Goal: Task Accomplishment & Management: Manage account settings

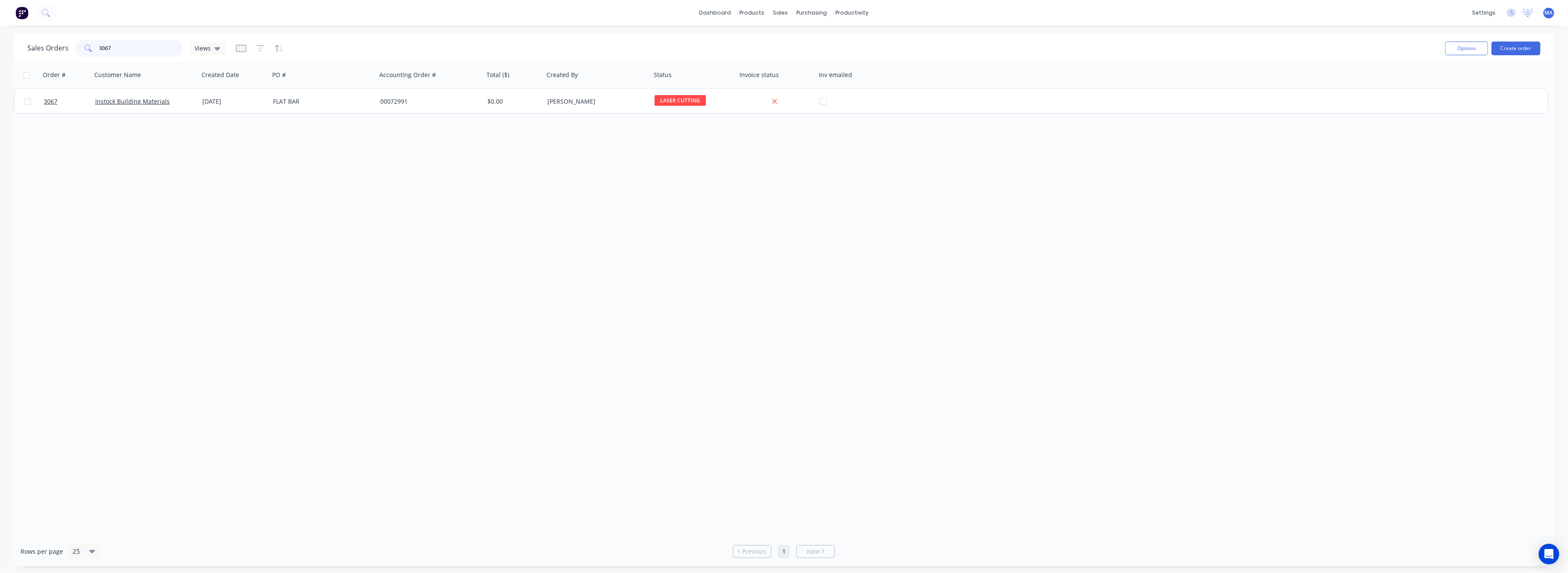
drag, startPoint x: 111, startPoint y: 49, endPoint x: 87, endPoint y: 52, distance: 24.2
click at [87, 52] on div "3067" at bounding box center [129, 49] width 107 height 17
type input "2692"
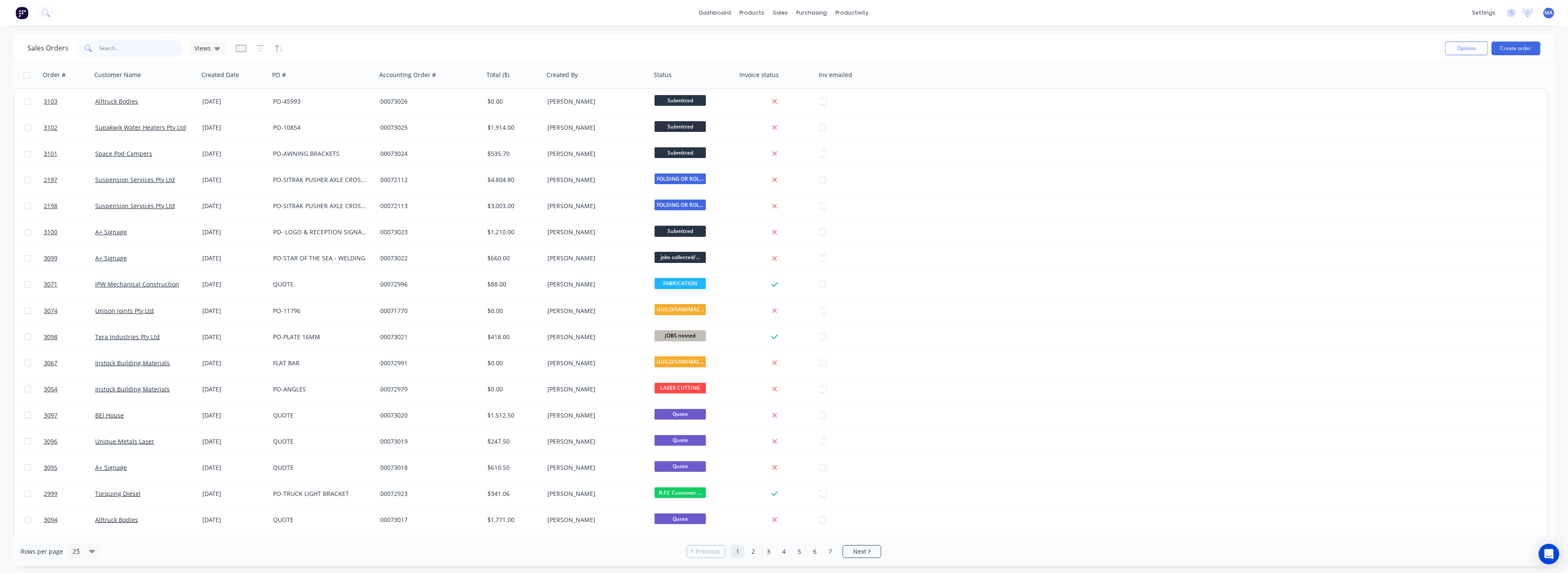
click at [108, 51] on input "text" at bounding box center [140, 49] width 83 height 17
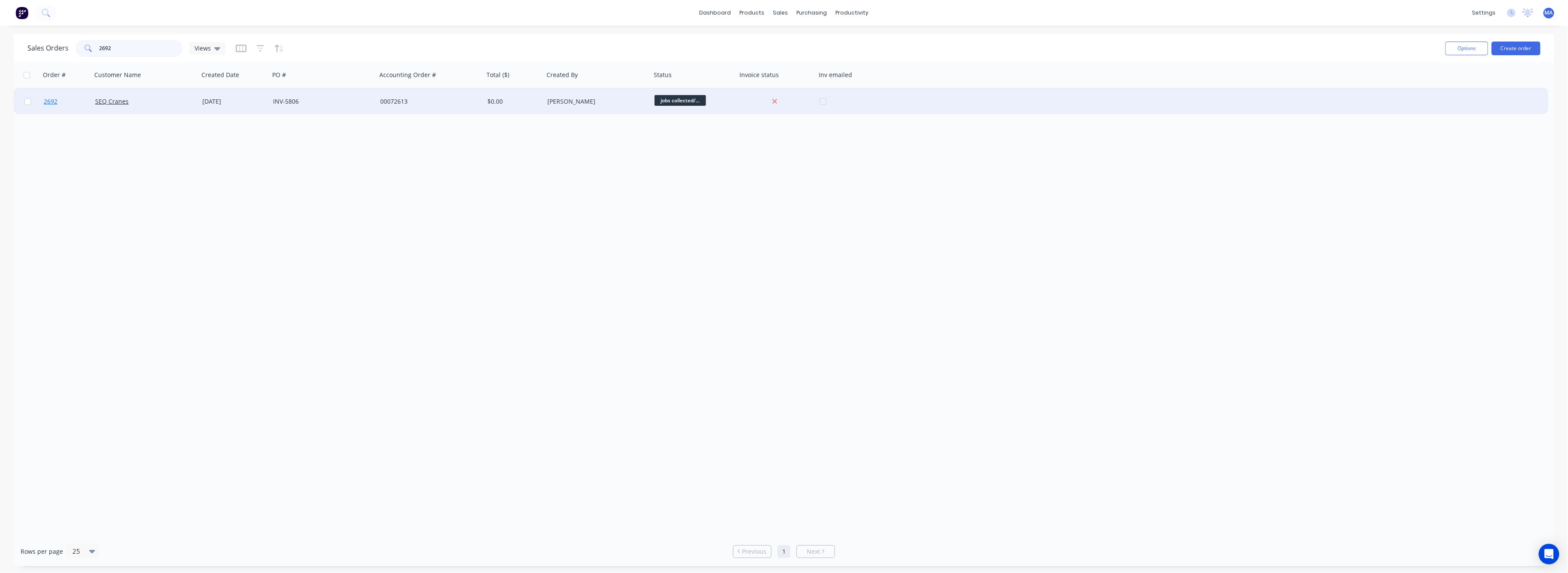
type input "2692"
click at [52, 103] on span "2692" at bounding box center [50, 101] width 14 height 8
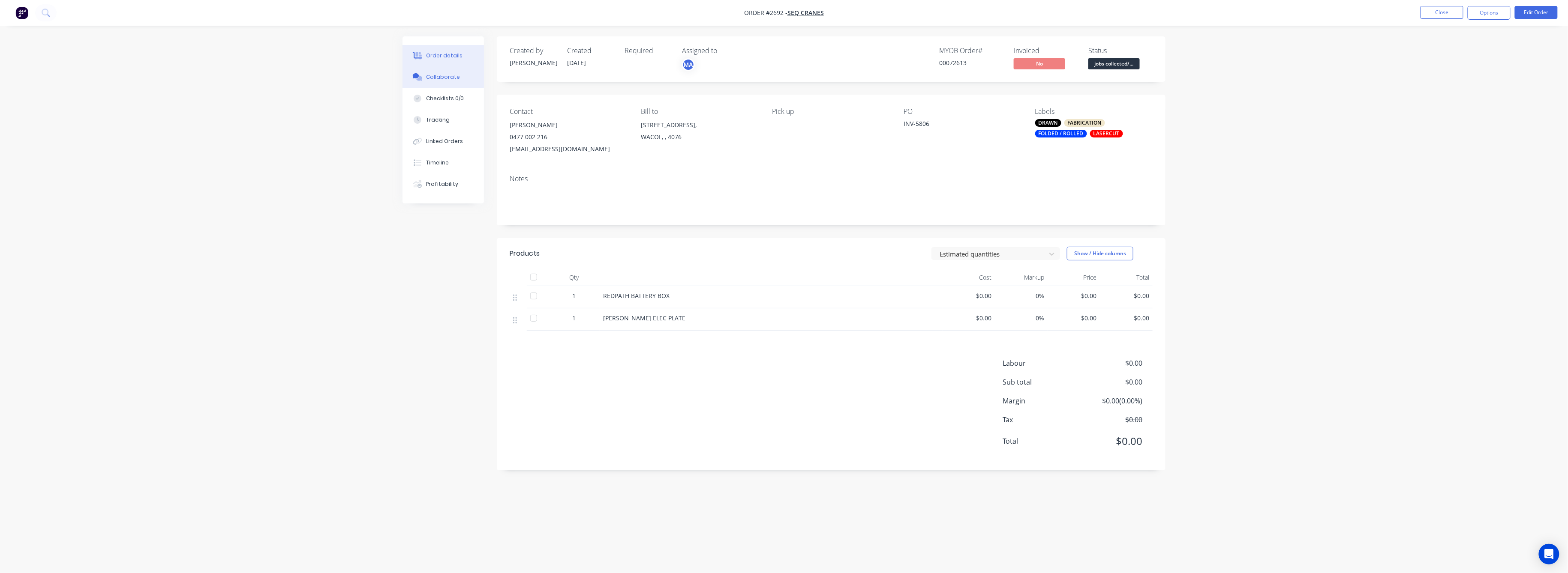
click at [433, 77] on div "Collaborate" at bounding box center [444, 77] width 34 height 7
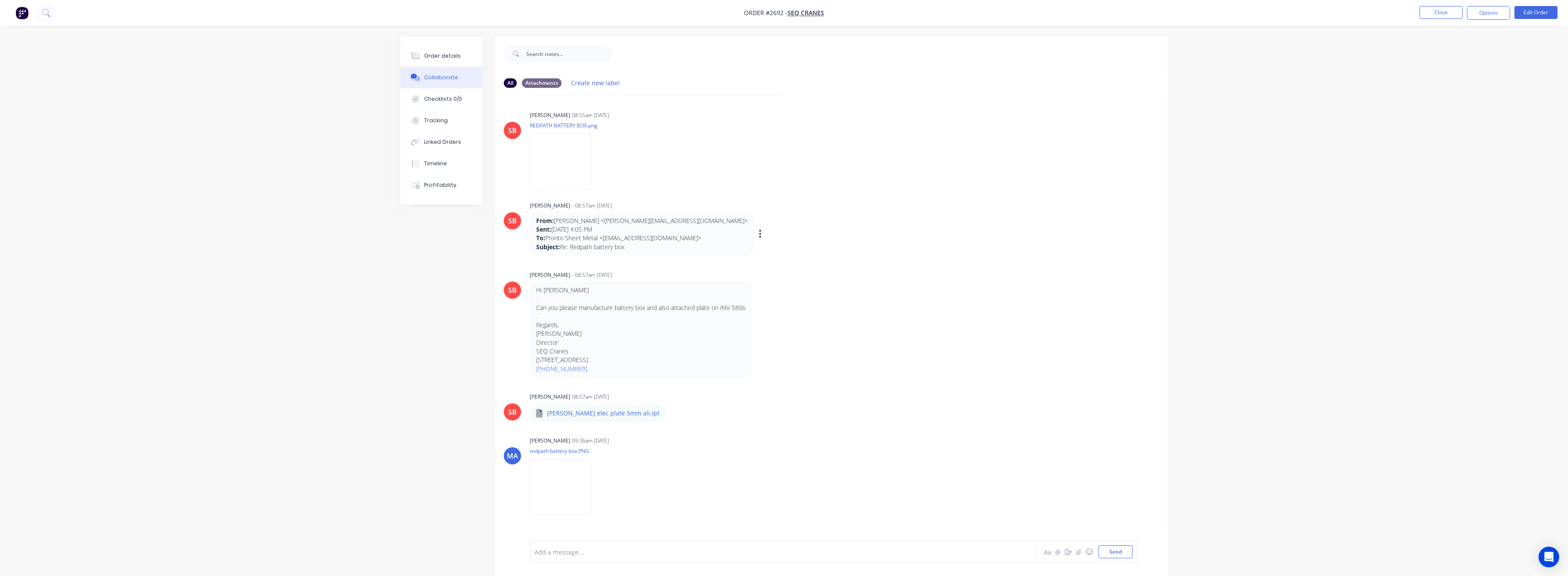
scroll to position [424, 0]
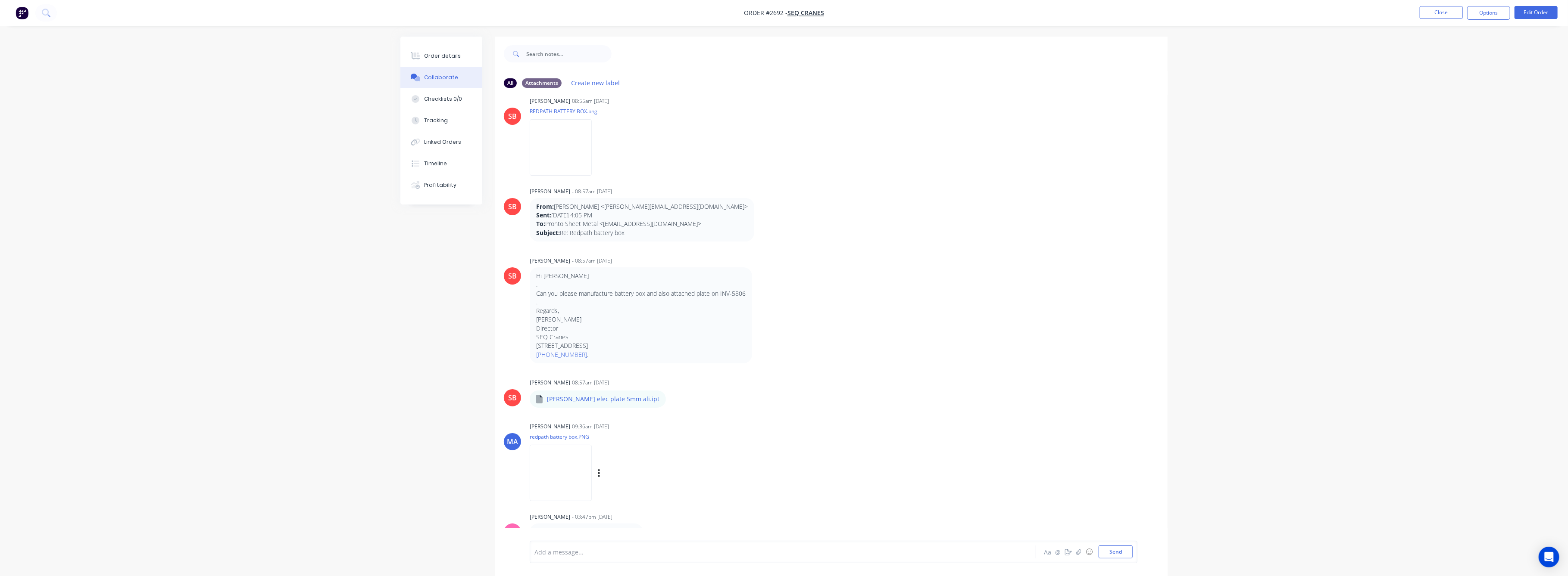
click at [568, 483] on img at bounding box center [561, 473] width 62 height 56
click at [445, 117] on div "Tracking" at bounding box center [436, 120] width 23 height 8
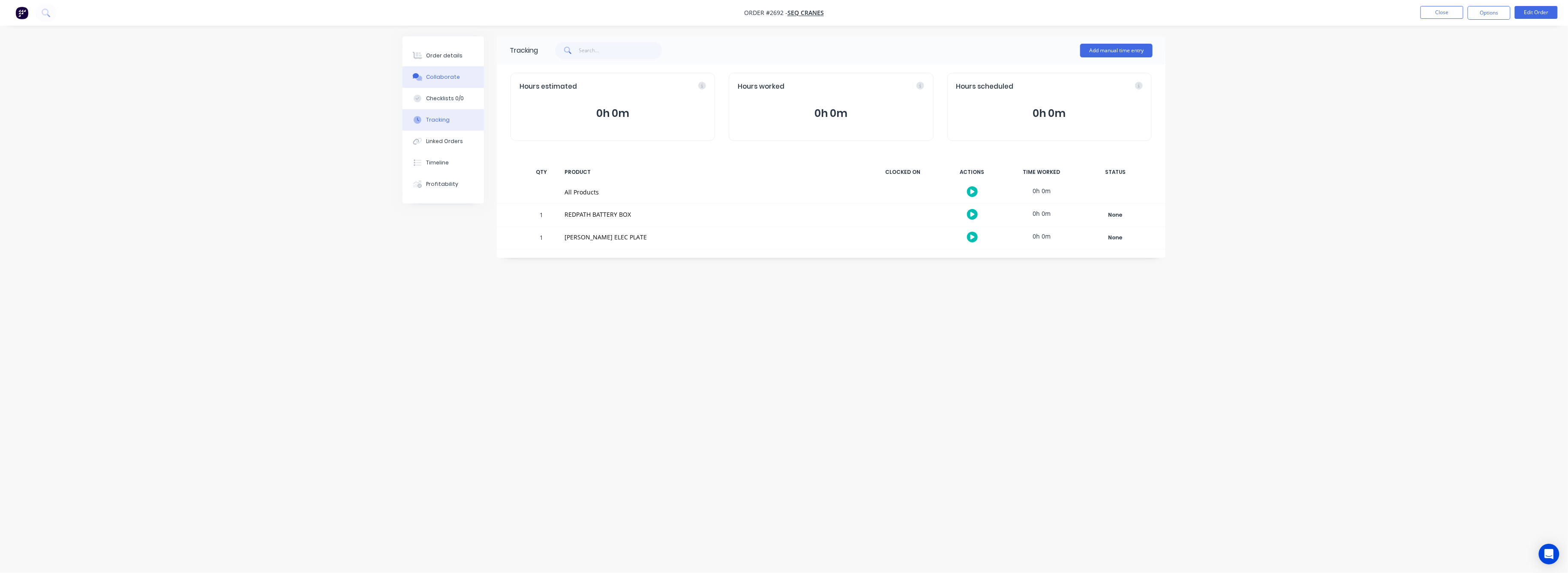
click at [444, 78] on div "Collaborate" at bounding box center [444, 77] width 34 height 7
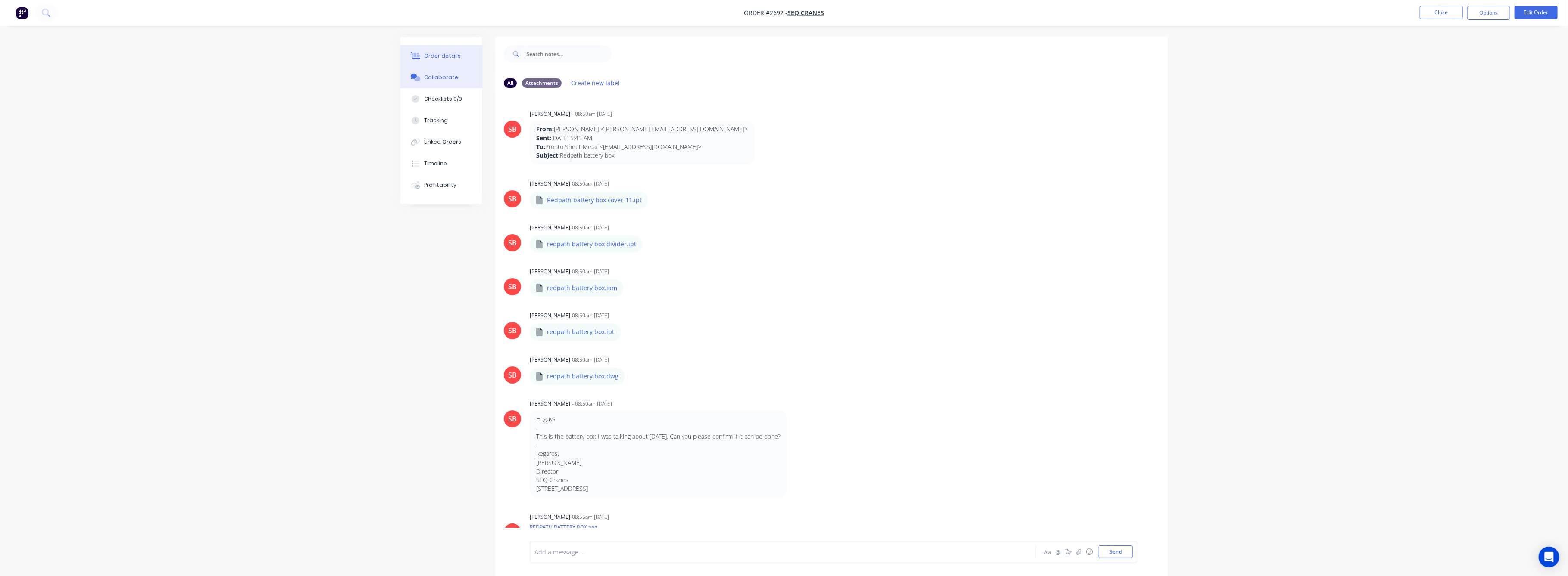
click at [439, 58] on div "Order details" at bounding box center [442, 56] width 37 height 8
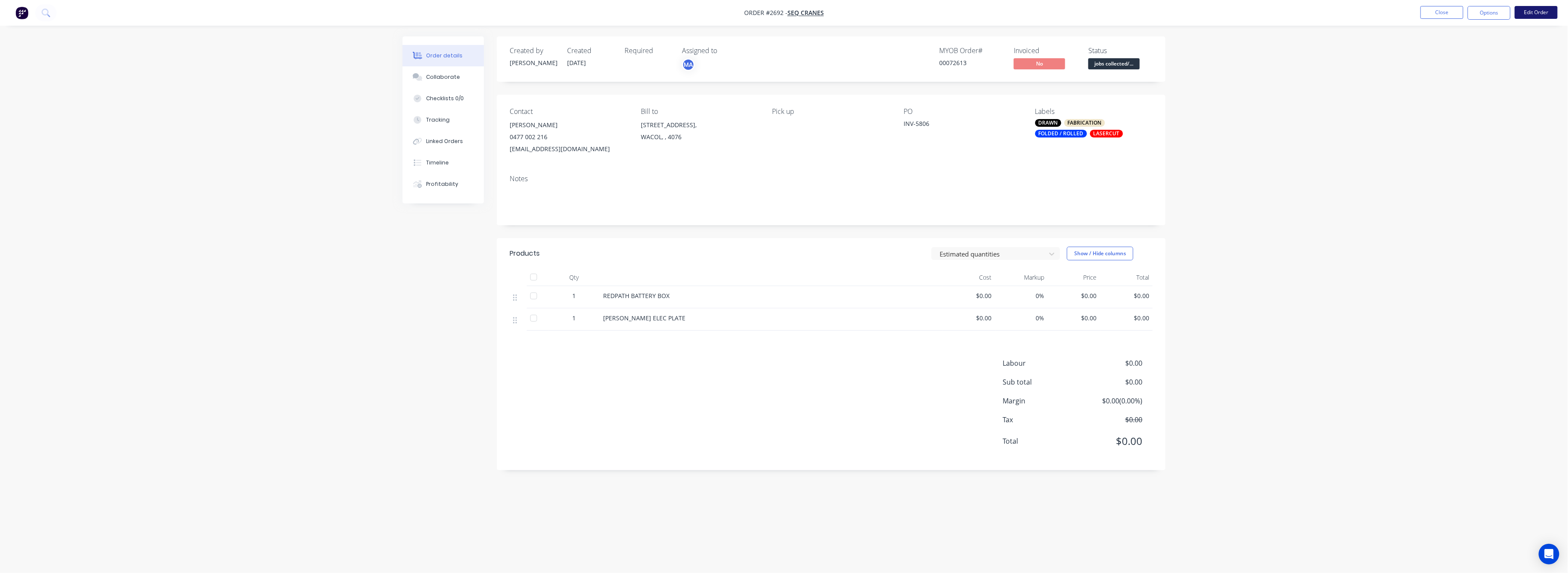
click at [1528, 16] on button "Edit Order" at bounding box center [1536, 12] width 43 height 13
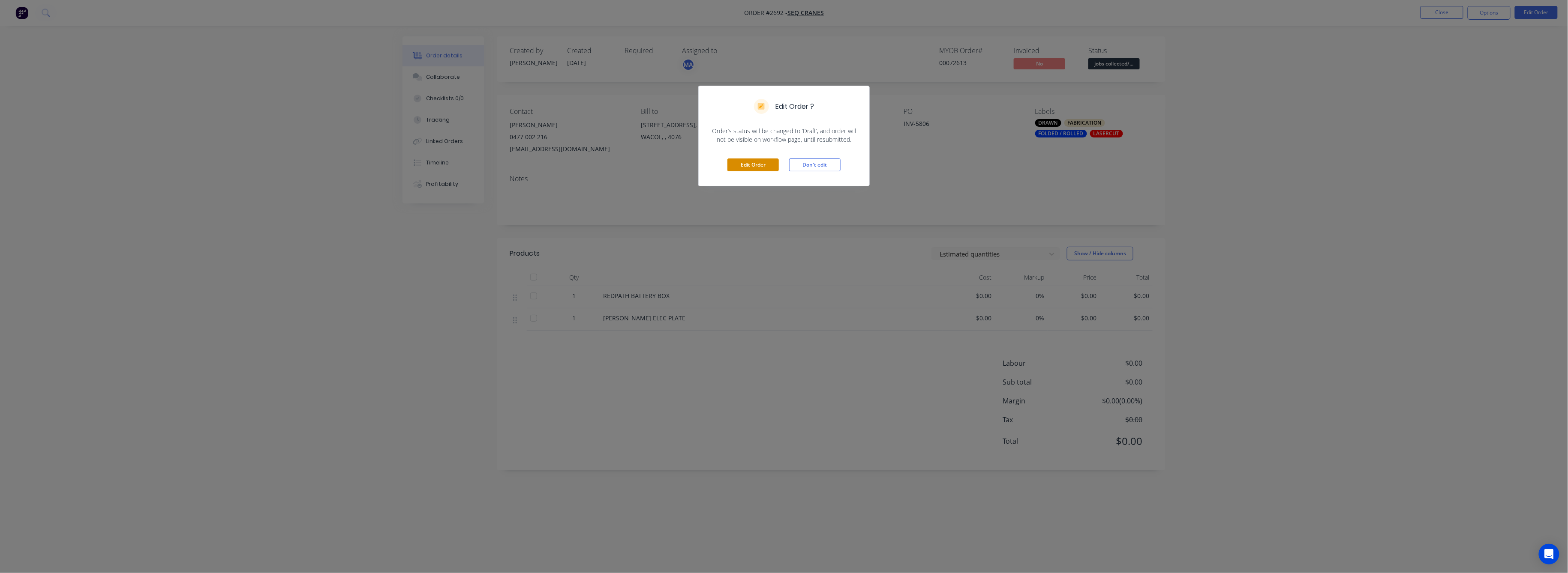
click at [773, 166] on button "Edit Order" at bounding box center [753, 165] width 51 height 13
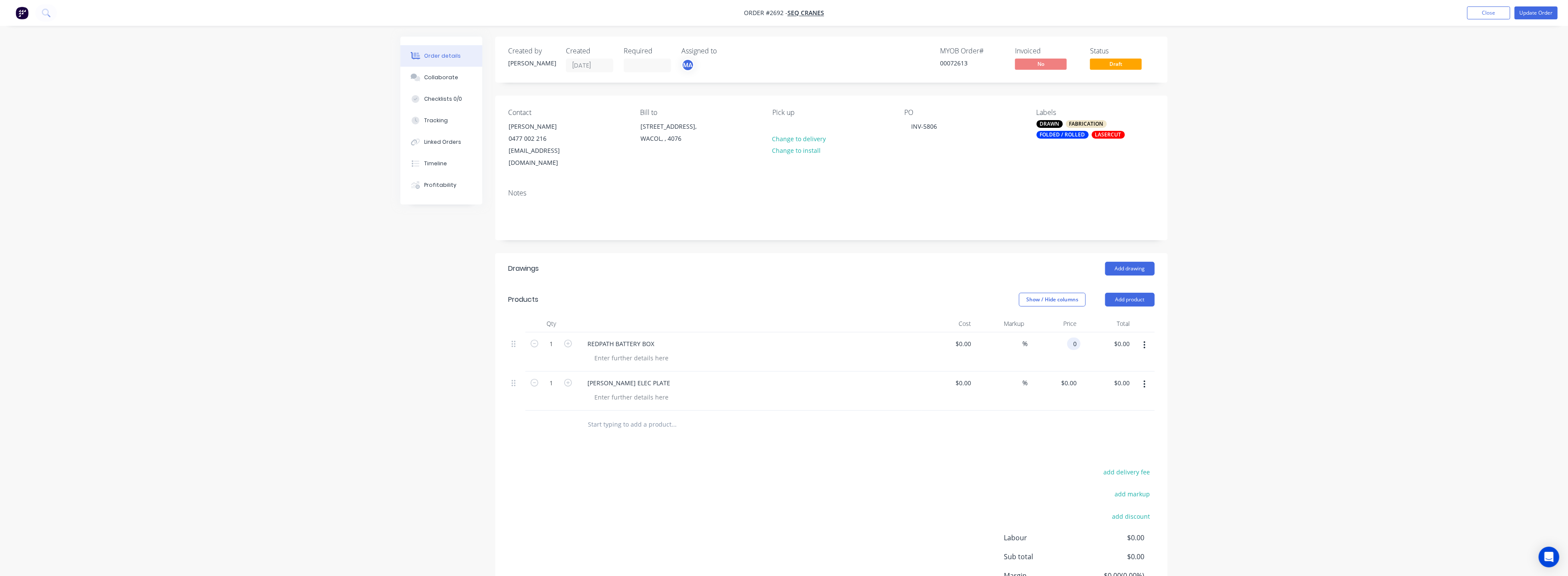
click at [1076, 338] on input "0" at bounding box center [1075, 343] width 10 height 12
type input "$360.00"
click at [1319, 326] on div "Order details Collaborate Checklists 0/0 Tracking Linked Orders Timeline Profit…" at bounding box center [784, 329] width 1568 height 659
drag, startPoint x: 432, startPoint y: 73, endPoint x: 442, endPoint y: 79, distance: 11.7
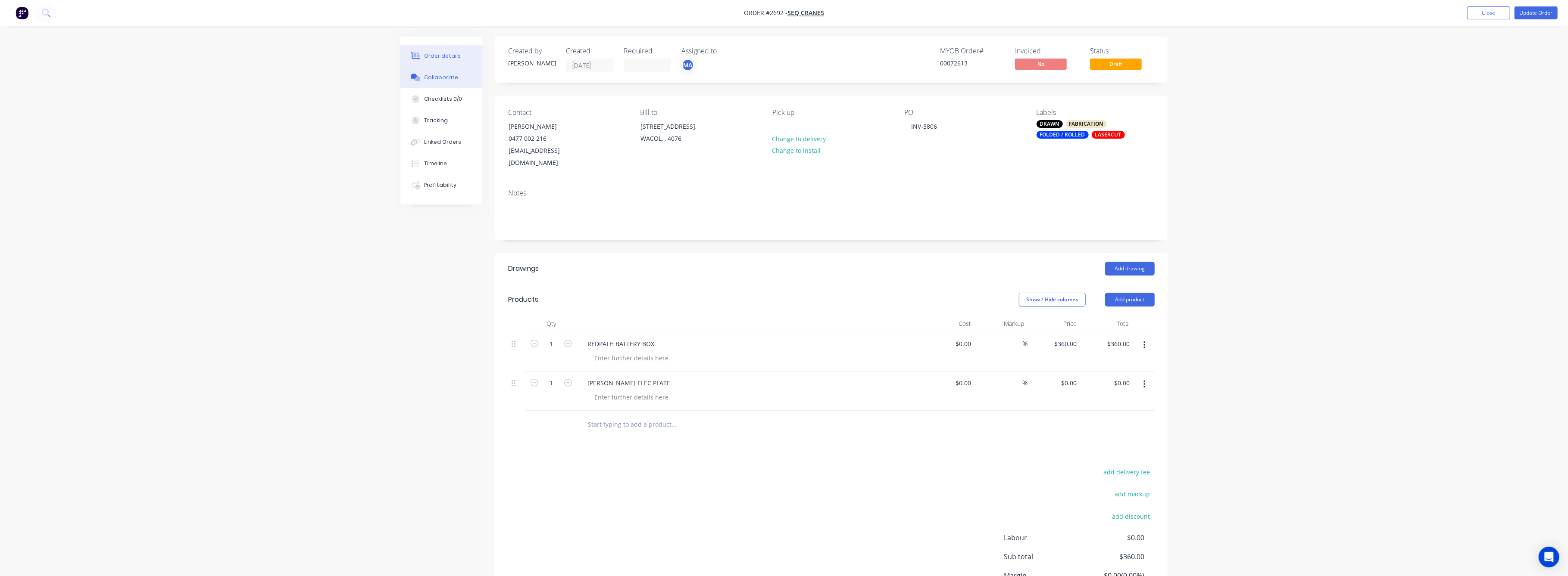
click at [435, 73] on div "Collaborate" at bounding box center [441, 77] width 34 height 8
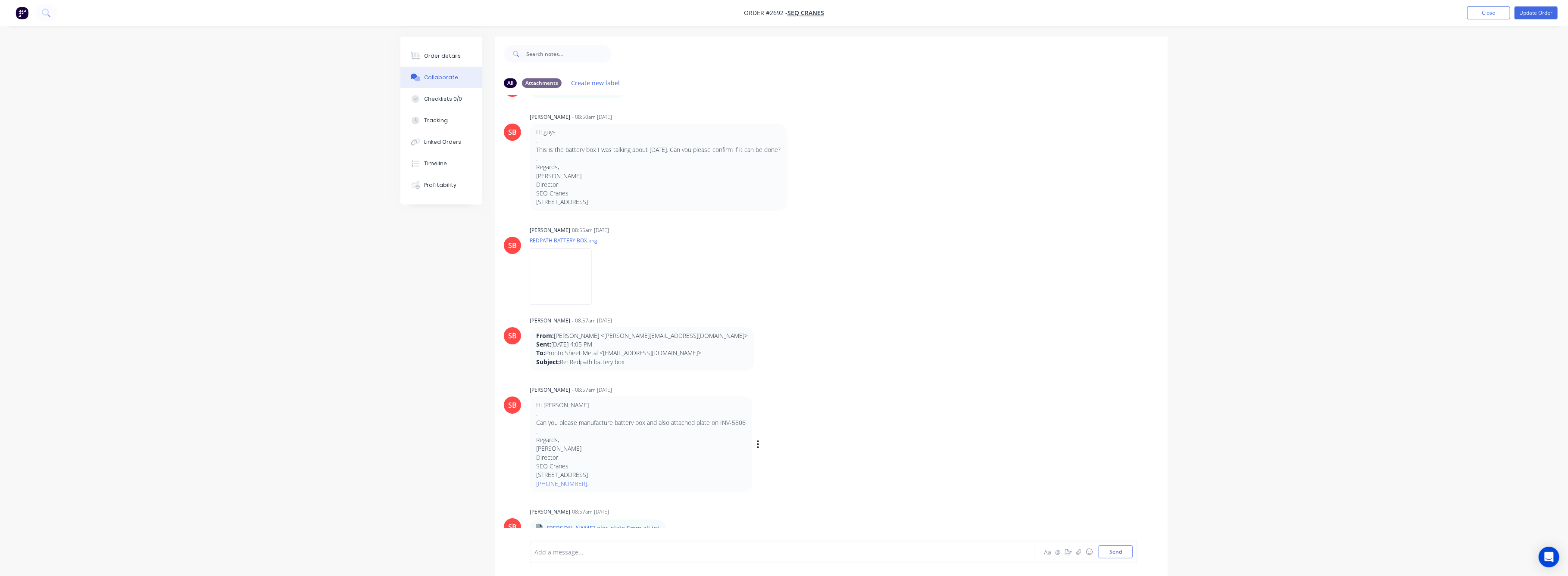
scroll to position [424, 0]
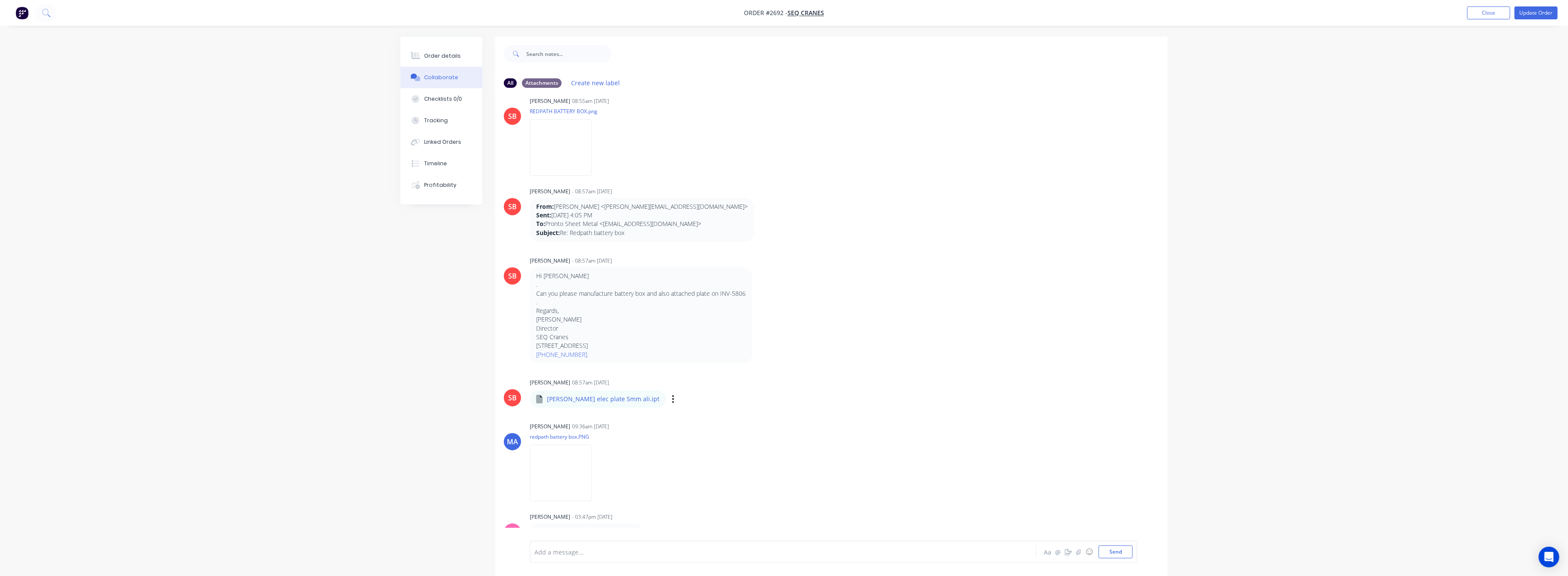
click at [589, 396] on div "[PERSON_NAME] elec plate 5mm ali.ipt" at bounding box center [645, 393] width 232 height 8
click at [432, 59] on div "Order details" at bounding box center [442, 56] width 37 height 8
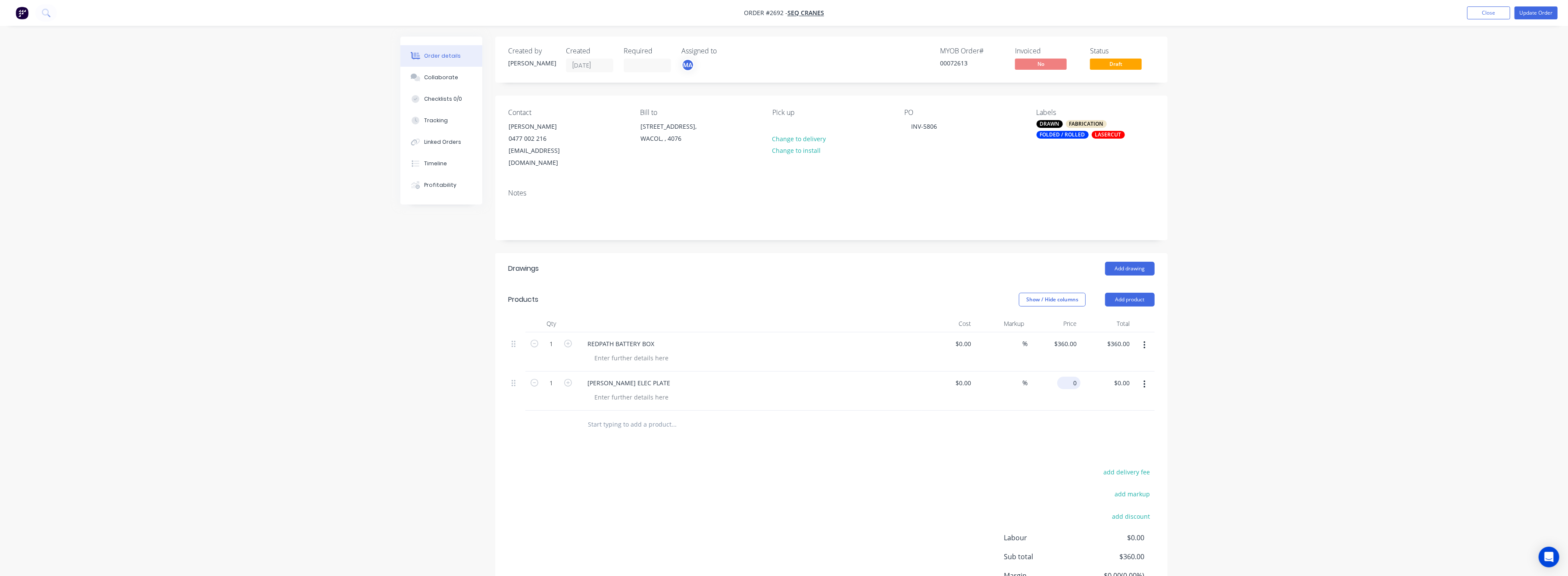
click at [1074, 377] on input "0" at bounding box center [1069, 383] width 20 height 12
type input "$80.00"
drag, startPoint x: 1375, startPoint y: 380, endPoint x: 1388, endPoint y: 315, distance: 66.3
click at [1375, 379] on div "Order details Collaborate Checklists 0/0 Tracking Linked Orders Timeline Profit…" at bounding box center [784, 329] width 1568 height 659
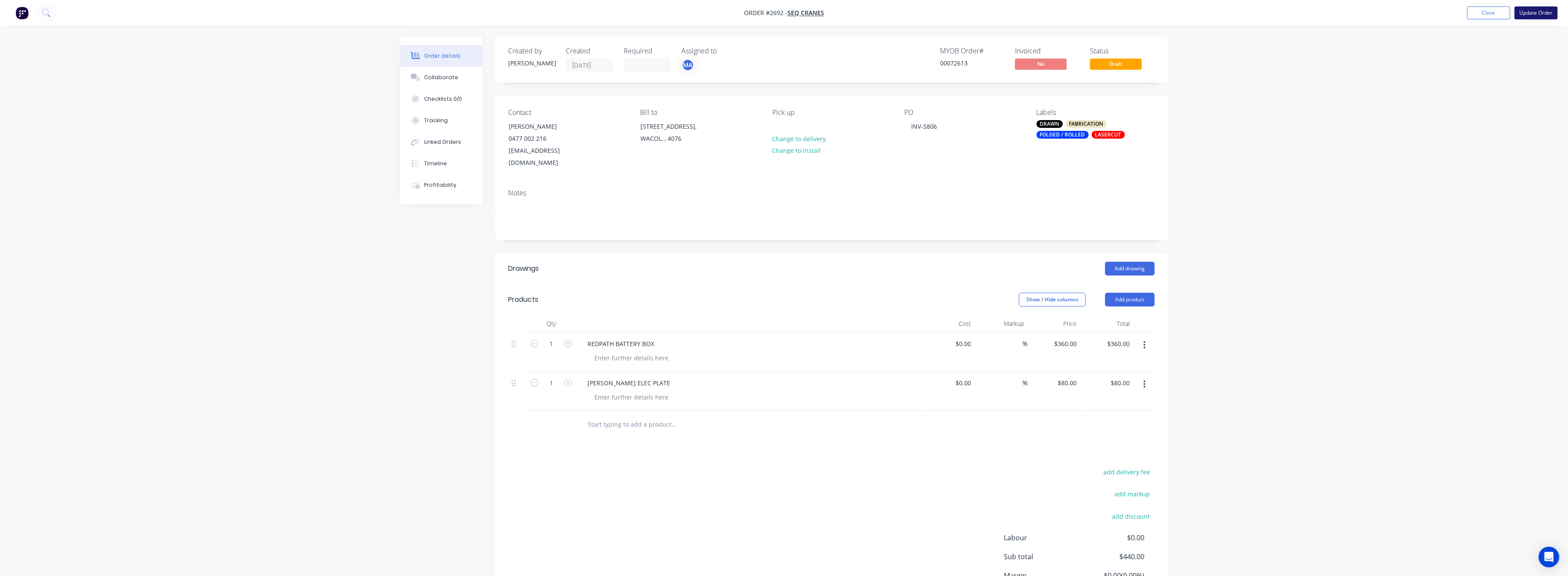
click at [1528, 12] on button "Update Order" at bounding box center [1536, 13] width 43 height 13
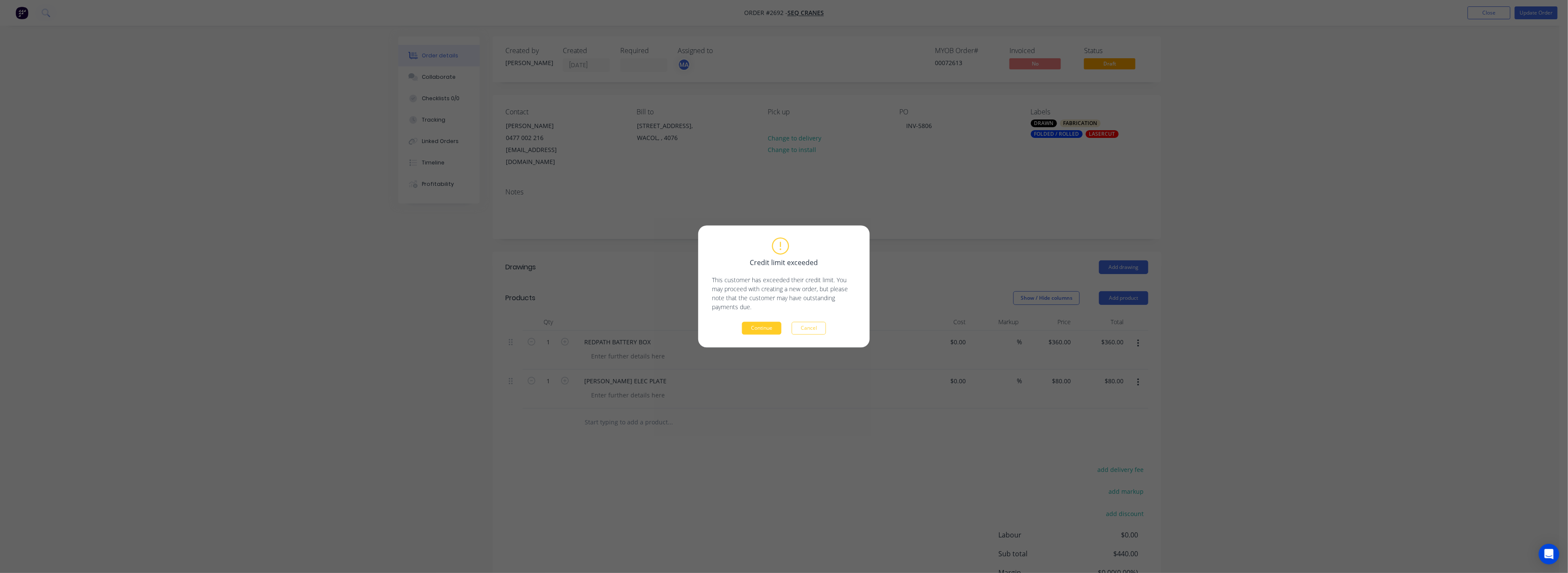
click at [766, 325] on button "Continue" at bounding box center [761, 328] width 39 height 13
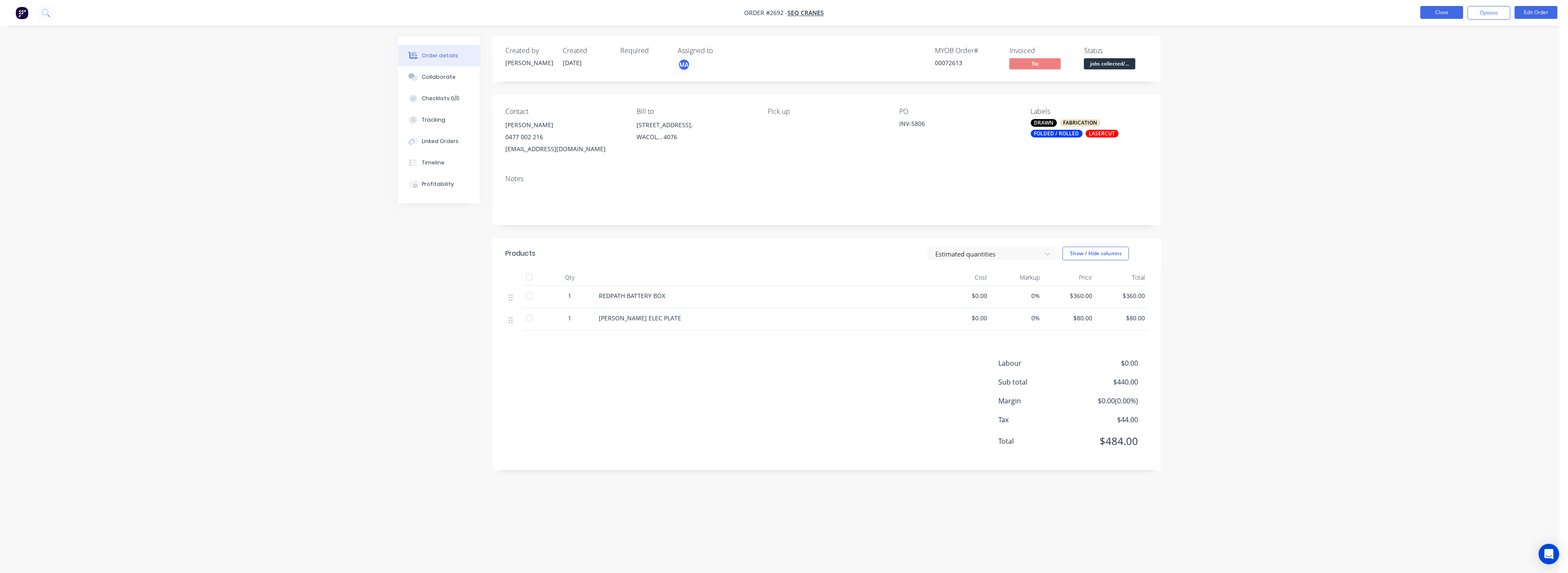
click at [1439, 10] on button "Close" at bounding box center [1442, 12] width 43 height 13
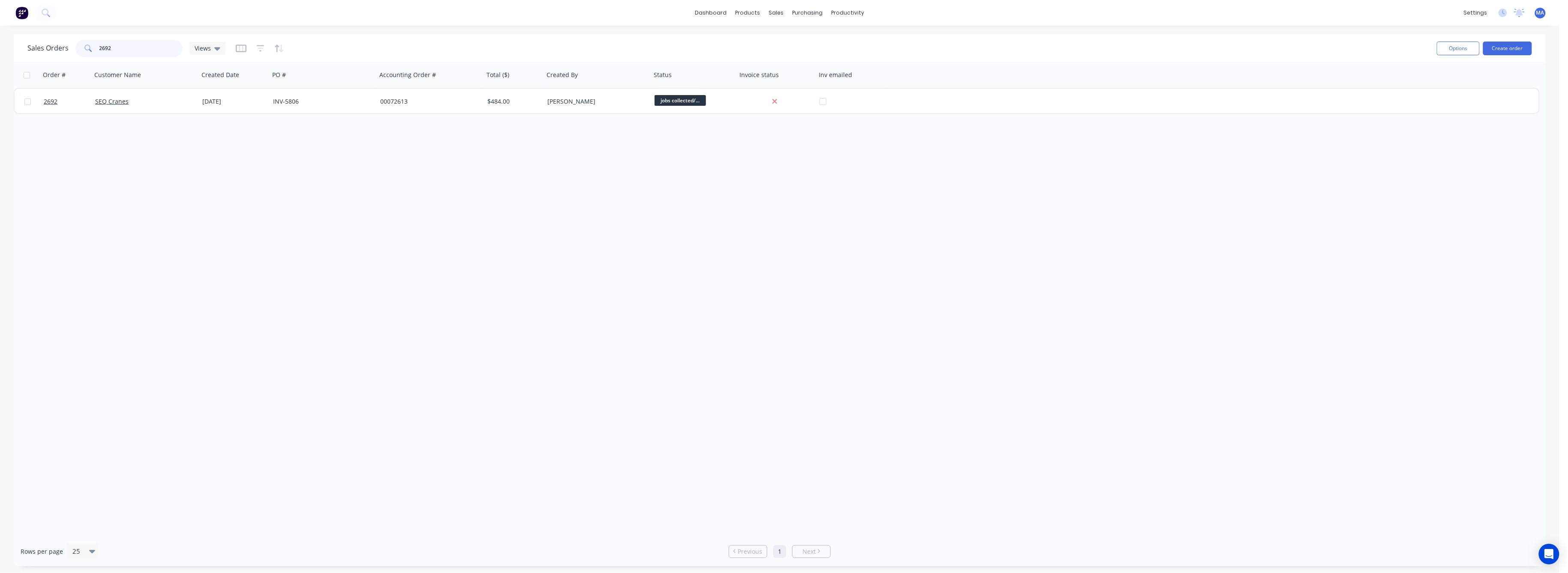
drag, startPoint x: 114, startPoint y: 46, endPoint x: 94, endPoint y: 51, distance: 20.6
click at [94, 51] on div "2692" at bounding box center [129, 49] width 107 height 17
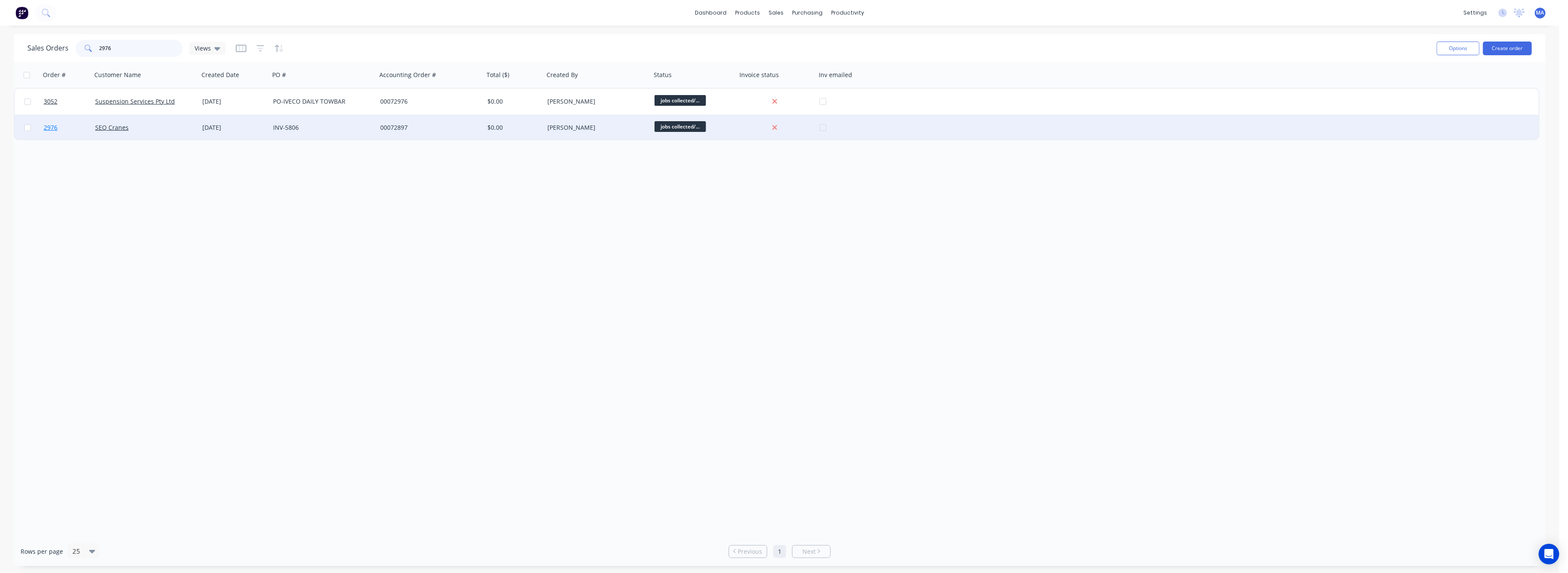
type input "2976"
click at [51, 127] on span "2976" at bounding box center [50, 127] width 14 height 8
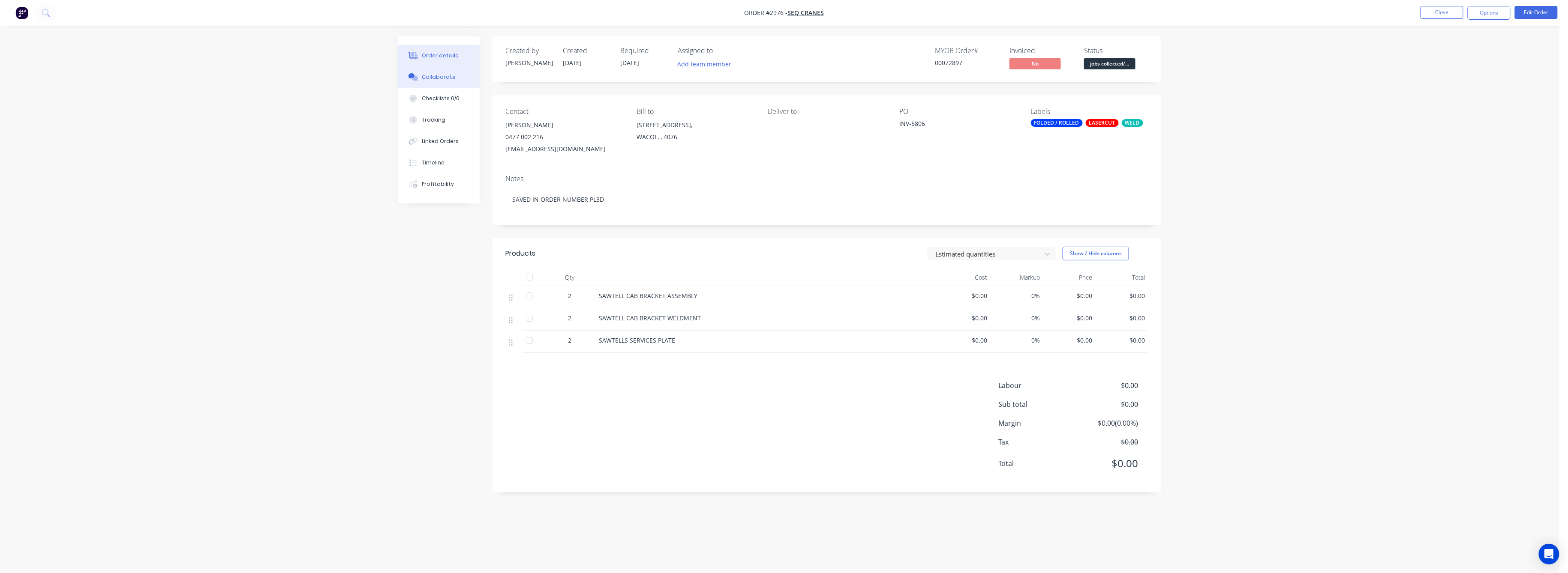
click at [433, 77] on div "Collaborate" at bounding box center [439, 77] width 34 height 7
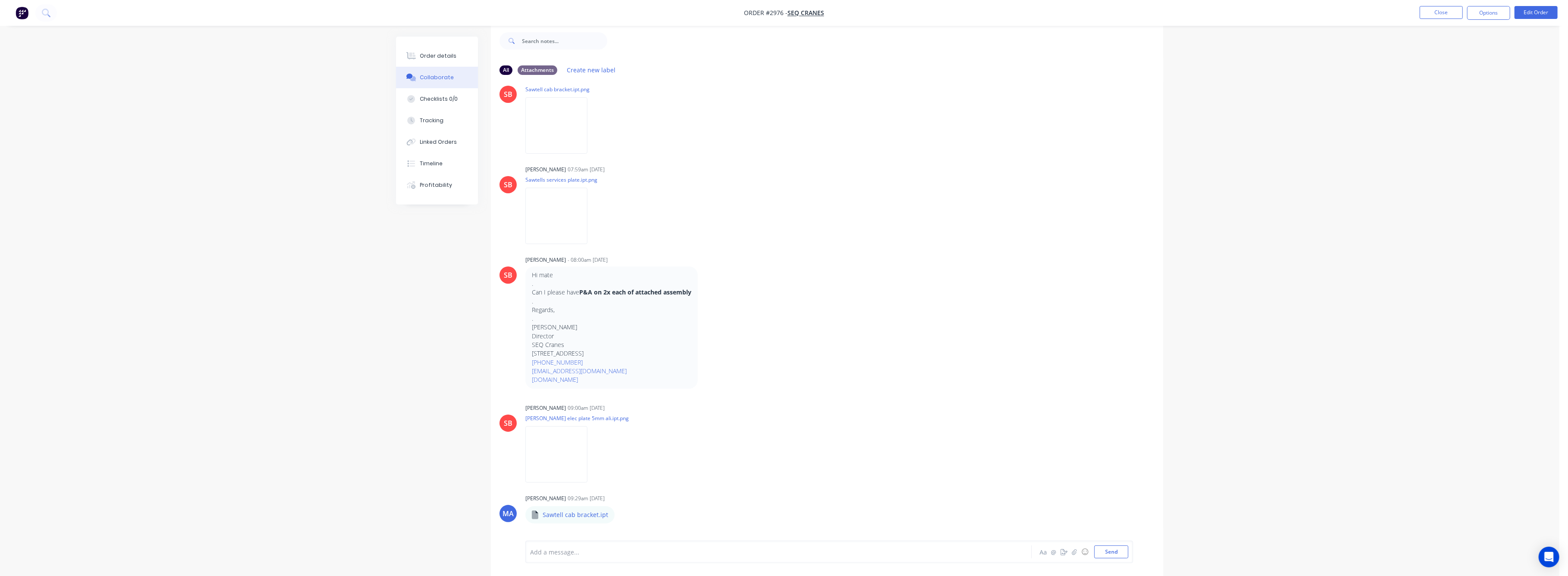
scroll to position [665, 0]
click at [435, 117] on div "Tracking" at bounding box center [431, 120] width 23 height 8
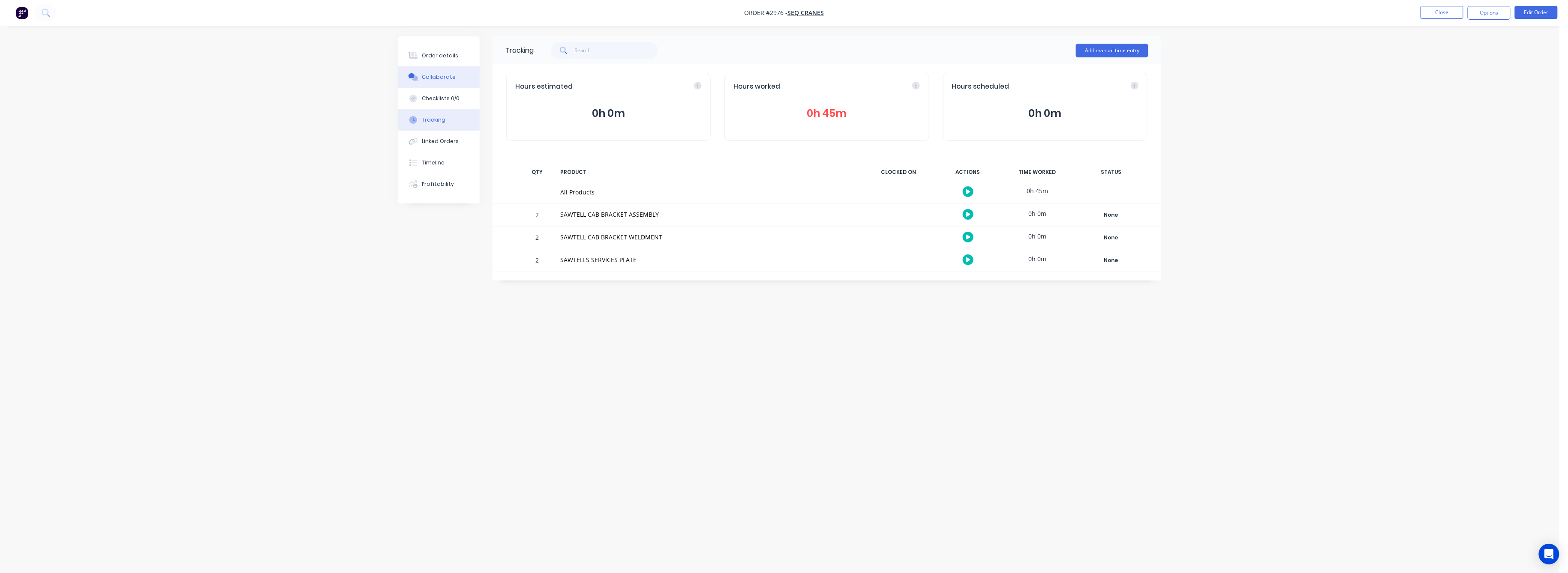
click at [441, 67] on button "Collaborate" at bounding box center [438, 77] width 81 height 21
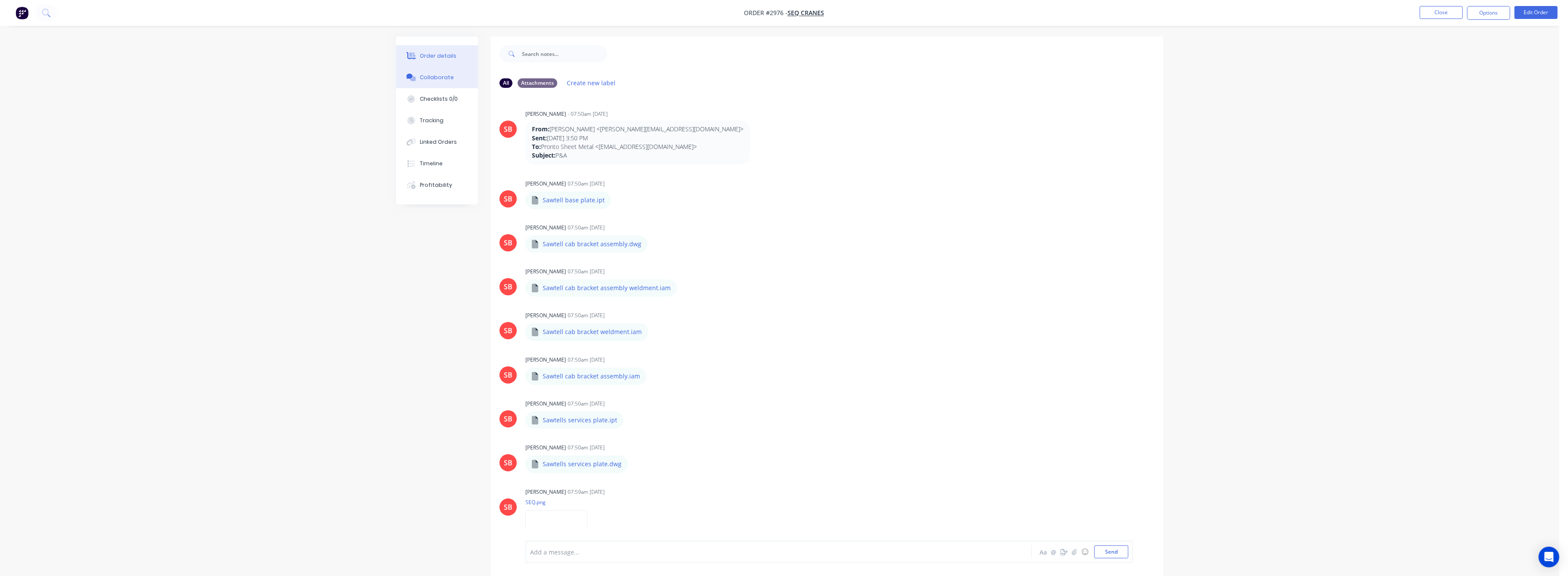
click at [440, 49] on button "Order details" at bounding box center [437, 55] width 82 height 22
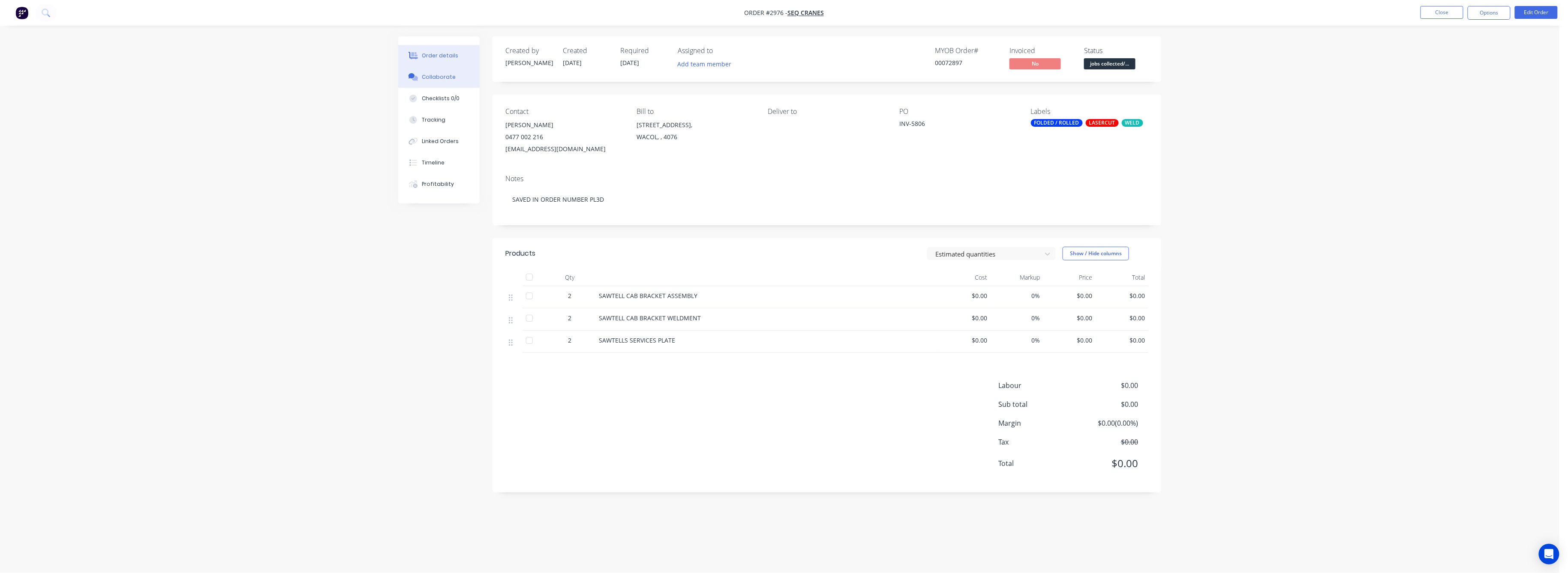
click at [439, 75] on div "Collaborate" at bounding box center [439, 77] width 34 height 7
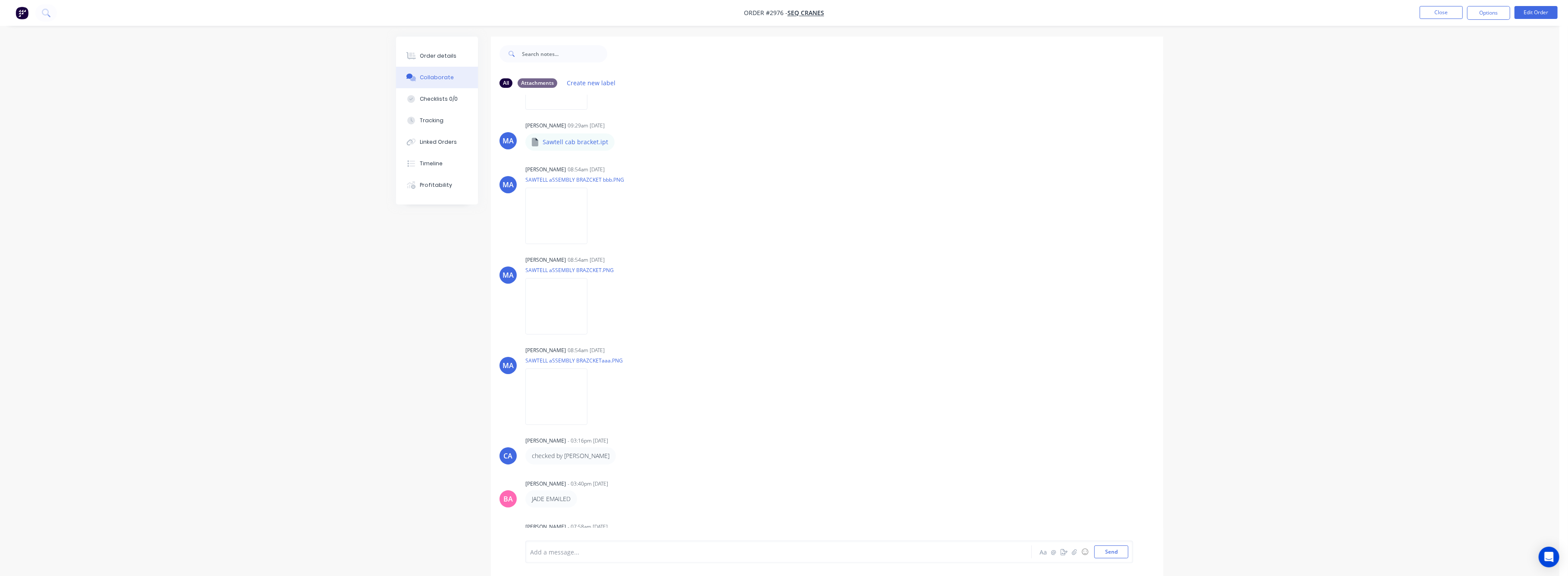
scroll to position [1067, 0]
click at [573, 207] on img at bounding box center [556, 206] width 62 height 56
click at [560, 293] on img at bounding box center [556, 296] width 62 height 56
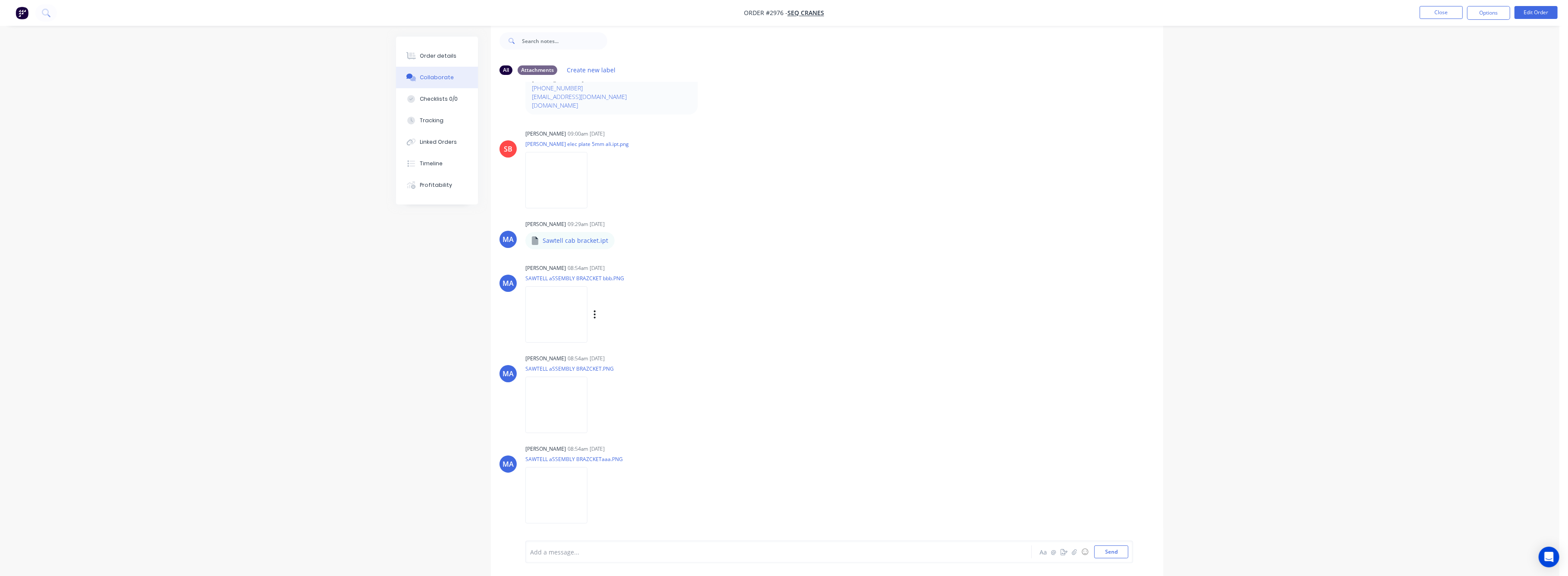
scroll to position [894, 0]
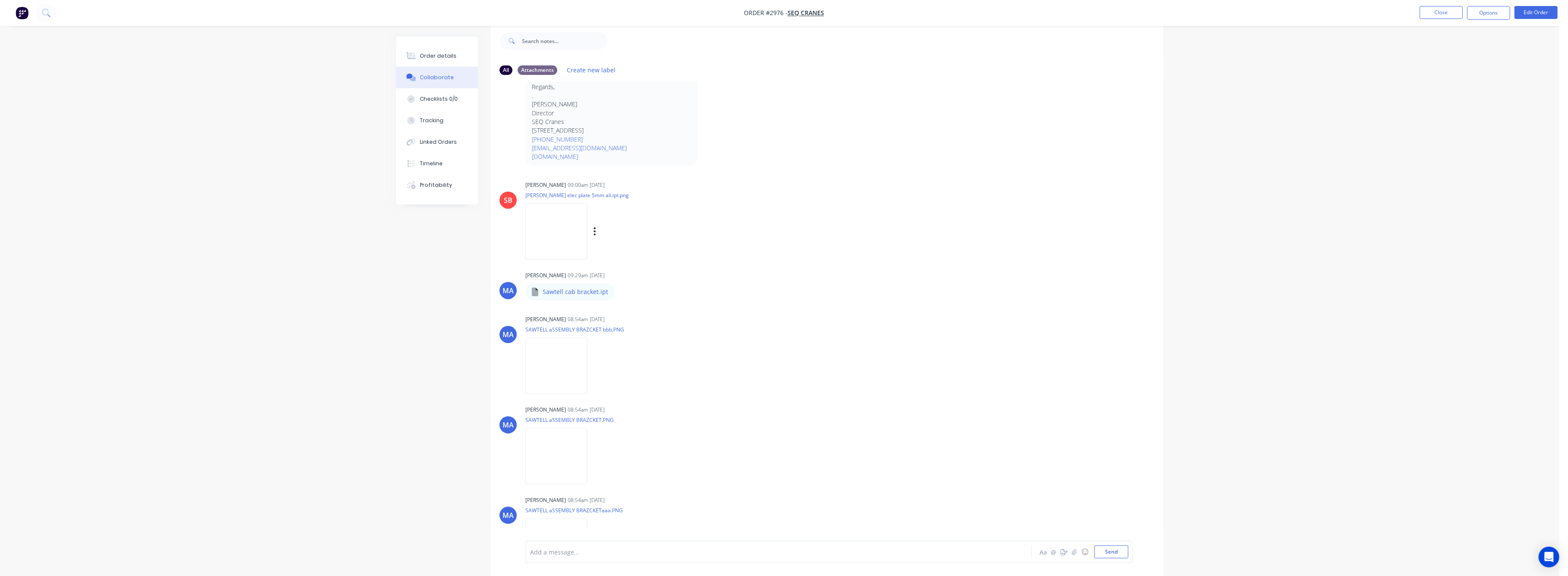
click at [583, 242] on img at bounding box center [556, 232] width 62 height 56
drag, startPoint x: 444, startPoint y: 53, endPoint x: 482, endPoint y: 71, distance: 42.0
click at [445, 53] on div "Order details" at bounding box center [438, 56] width 37 height 8
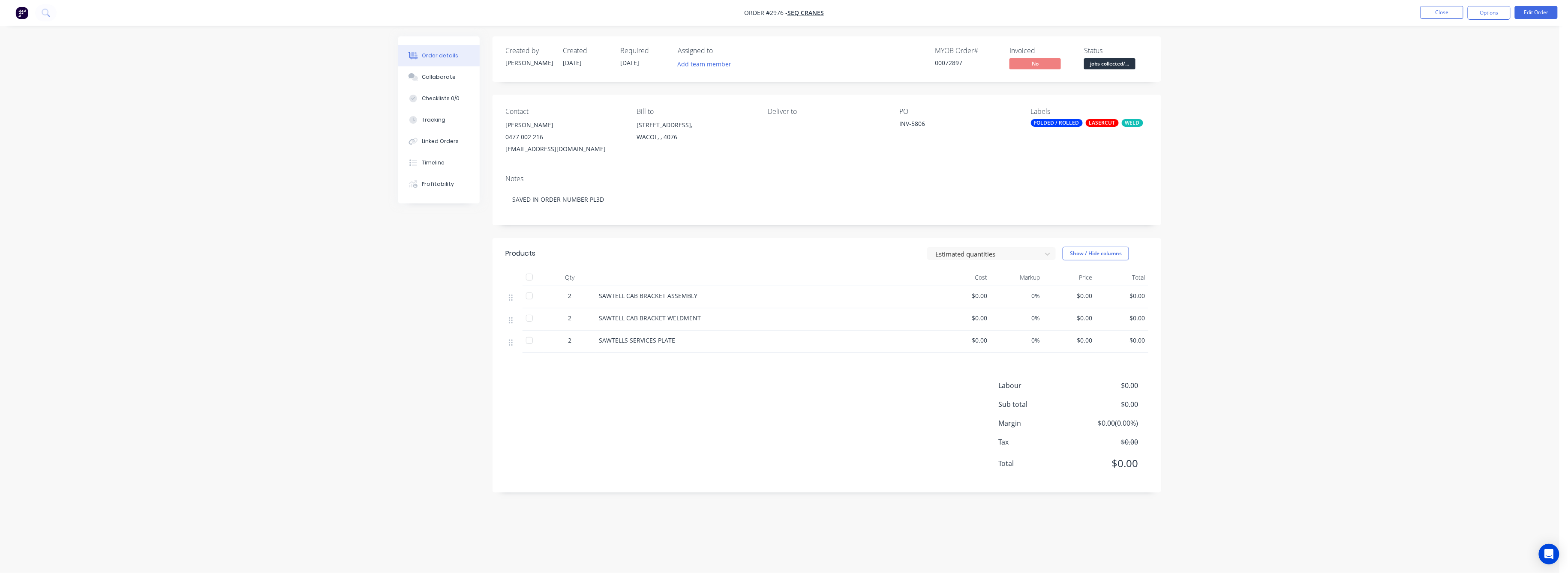
click at [1081, 344] on span "$0.00" at bounding box center [1069, 341] width 46 height 9
click at [1539, 12] on button "Edit Order" at bounding box center [1536, 12] width 43 height 13
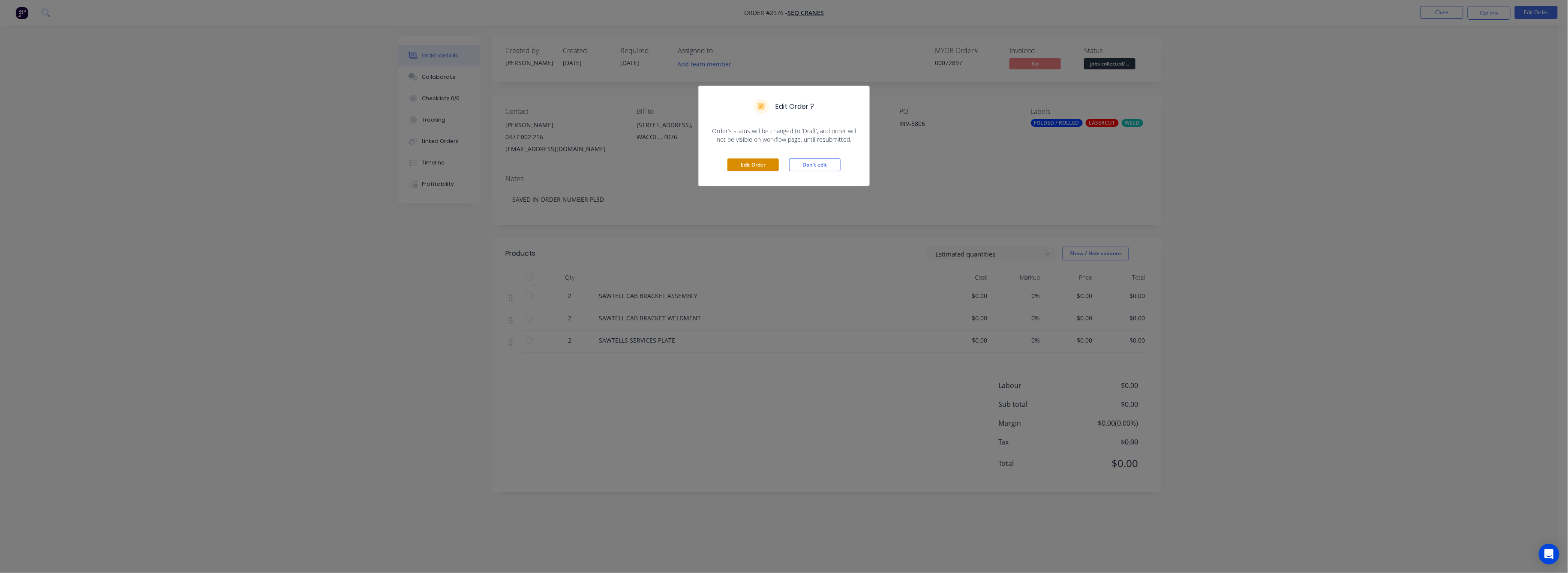
click at [756, 167] on button "Edit Order" at bounding box center [753, 165] width 51 height 13
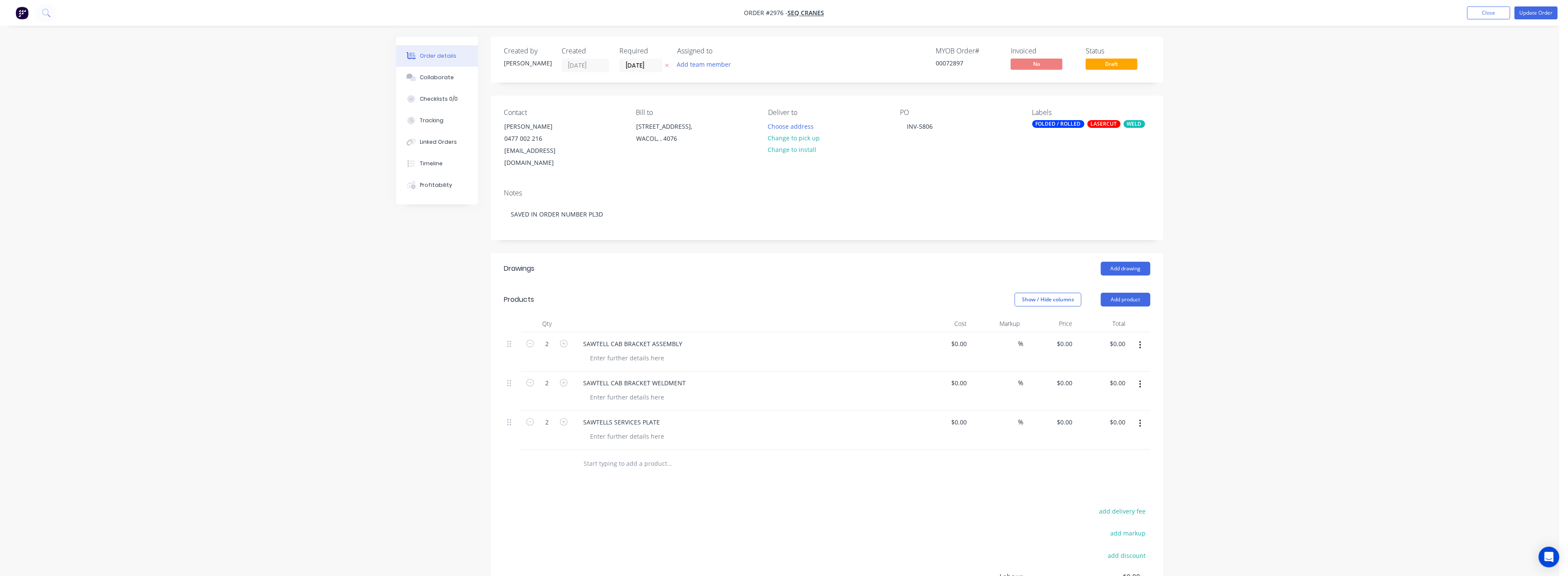
click at [1076, 421] on div "$0.00 $0.00" at bounding box center [1102, 431] width 53 height 39
click at [1066, 417] on input "0" at bounding box center [1066, 421] width 20 height 12
type input "$106.00"
type input "$212.00"
click at [1260, 442] on div "Order details Collaborate Checklists 0/0 Tracking Linked Orders Timeline Profit…" at bounding box center [779, 349] width 1559 height 698
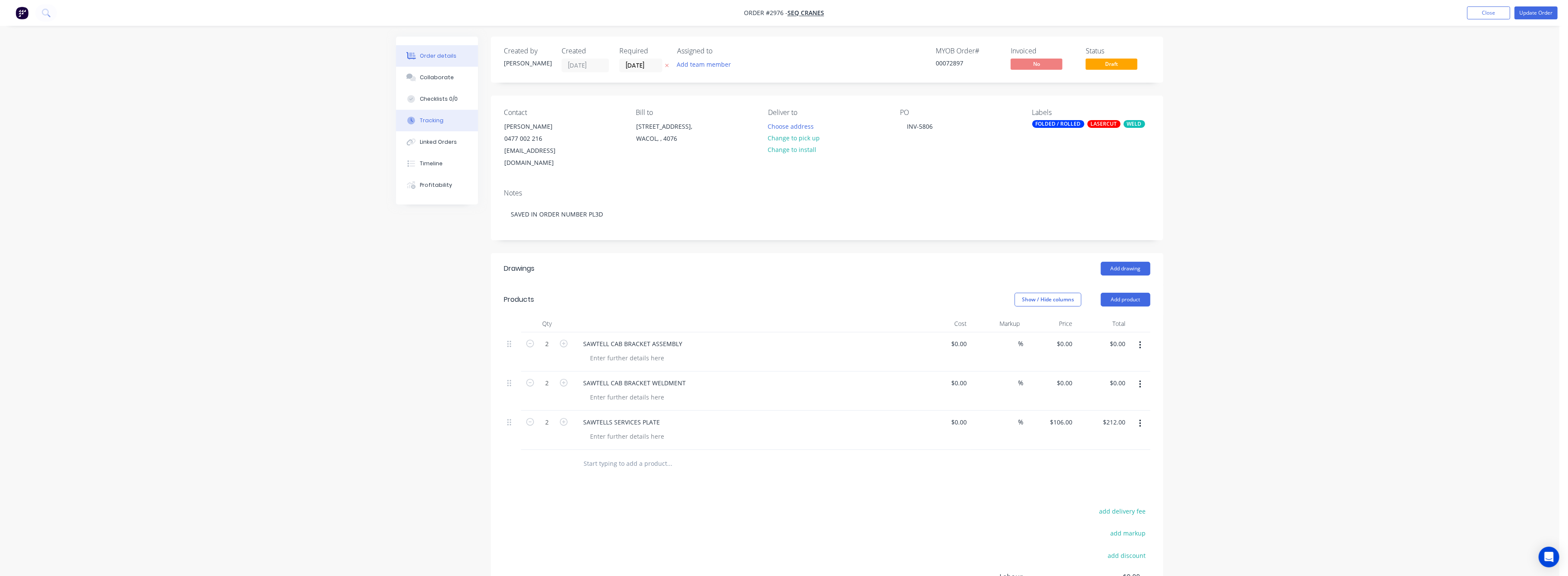
click at [431, 125] on button "Tracking" at bounding box center [437, 120] width 82 height 22
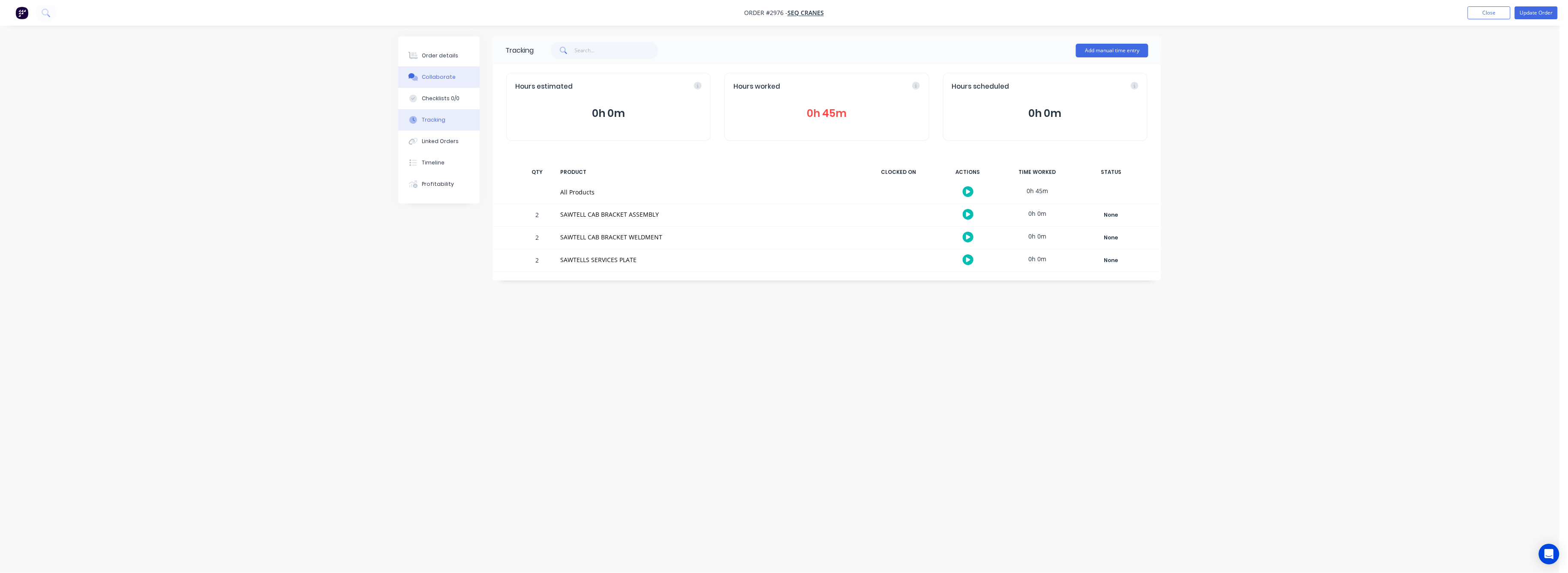
click at [440, 78] on div "Collaborate" at bounding box center [439, 77] width 34 height 7
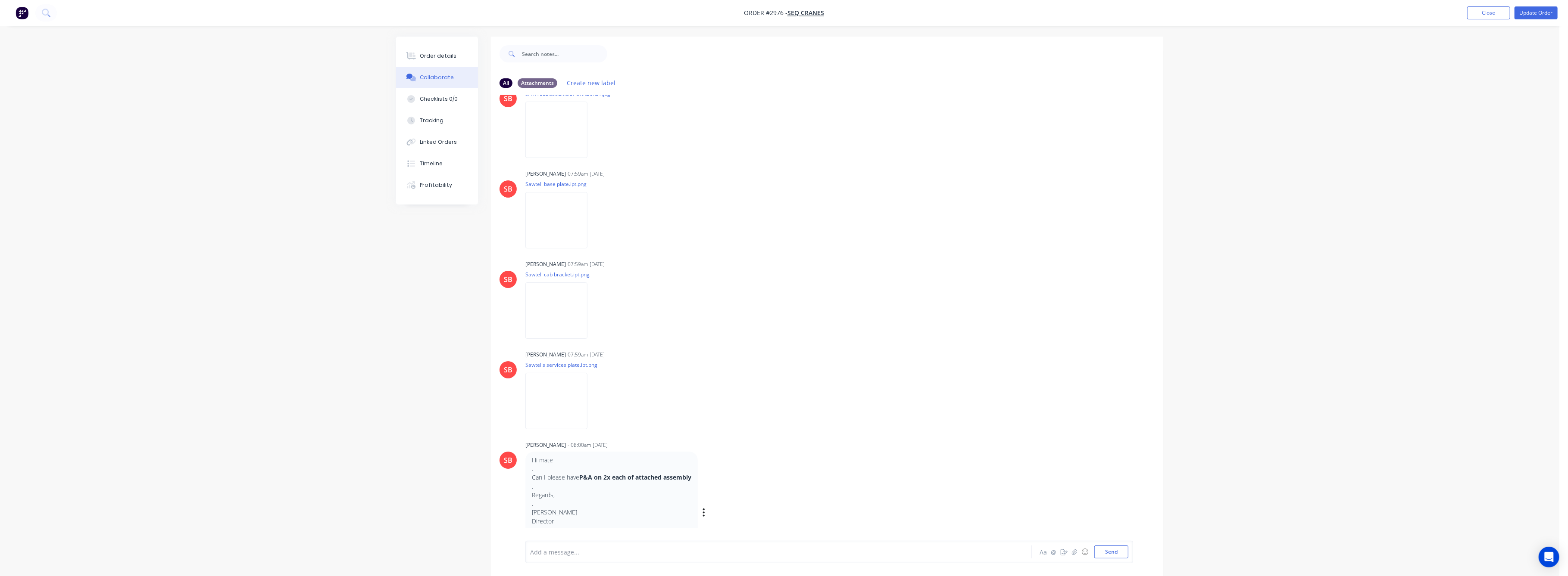
scroll to position [517, 0]
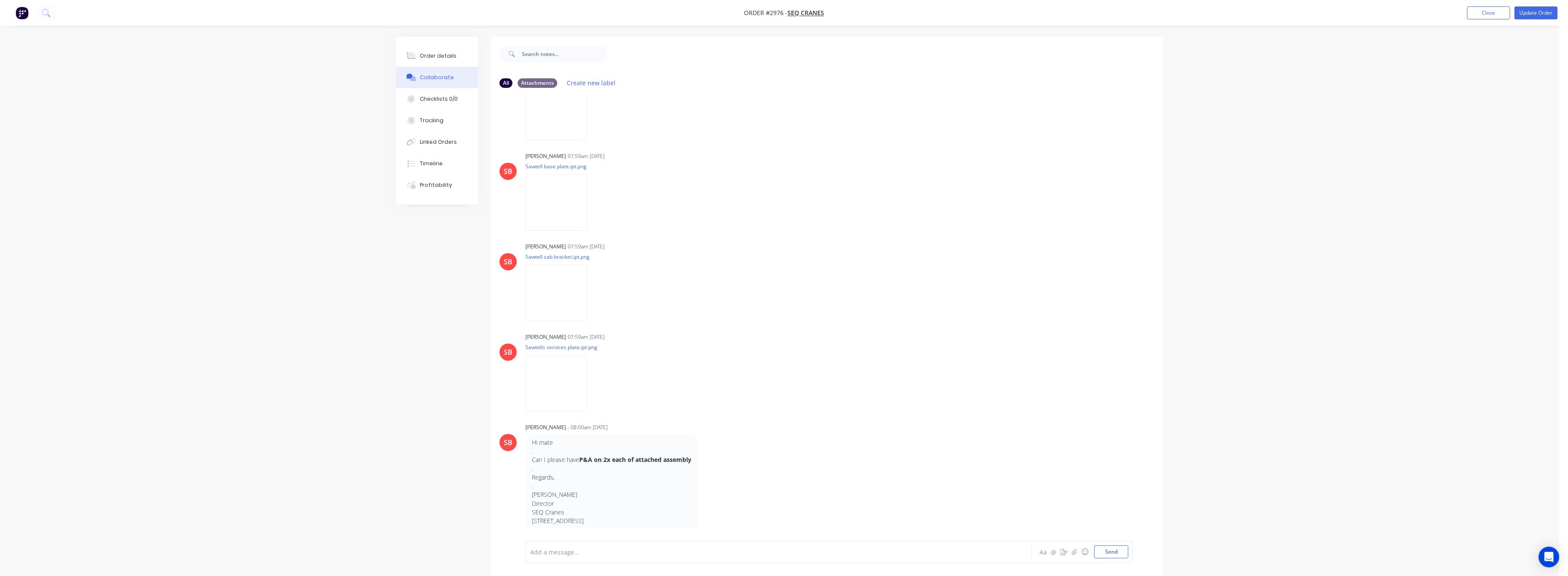
drag, startPoint x: 424, startPoint y: 53, endPoint x: 458, endPoint y: 77, distance: 41.6
click at [425, 53] on div "Order details" at bounding box center [438, 56] width 37 height 8
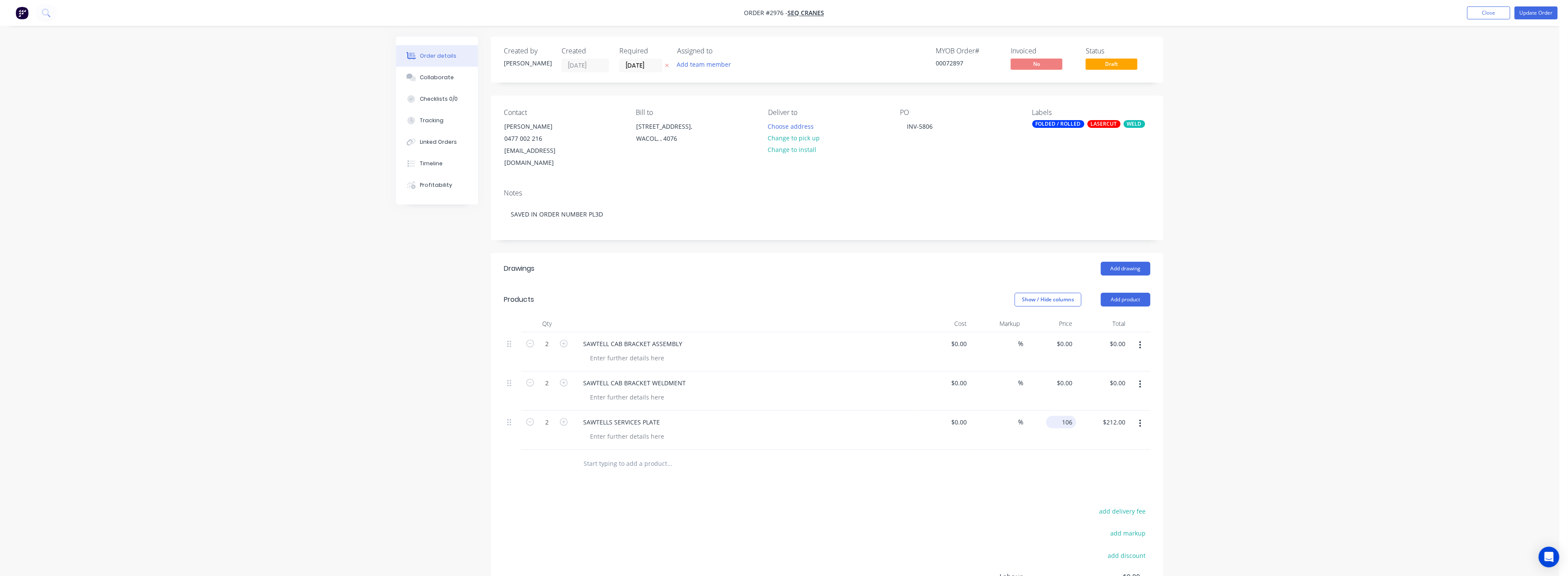
drag, startPoint x: 1066, startPoint y: 421, endPoint x: 1072, endPoint y: 431, distance: 11.7
click at [1067, 421] on input "106" at bounding box center [1063, 421] width 26 height 12
type input "$146.00"
type input "$292.00"
drag, startPoint x: 1346, startPoint y: 475, endPoint x: 1325, endPoint y: 412, distance: 66.4
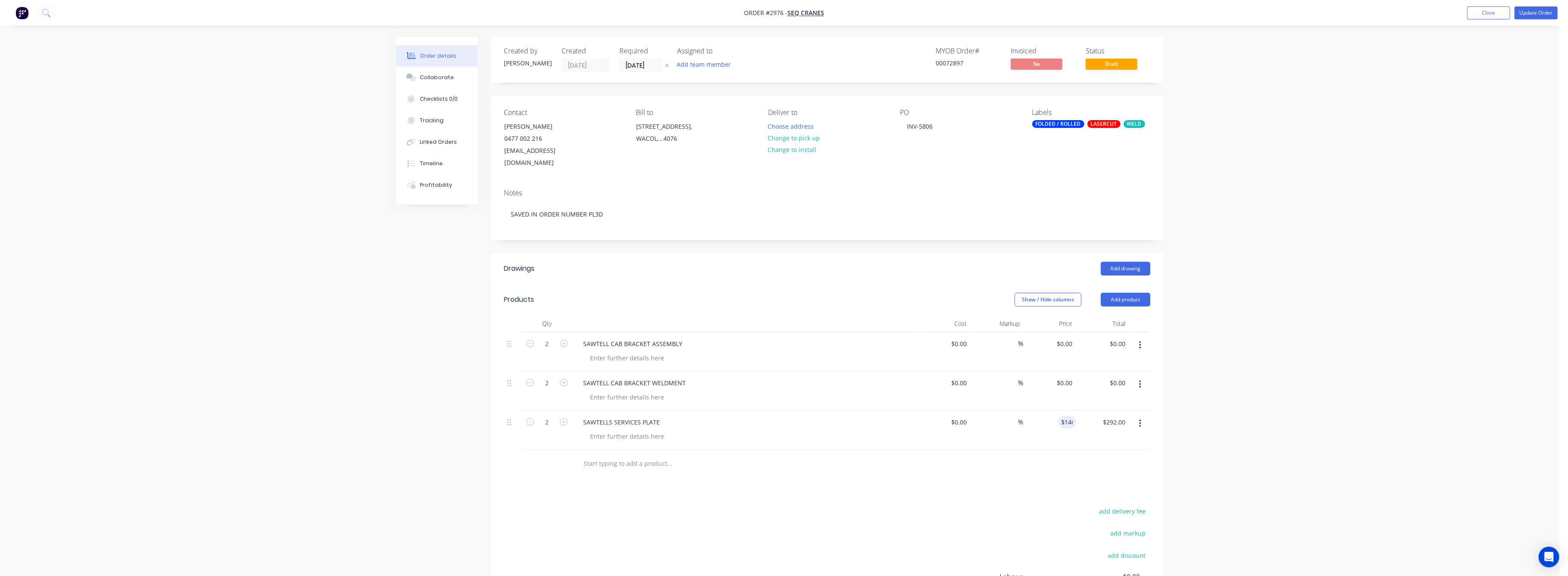
click at [1347, 466] on div "Order details Collaborate Checklists 0/0 Tracking Linked Orders Timeline Profit…" at bounding box center [779, 349] width 1559 height 698
click at [1072, 341] on input "0" at bounding box center [1070, 343] width 10 height 12
type input "$0.00"
click at [437, 80] on div "Collaborate" at bounding box center [437, 77] width 34 height 8
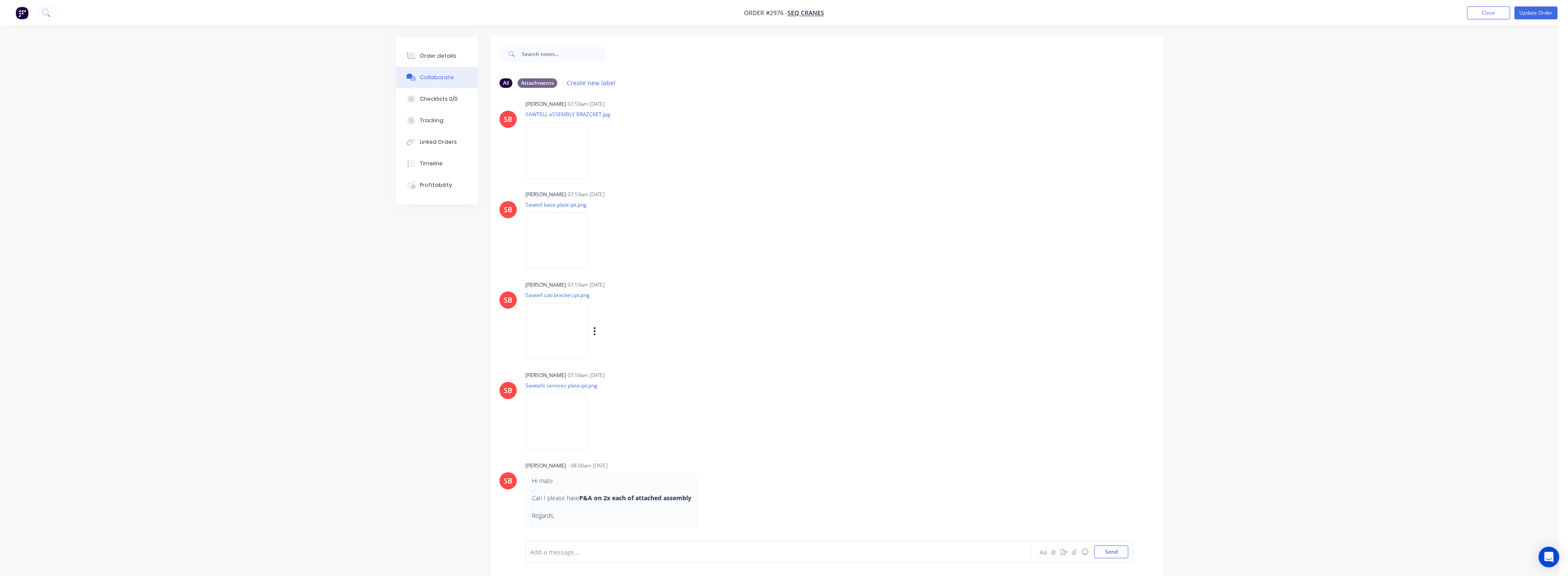
scroll to position [402, 0]
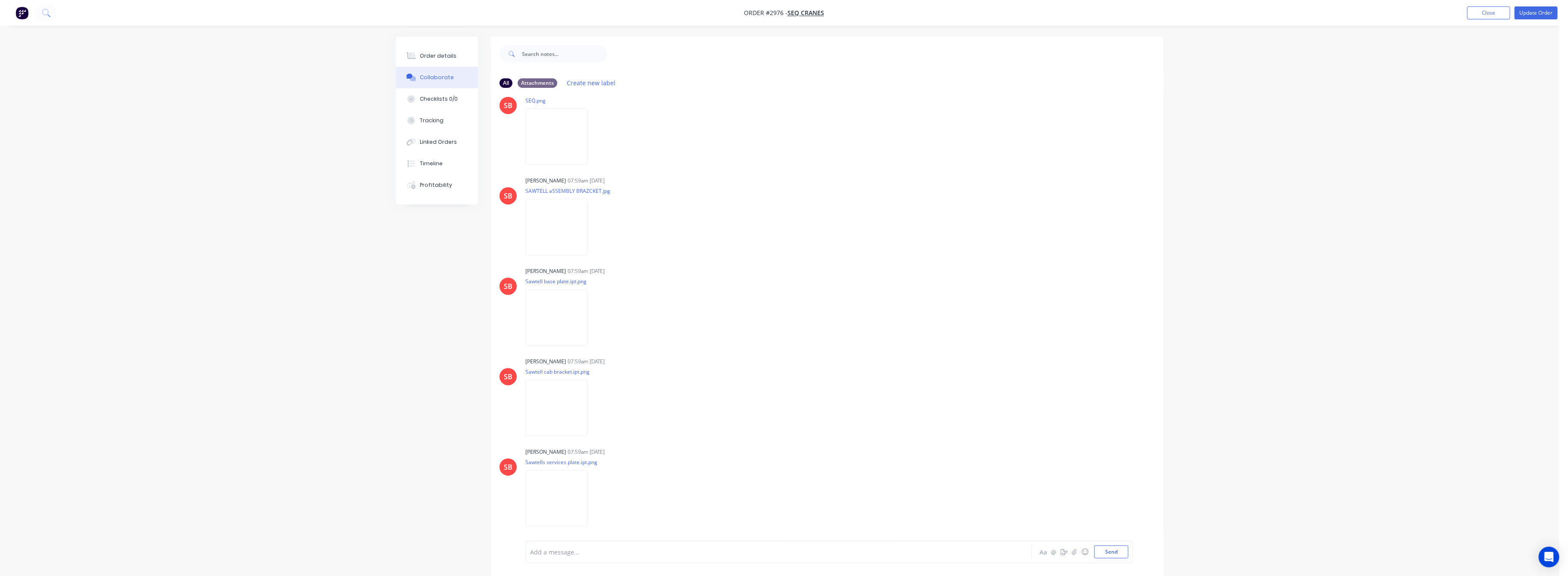
drag, startPoint x: 459, startPoint y: 55, endPoint x: 461, endPoint y: 71, distance: 16.1
click at [458, 56] on button "Order details" at bounding box center [437, 55] width 82 height 22
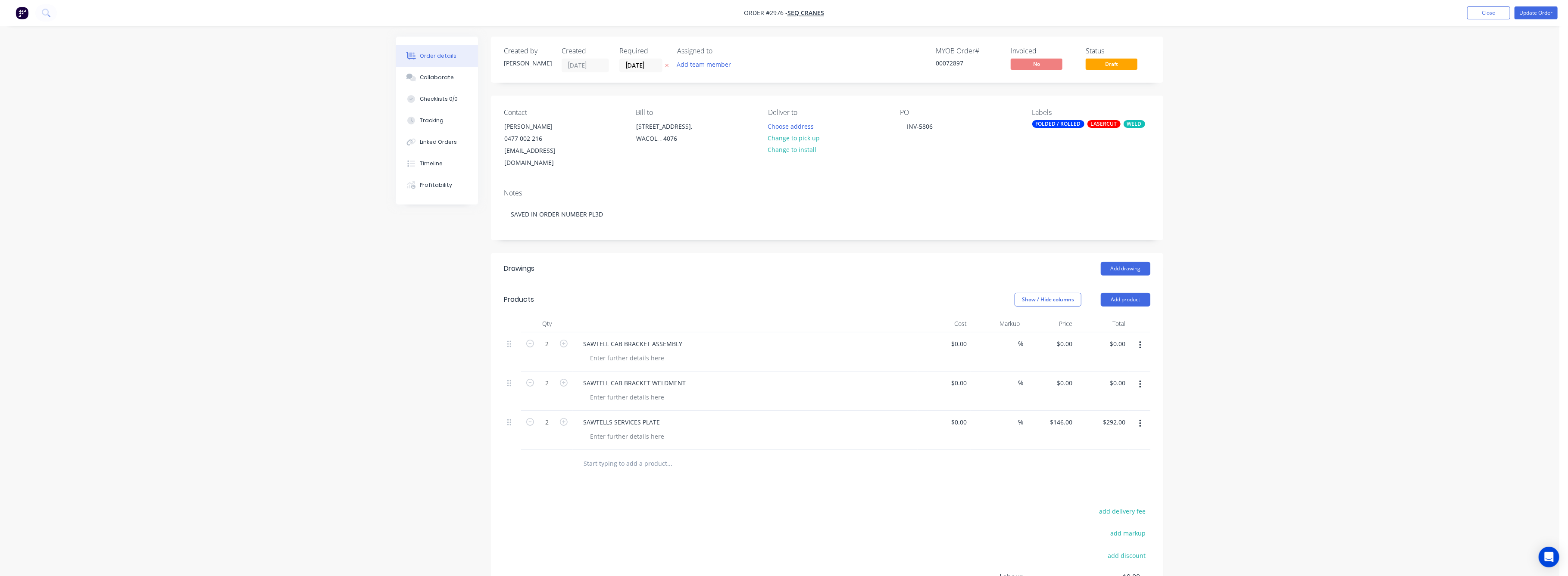
drag, startPoint x: 1139, startPoint y: 385, endPoint x: 1164, endPoint y: 402, distance: 30.2
click at [1141, 385] on button "button" at bounding box center [1140, 385] width 21 height 16
click at [1108, 452] on div "Delete" at bounding box center [1109, 458] width 67 height 12
click at [641, 357] on div at bounding box center [627, 357] width 88 height 12
click at [1080, 336] on div "$0.00 $0.00" at bounding box center [1102, 352] width 53 height 39
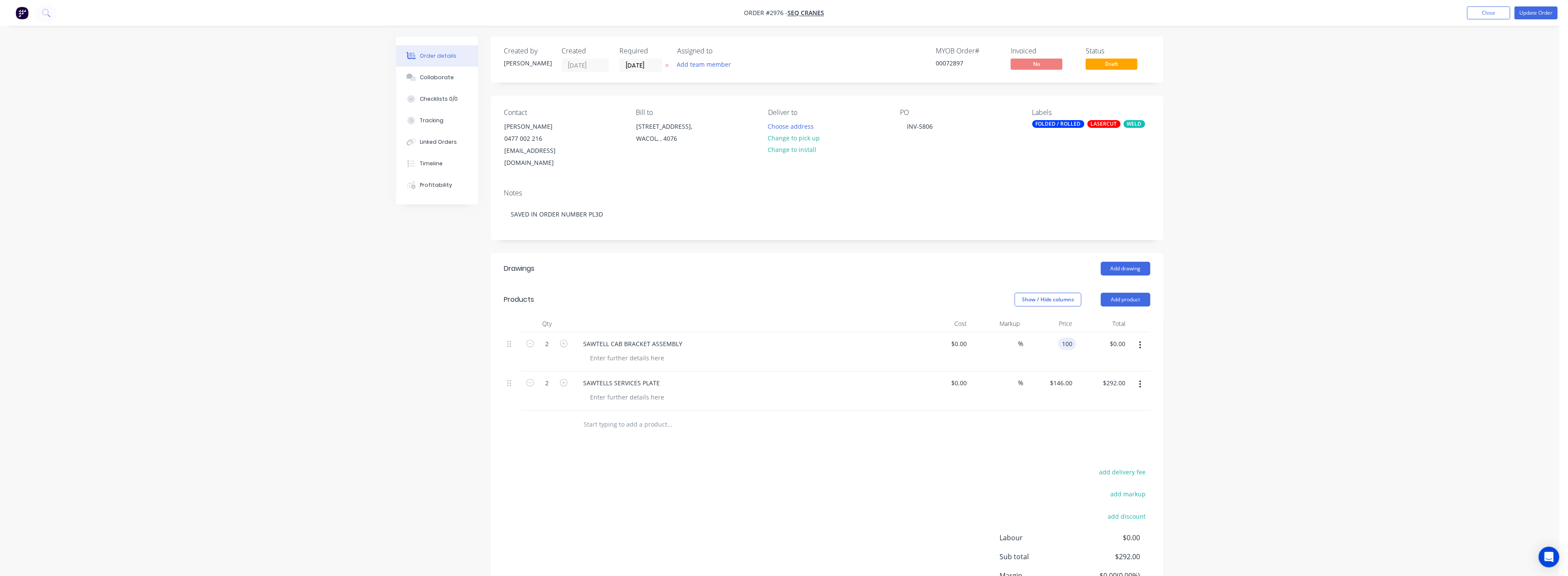
type input "$100.00"
type input "$200.00"
drag, startPoint x: 1191, startPoint y: 369, endPoint x: 1195, endPoint y: 369, distance: 4.0
click at [1191, 369] on div "Order details Collaborate Checklists 0/0 Tracking Linked Orders Timeline Profit…" at bounding box center [779, 329] width 1559 height 659
click at [1531, 14] on button "Update Order" at bounding box center [1536, 13] width 43 height 13
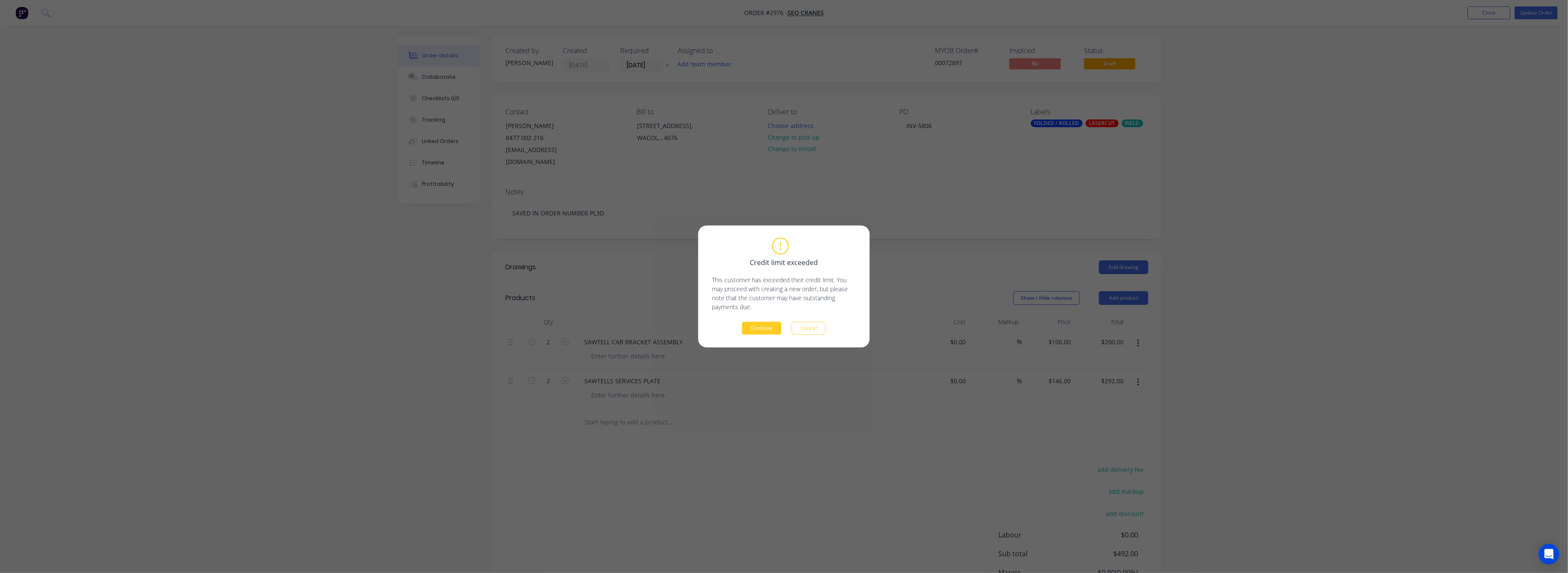
click at [748, 331] on button "Continue" at bounding box center [761, 328] width 39 height 13
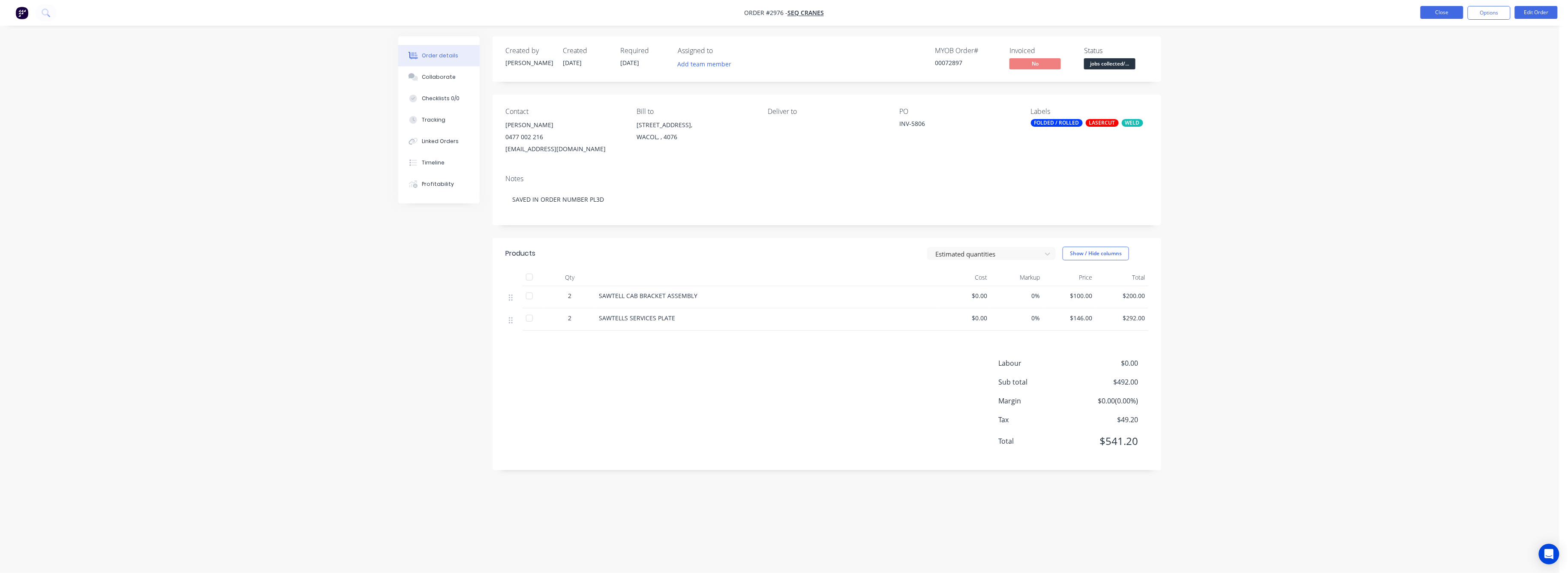
click at [1434, 7] on button "Close" at bounding box center [1442, 12] width 43 height 13
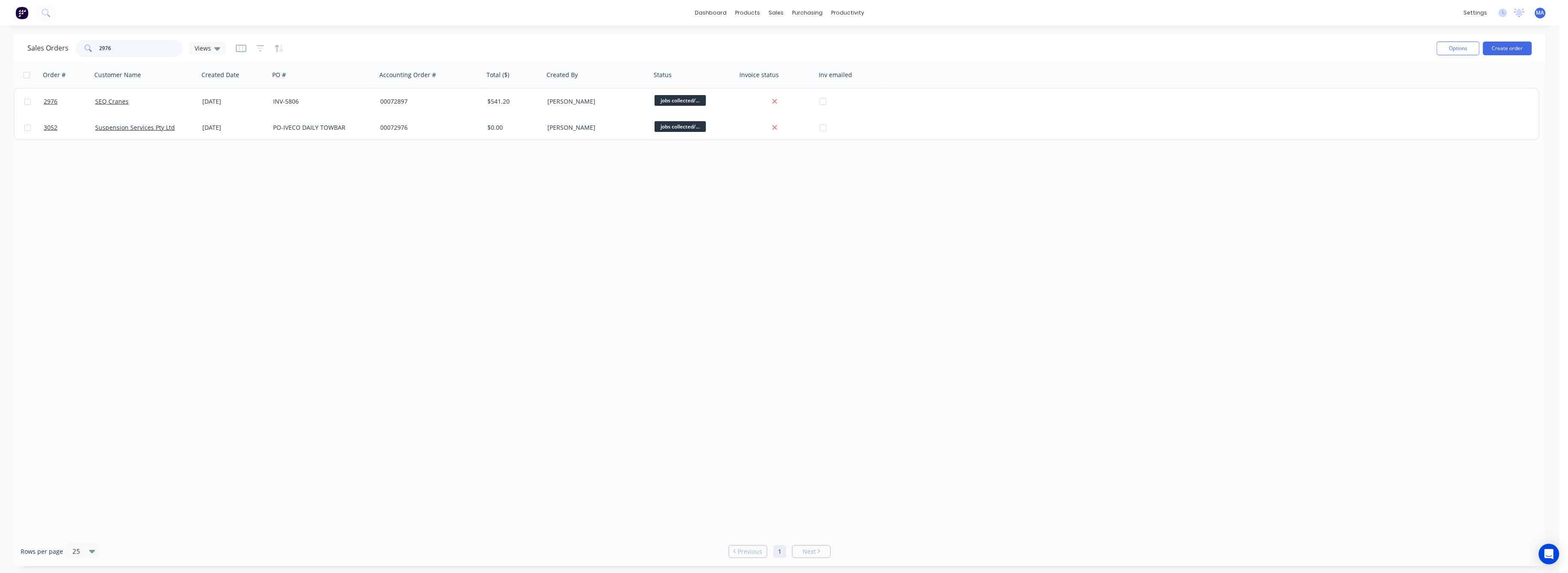
drag, startPoint x: 111, startPoint y: 45, endPoint x: 78, endPoint y: 59, distance: 35.8
click at [80, 57] on div "2976" at bounding box center [129, 49] width 107 height 17
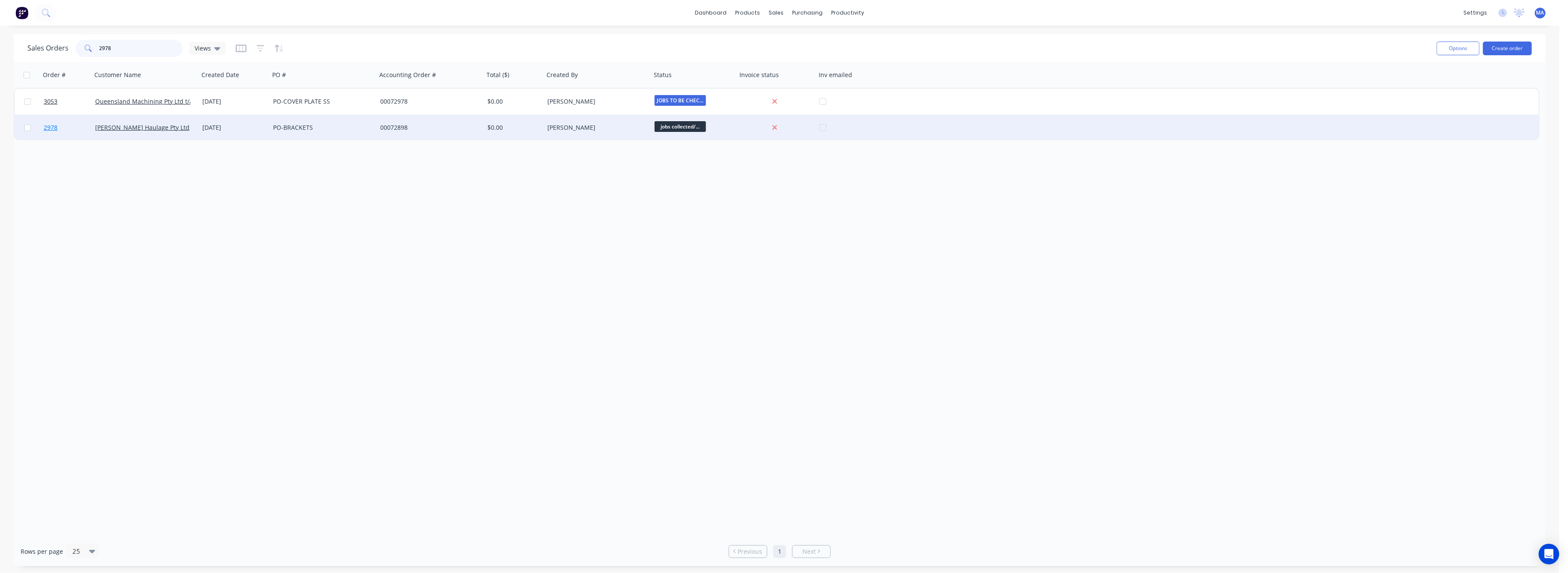
type input "2978"
click at [51, 127] on span "2978" at bounding box center [50, 127] width 14 height 8
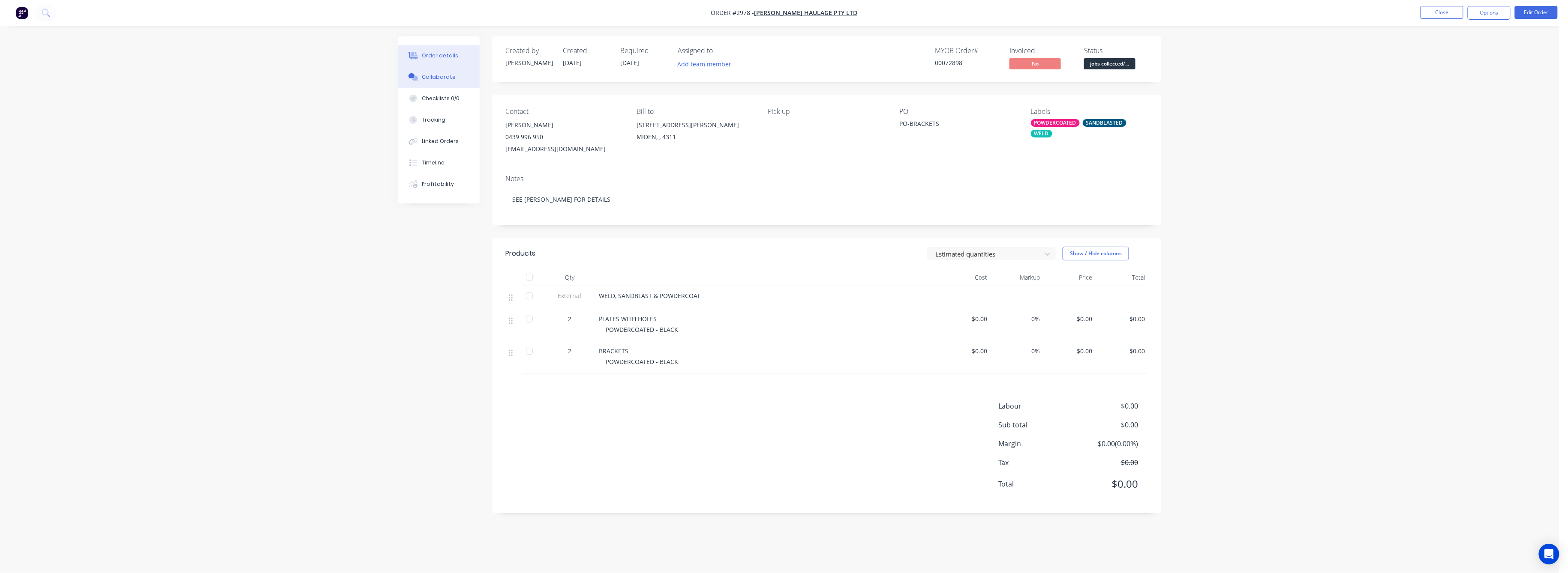
click at [434, 77] on div "Collaborate" at bounding box center [439, 77] width 34 height 7
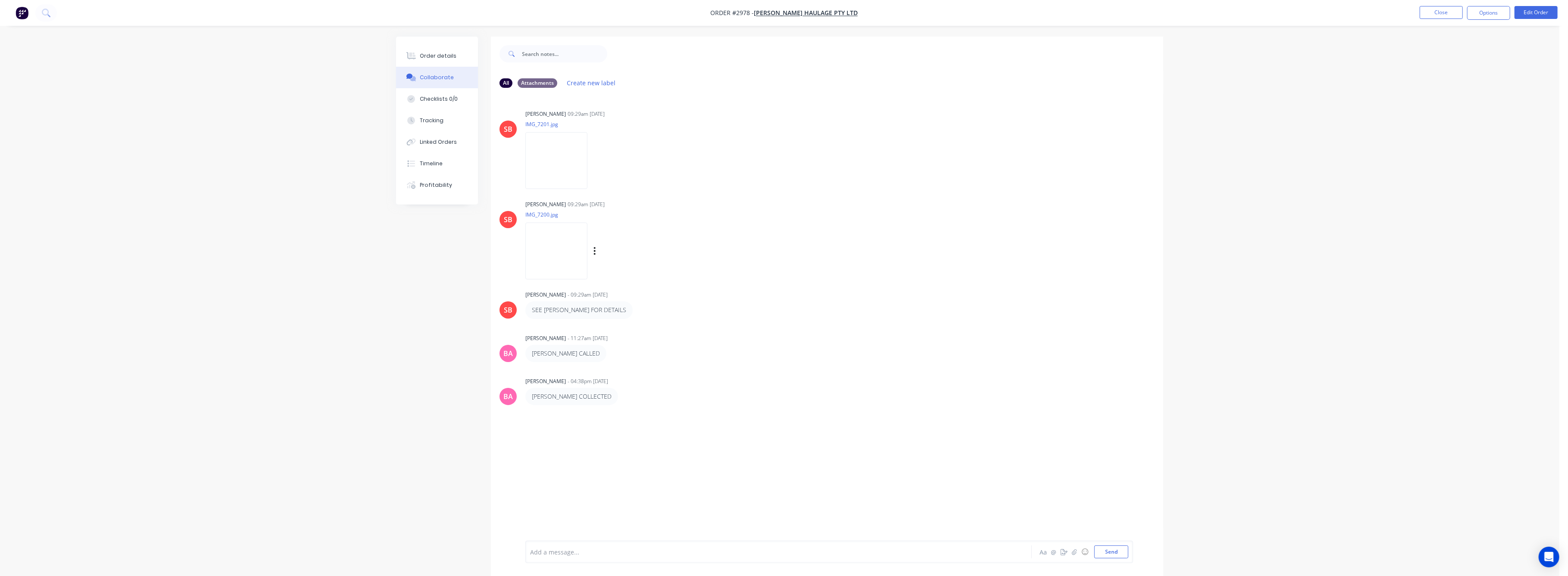
click at [558, 241] on img at bounding box center [556, 250] width 62 height 56
click at [425, 57] on div "Order details" at bounding box center [438, 56] width 37 height 8
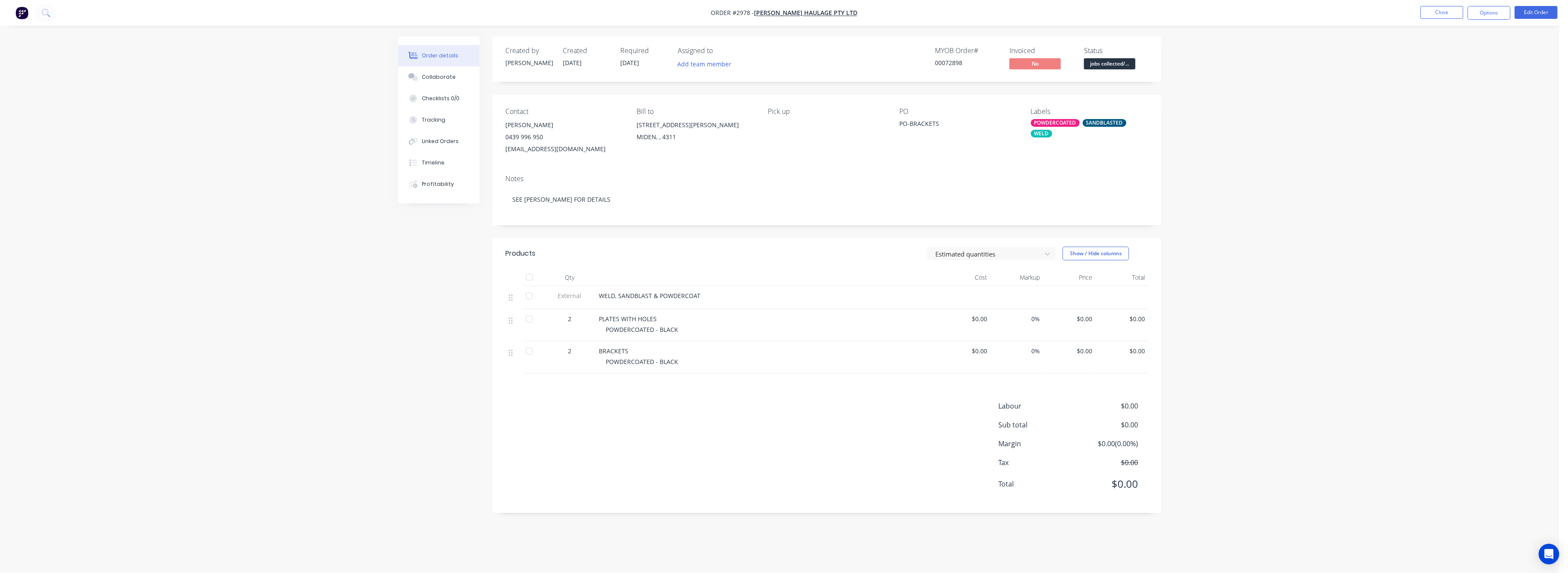
click at [1088, 318] on span "$0.00" at bounding box center [1069, 319] width 46 height 9
click at [1088, 322] on span "$0.00" at bounding box center [1069, 319] width 46 height 9
click at [1539, 12] on button "Edit Order" at bounding box center [1536, 12] width 43 height 13
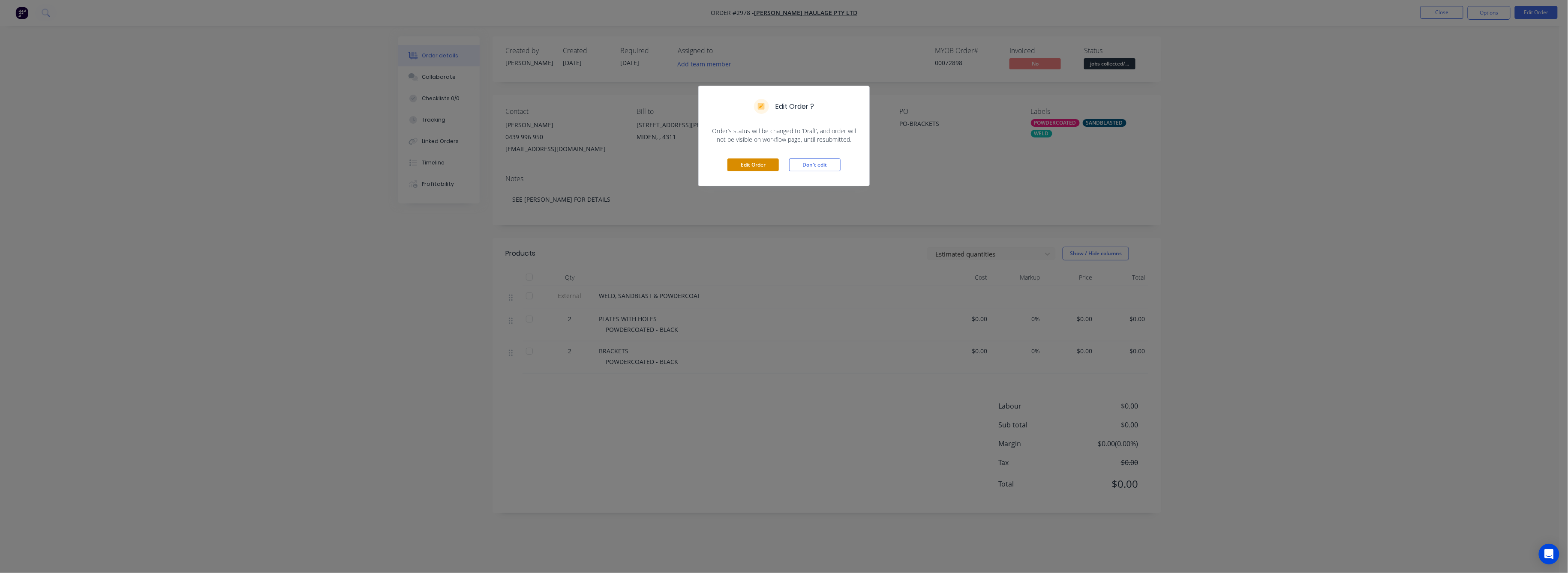
click at [764, 165] on button "Edit Order" at bounding box center [753, 165] width 51 height 13
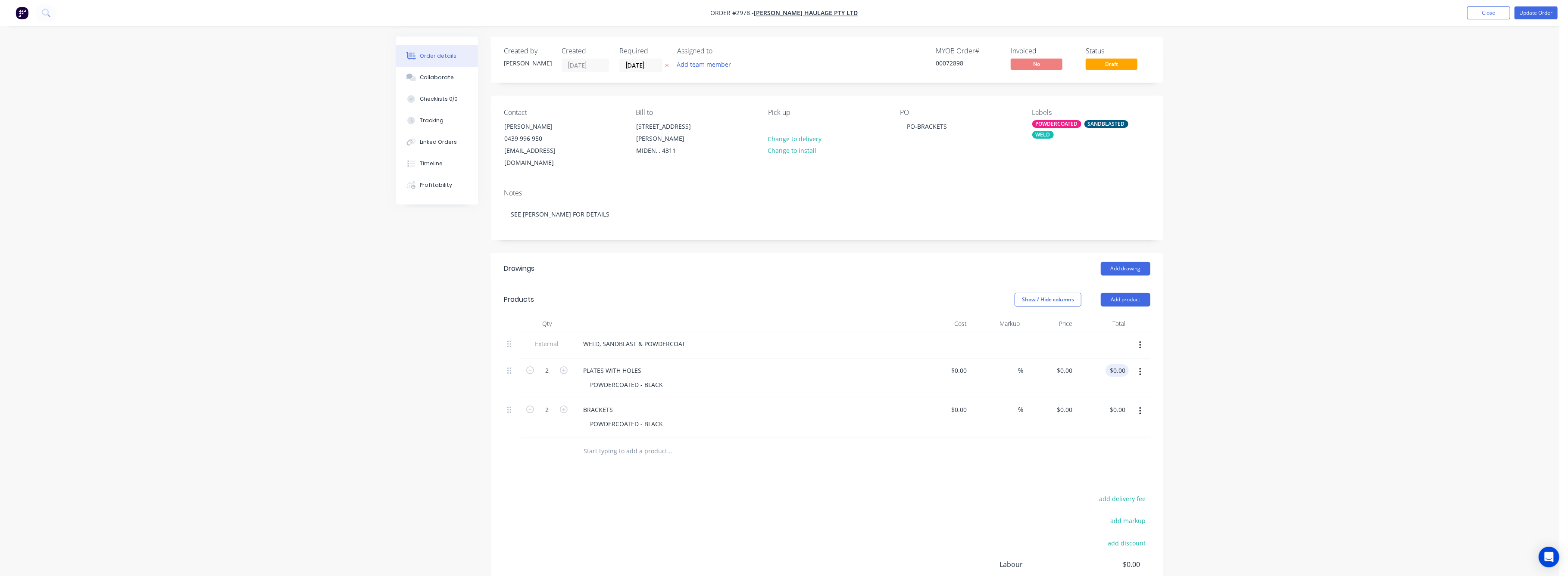
type input "0.00"
drag, startPoint x: 1115, startPoint y: 356, endPoint x: 1115, endPoint y: 361, distance: 5.0
click at [1114, 364] on input "0.00" at bounding box center [1118, 370] width 20 height 12
type input "0"
type input "$0.00"
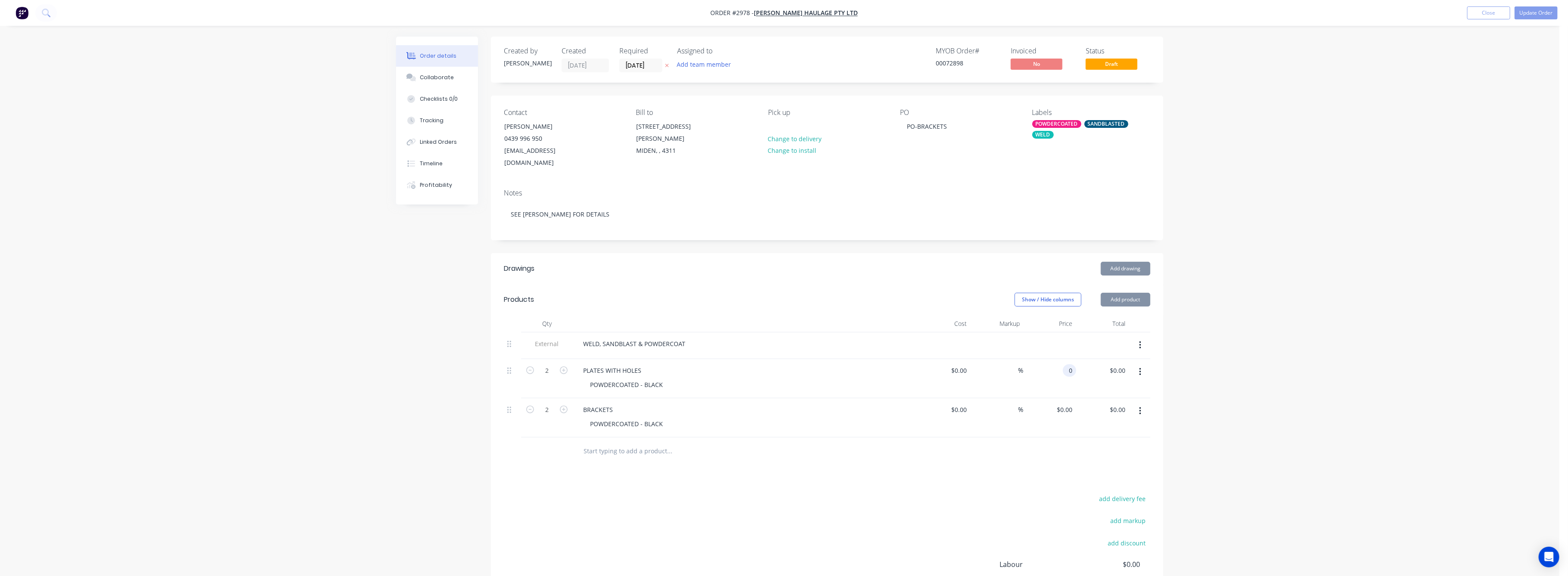
drag, startPoint x: 1062, startPoint y: 360, endPoint x: 1069, endPoint y: 381, distance: 22.1
click at [1063, 361] on div "0 0" at bounding box center [1050, 379] width 53 height 39
click at [1076, 360] on div "$0.00 $0.00" at bounding box center [1102, 379] width 53 height 39
drag, startPoint x: 1070, startPoint y: 358, endPoint x: 1081, endPoint y: 386, distance: 30.1
click at [1070, 364] on input "0" at bounding box center [1070, 370] width 10 height 12
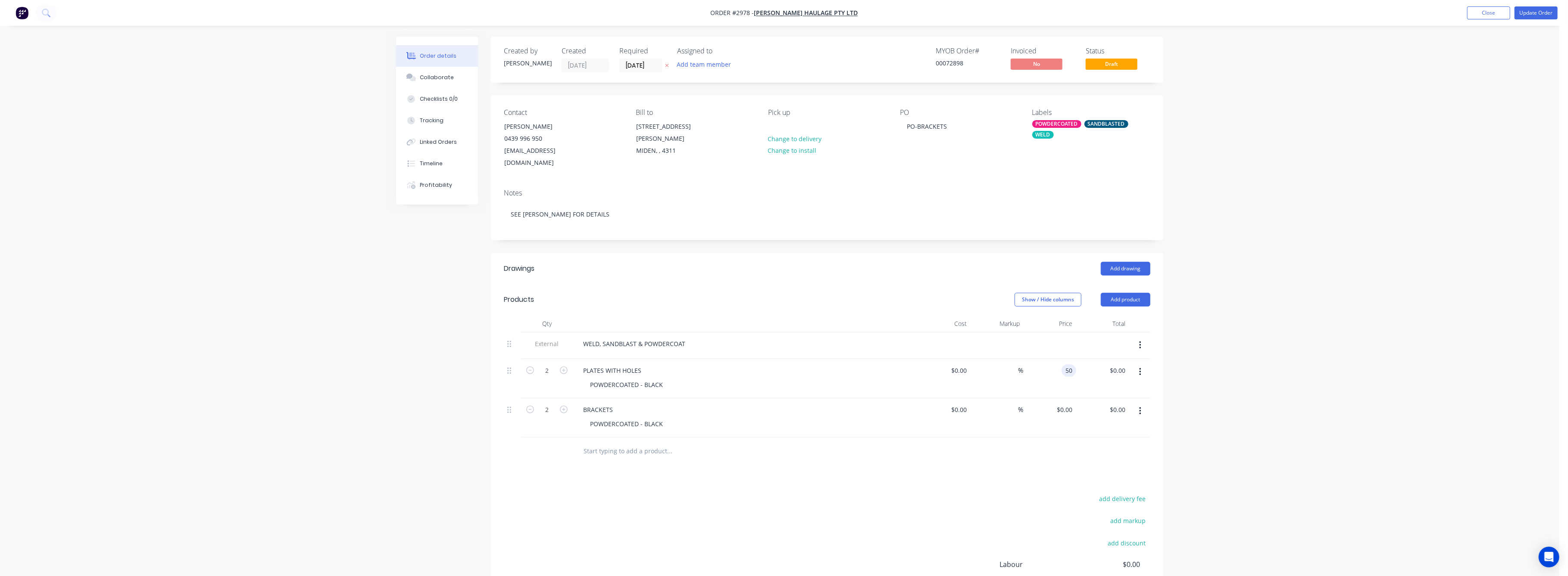
type input "$50.00"
type input "$100.00"
click at [1243, 375] on div "Order details Collaborate Checklists 0/0 Tracking Linked Orders Timeline Profit…" at bounding box center [779, 342] width 1559 height 685
click at [1072, 403] on input "0" at bounding box center [1070, 409] width 10 height 12
type input "$100.00"
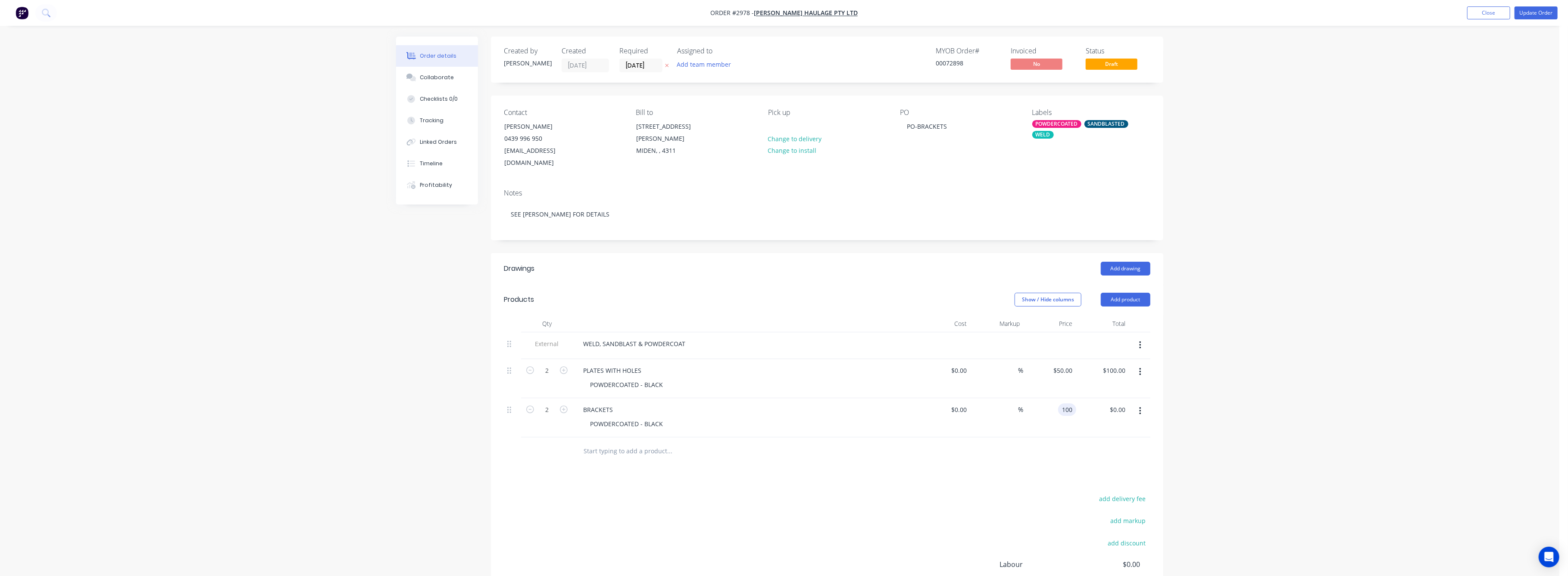
type input "$200.00"
drag, startPoint x: 1259, startPoint y: 395, endPoint x: 1262, endPoint y: 391, distance: 5.0
click at [1262, 391] on div "Order details Collaborate Checklists 0/0 Tracking Linked Orders Timeline Profit…" at bounding box center [779, 342] width 1559 height 685
drag, startPoint x: 1542, startPoint y: 9, endPoint x: 1514, endPoint y: 23, distance: 31.3
click at [1542, 10] on button "Update Order" at bounding box center [1536, 13] width 43 height 13
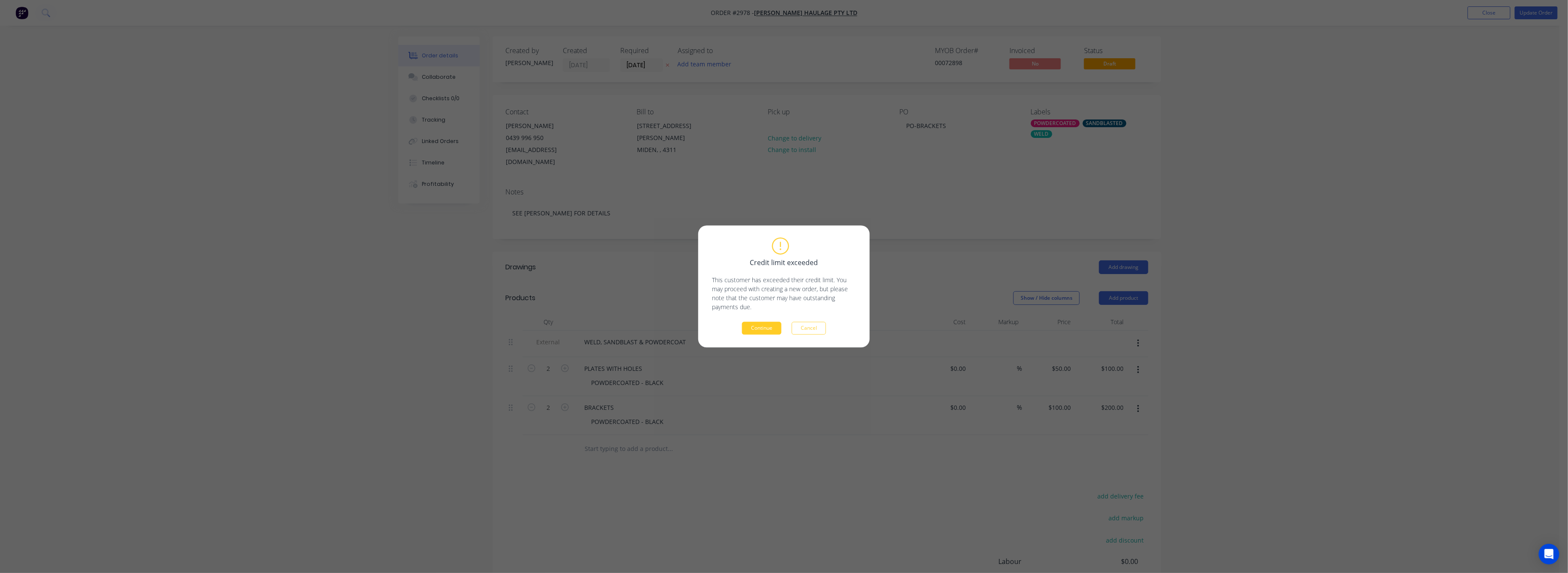
click at [768, 328] on button "Continue" at bounding box center [761, 328] width 39 height 13
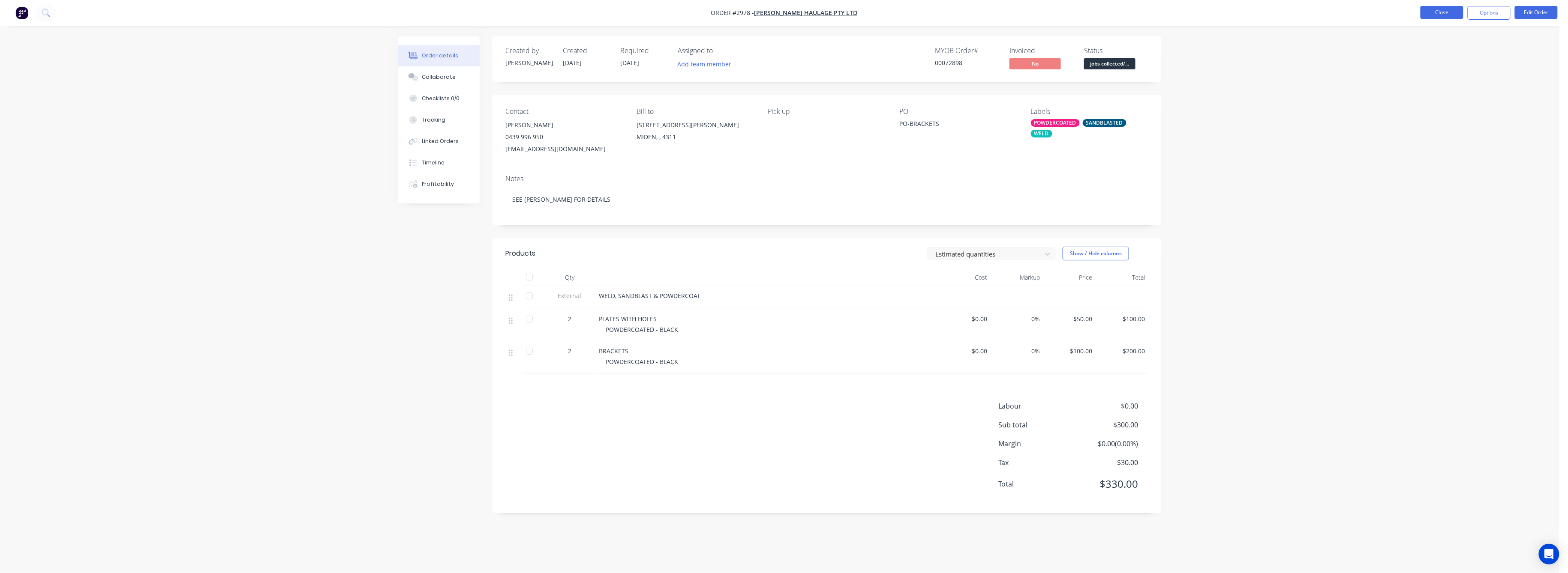
click at [1437, 11] on button "Close" at bounding box center [1442, 12] width 43 height 13
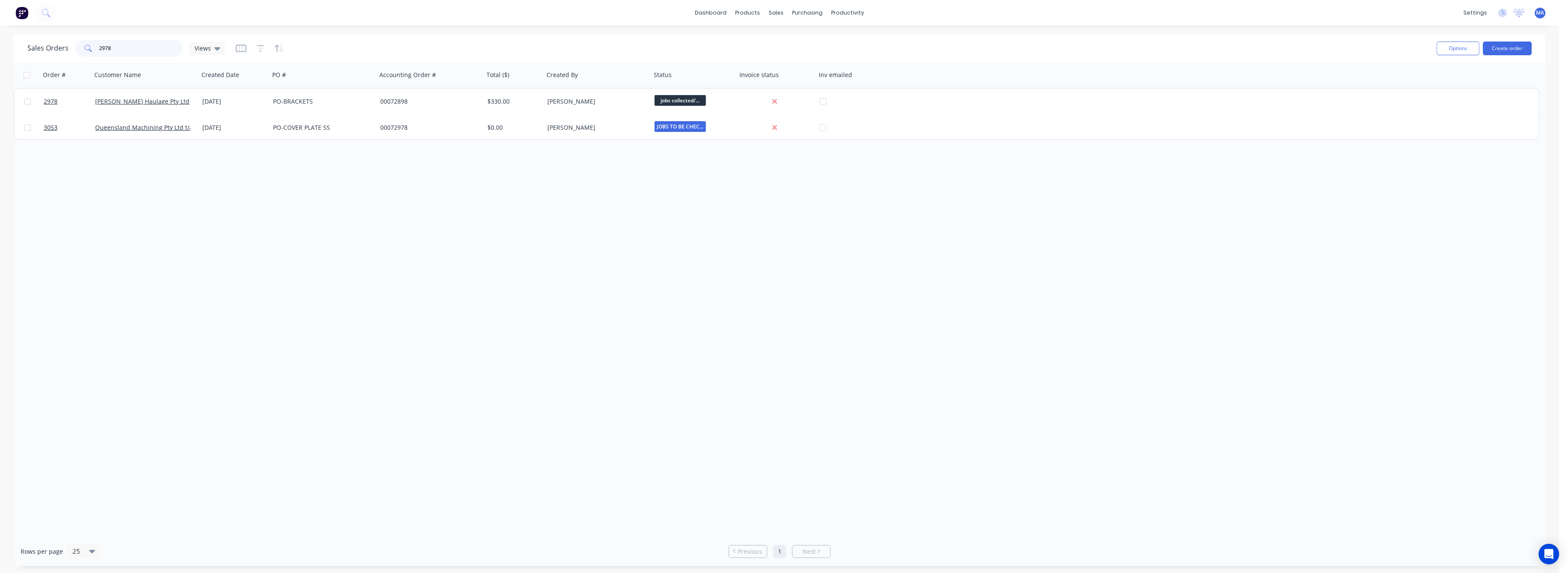
drag, startPoint x: 110, startPoint y: 50, endPoint x: 92, endPoint y: 93, distance: 46.6
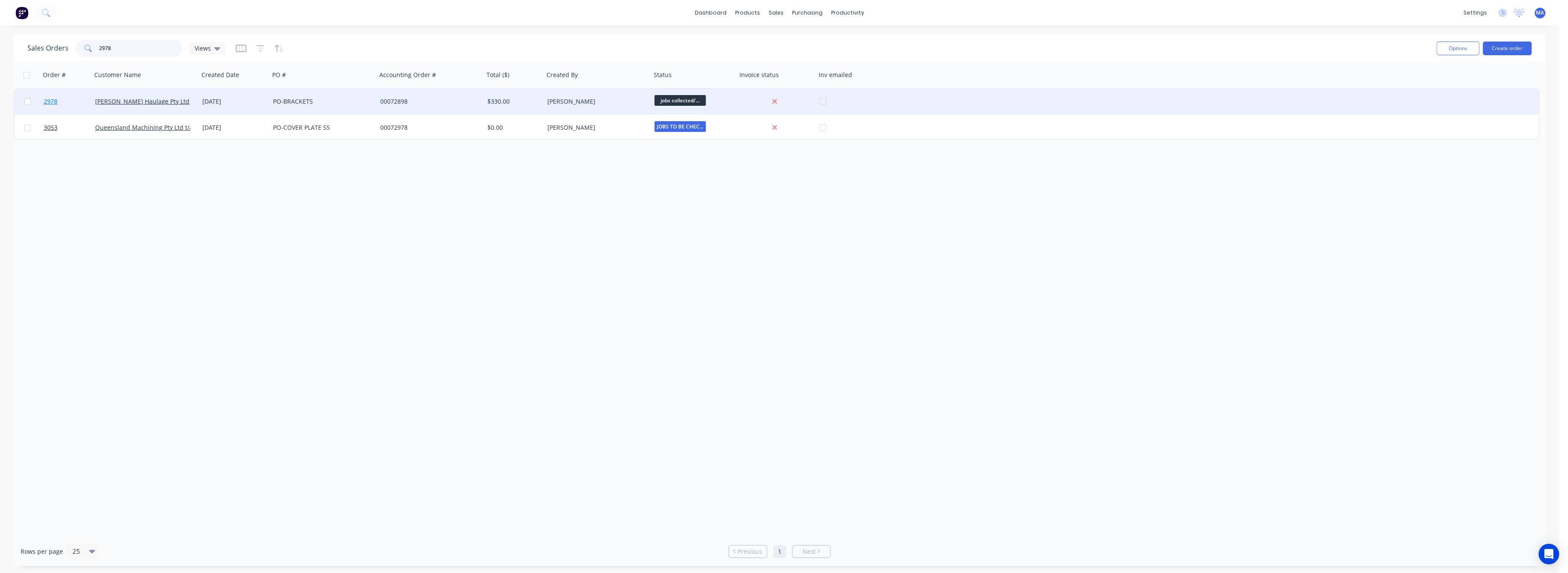
click at [96, 49] on div "2978" at bounding box center [129, 49] width 107 height 17
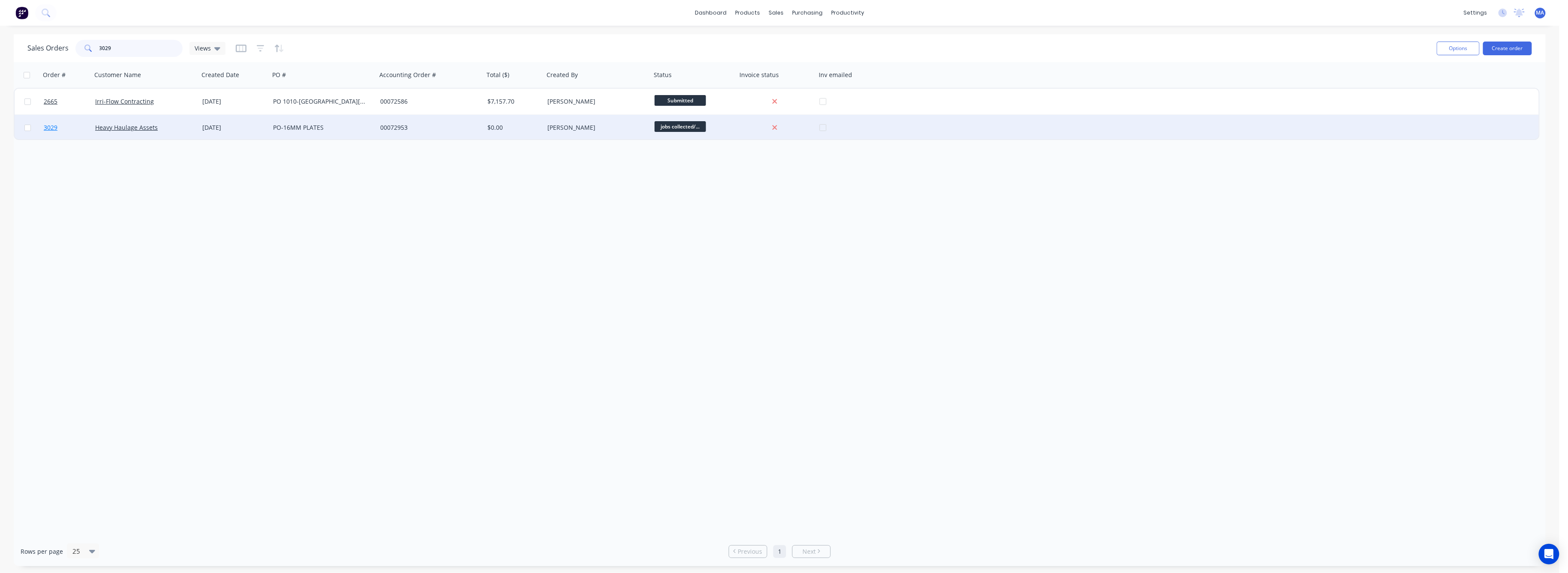
type input "3029"
click at [54, 127] on span "3029" at bounding box center [50, 127] width 14 height 8
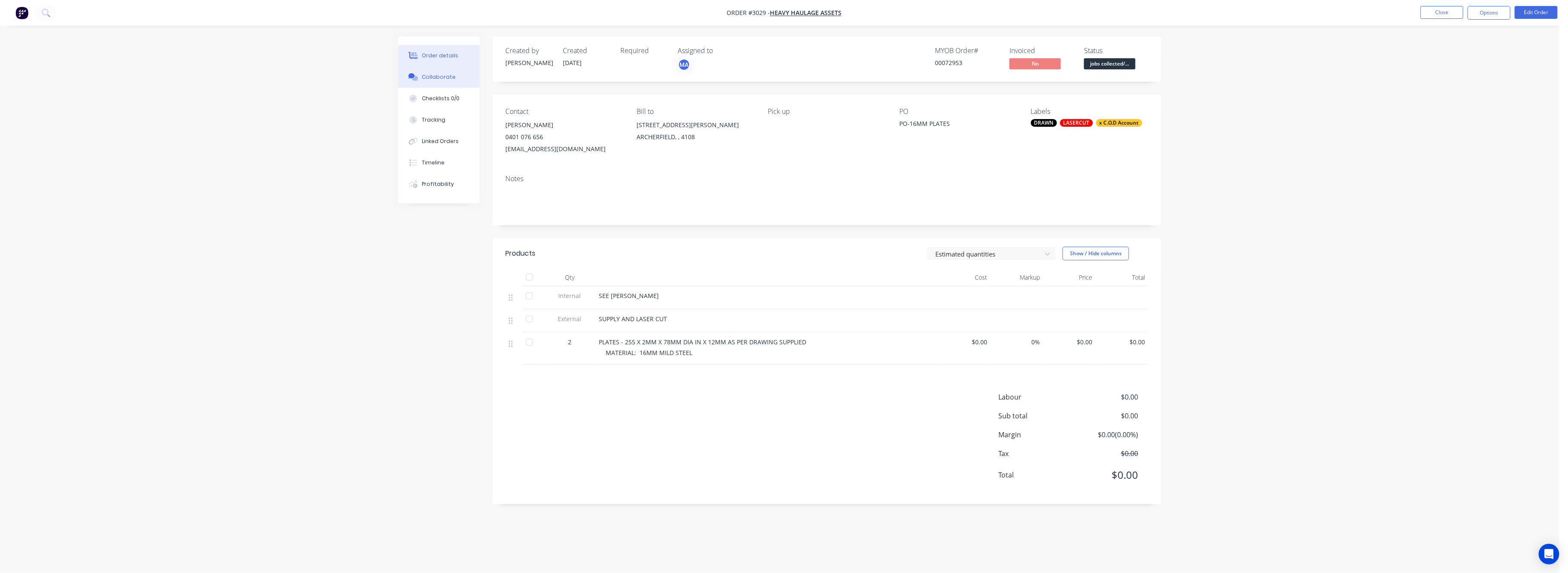
click at [445, 78] on div "Collaborate" at bounding box center [439, 77] width 34 height 7
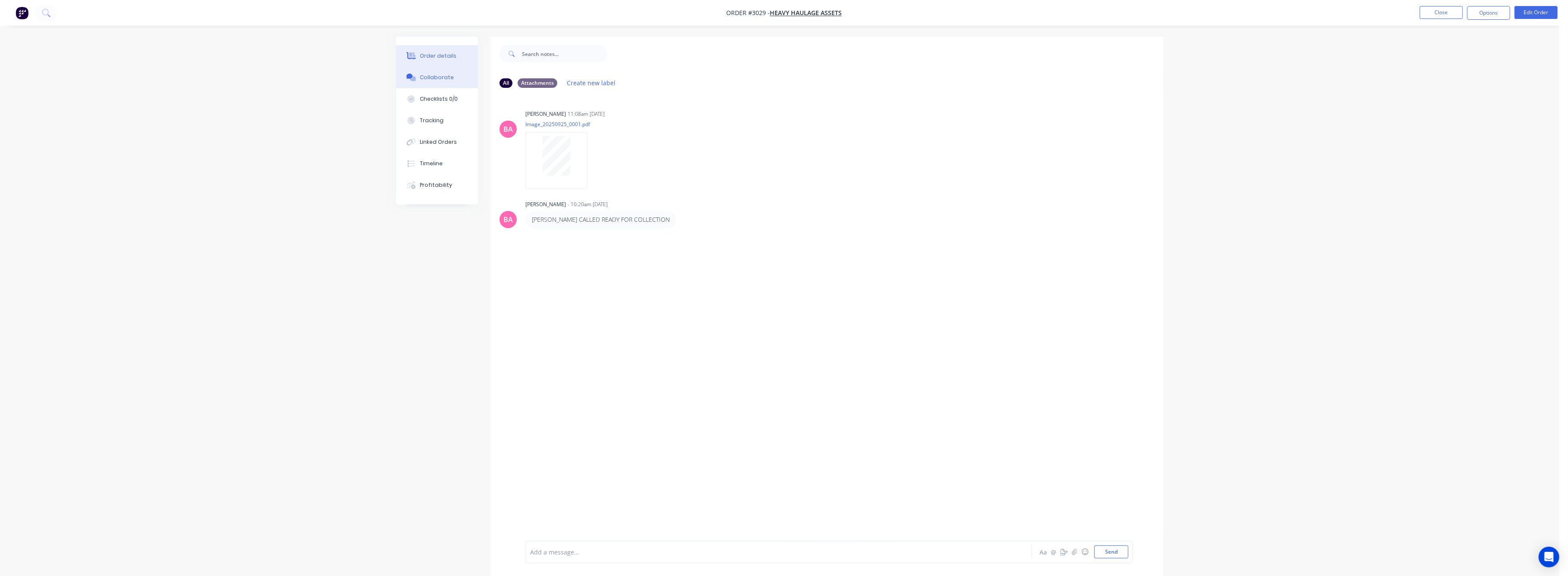
click at [429, 53] on div "Order details" at bounding box center [438, 56] width 37 height 8
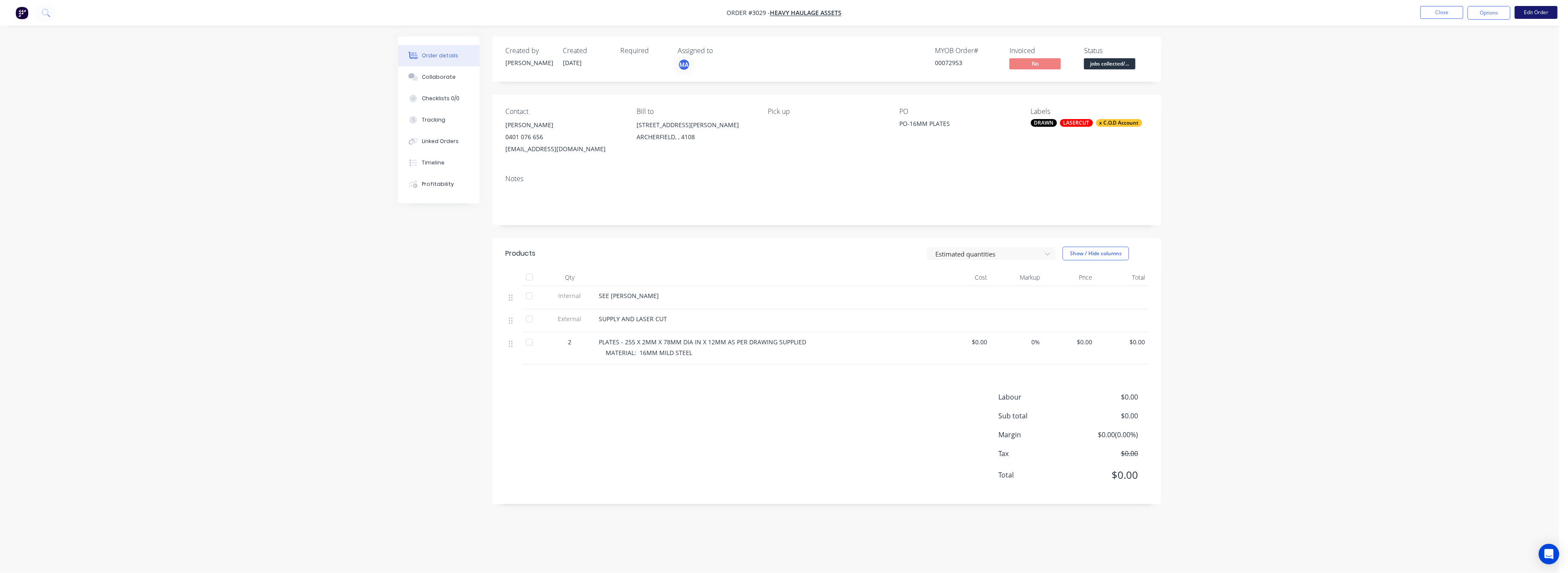
click at [1528, 10] on button "Edit Order" at bounding box center [1536, 12] width 43 height 13
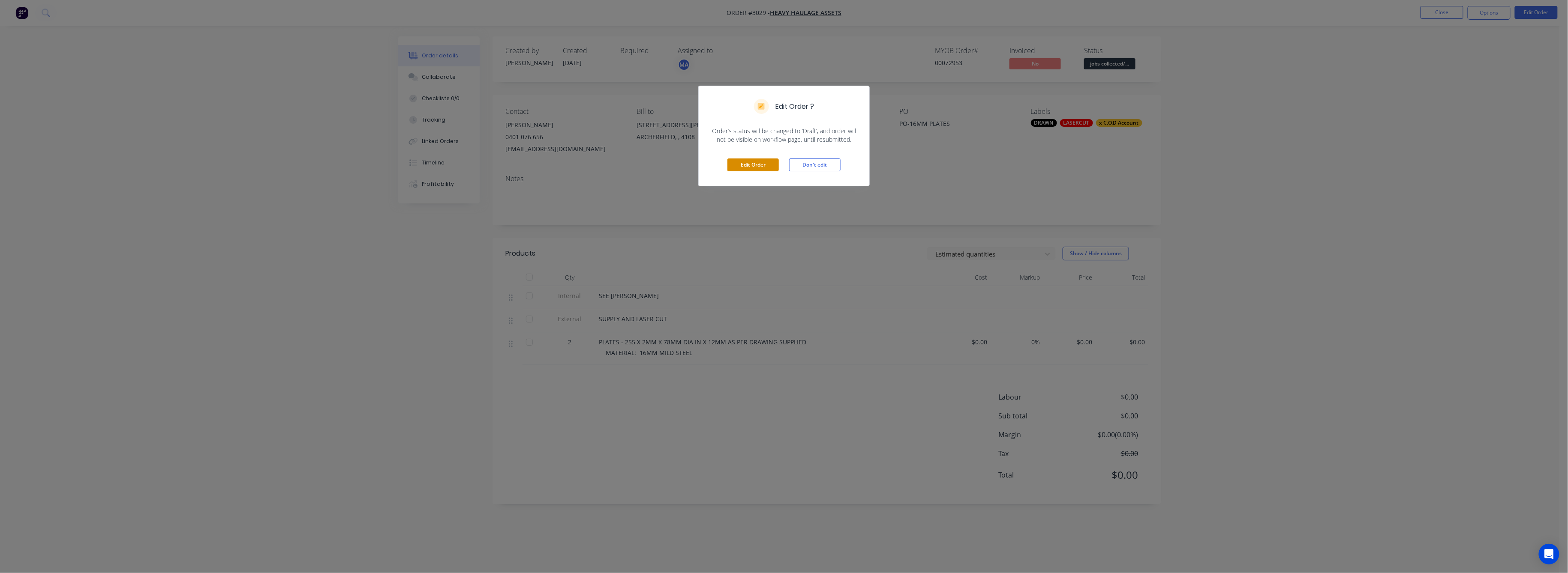
click at [746, 161] on button "Edit Order" at bounding box center [753, 165] width 51 height 13
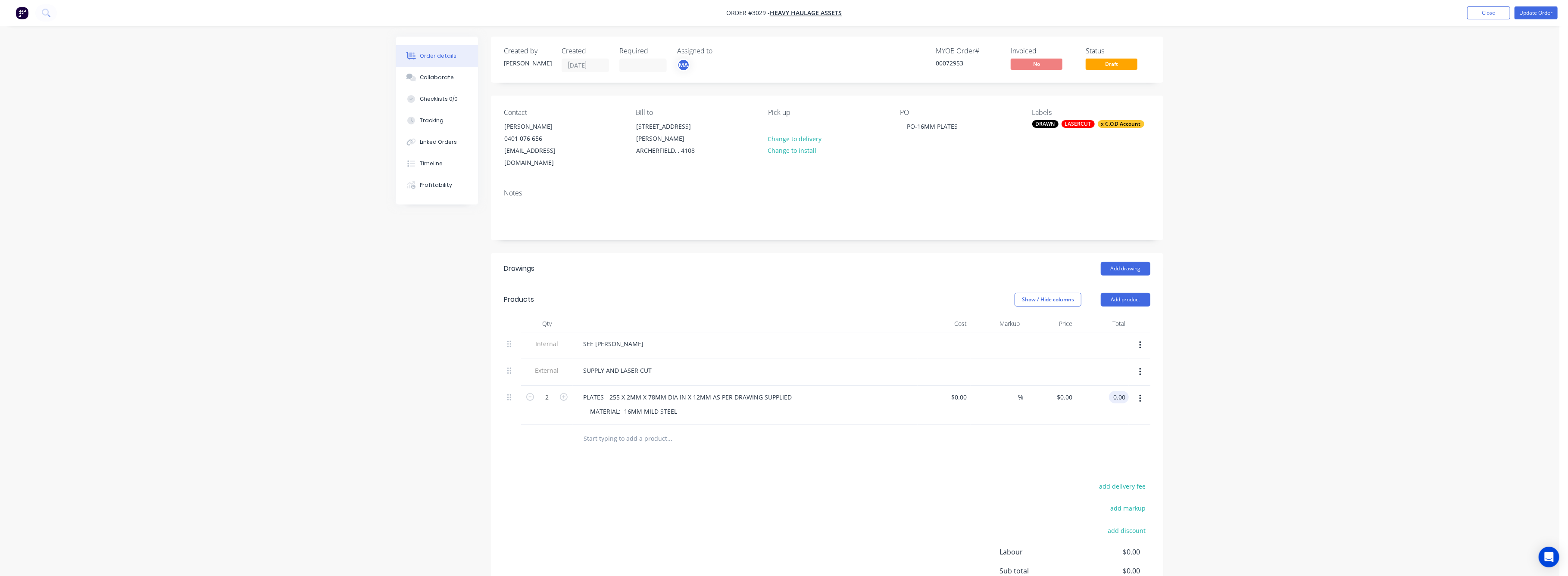
click at [1109, 391] on div "0.00 0.00" at bounding box center [1118, 397] width 20 height 12
type input "96"
type input "$48.00"
type input "$96.00"
click at [1352, 360] on div "Order details Collaborate Checklists 0/0 Tracking Linked Orders Timeline Profit…" at bounding box center [779, 336] width 1559 height 673
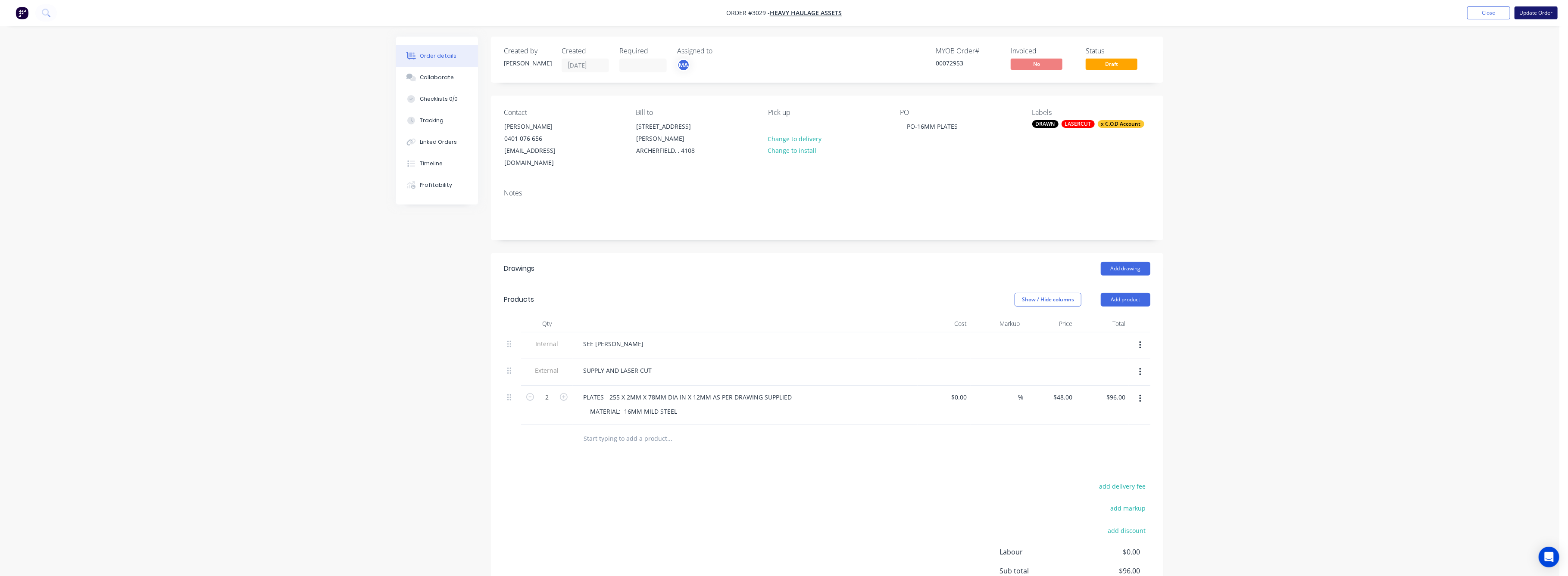
click at [1536, 13] on button "Update Order" at bounding box center [1536, 13] width 43 height 13
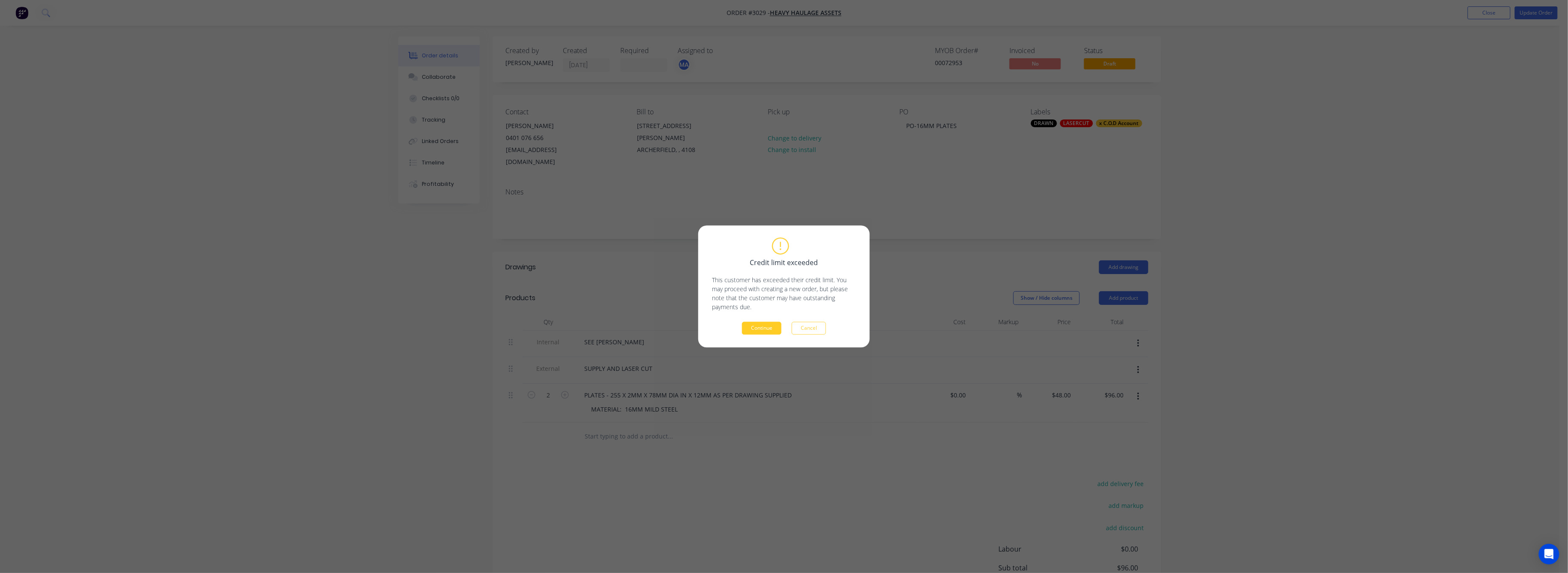
click at [755, 327] on button "Continue" at bounding box center [761, 328] width 39 height 13
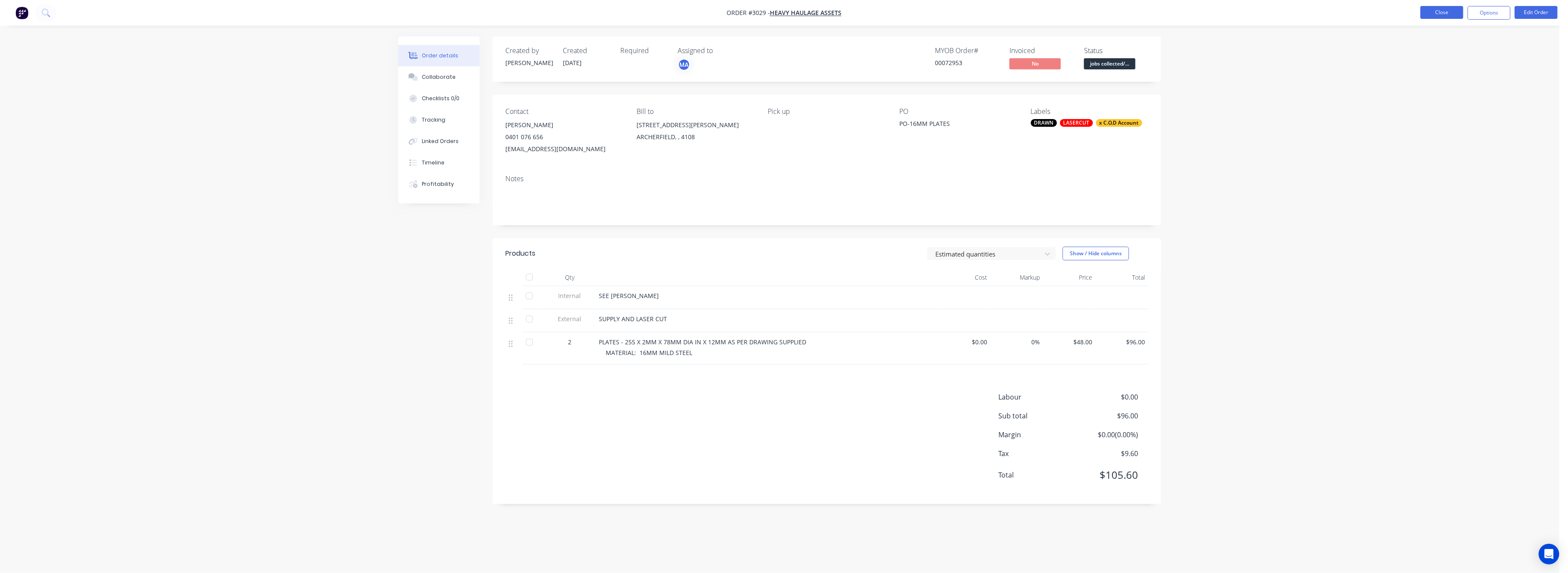
click at [1448, 10] on button "Close" at bounding box center [1442, 12] width 43 height 13
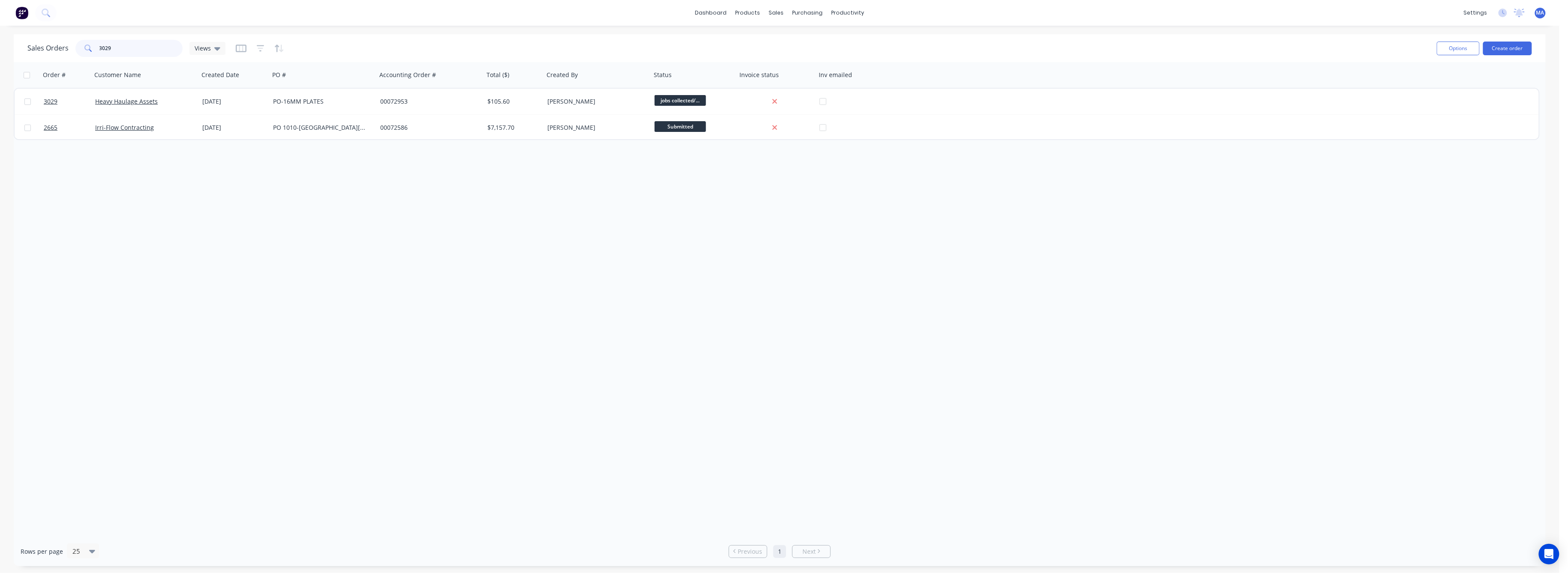
drag, startPoint x: 112, startPoint y: 49, endPoint x: 85, endPoint y: 61, distance: 29.5
click at [86, 53] on div "3029" at bounding box center [129, 49] width 107 height 17
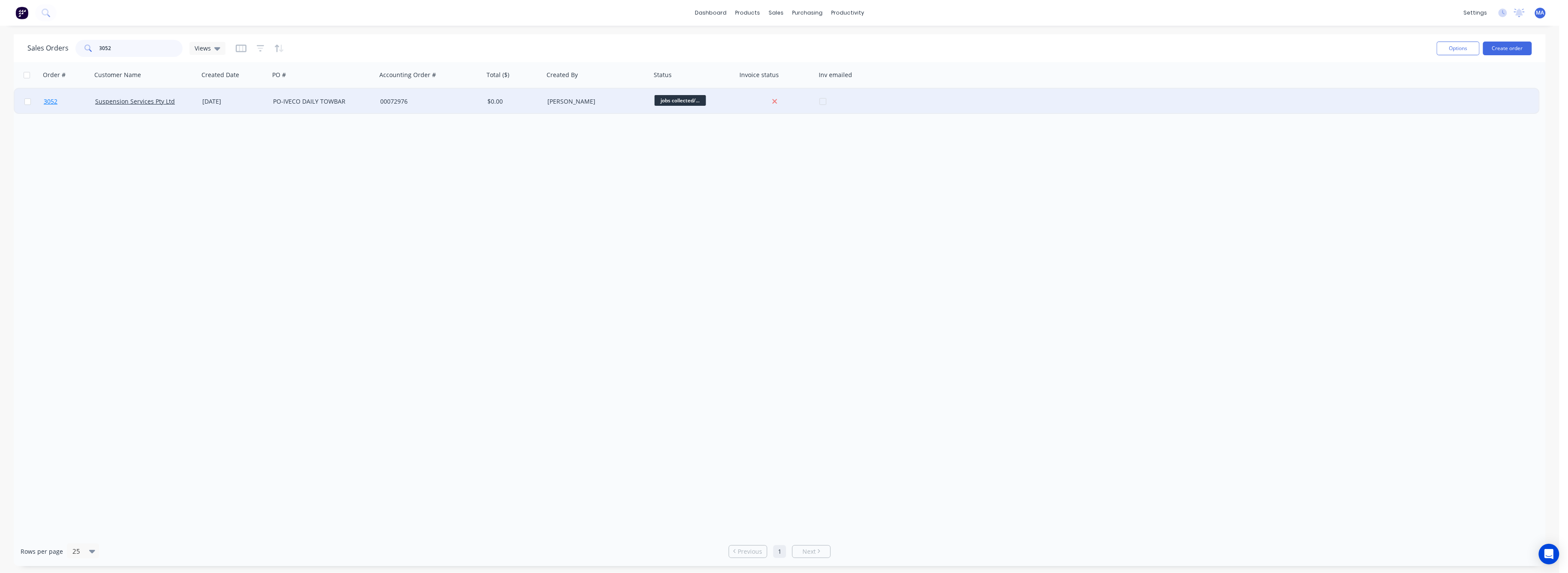
type input "3052"
click at [49, 99] on span "3052" at bounding box center [50, 101] width 14 height 8
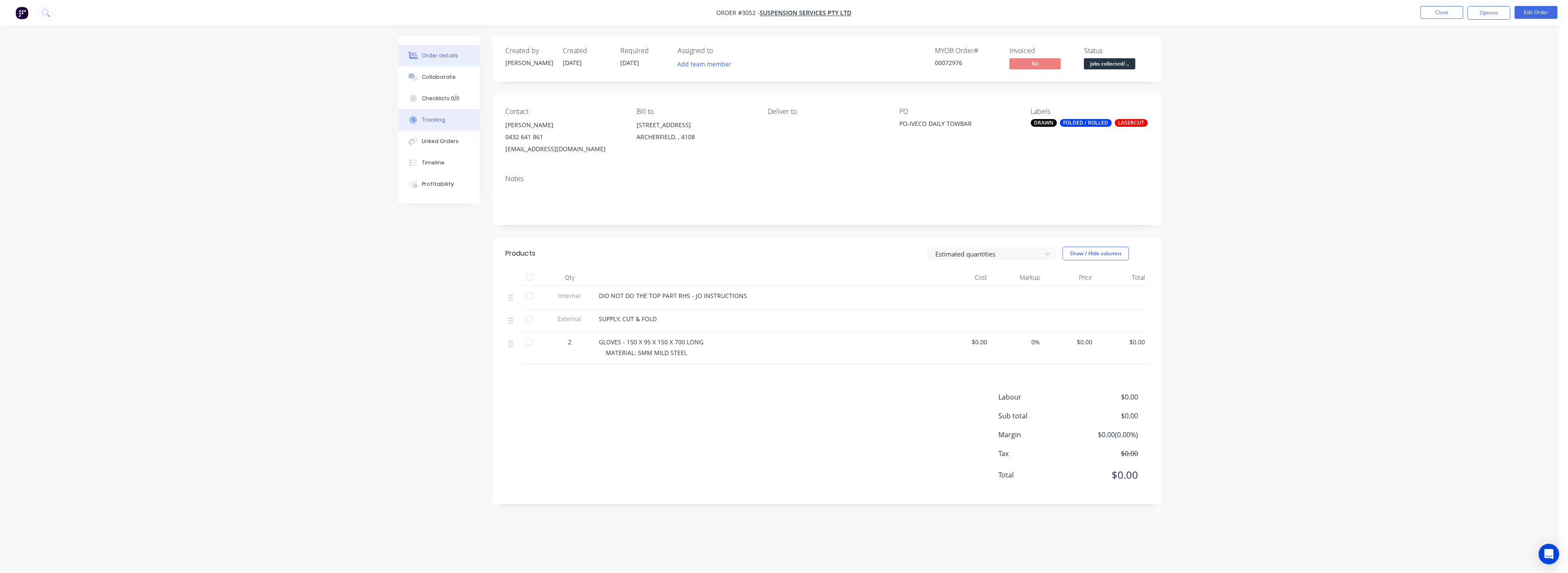
click at [440, 116] on div "Tracking" at bounding box center [433, 119] width 23 height 7
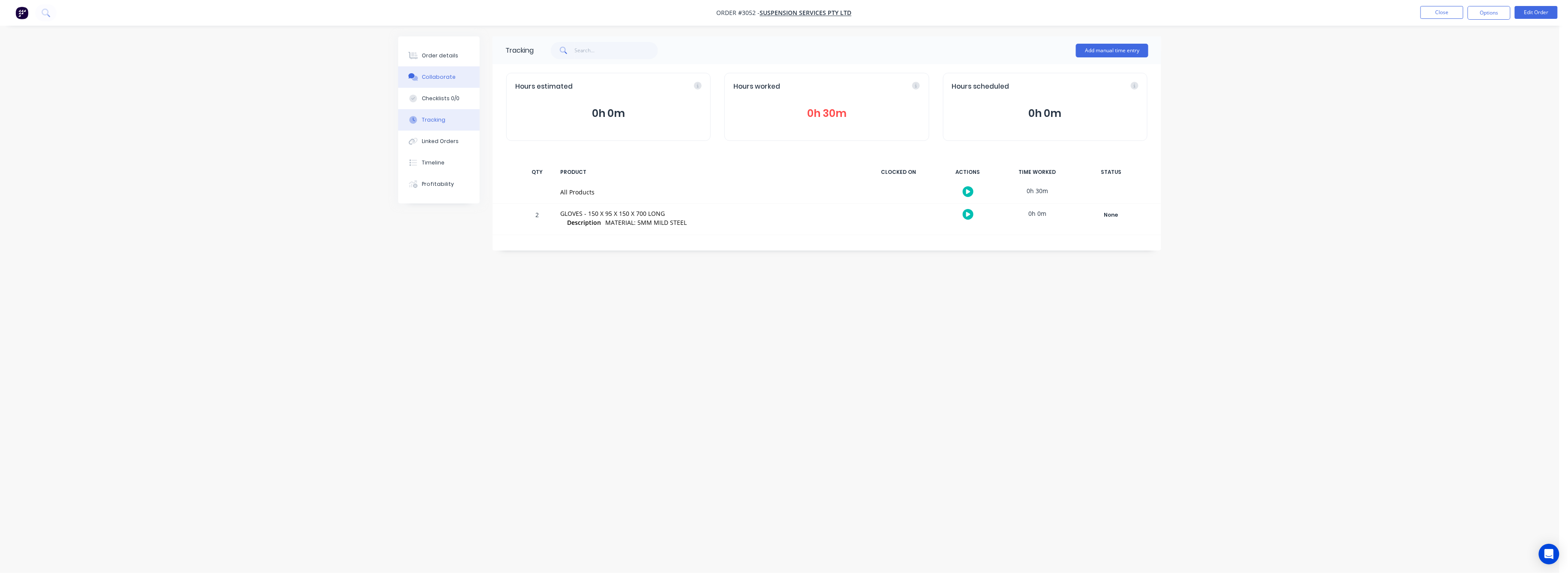
click at [437, 77] on div "Collaborate" at bounding box center [439, 77] width 34 height 7
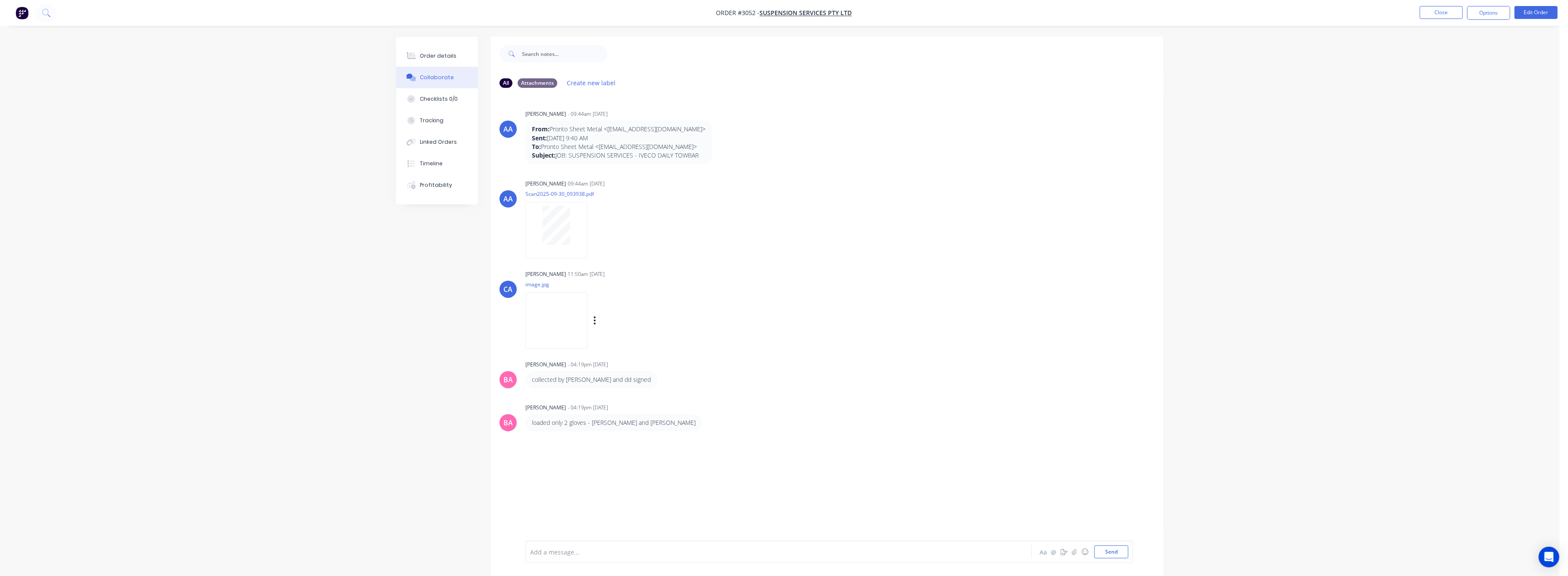
click at [571, 323] on img at bounding box center [556, 321] width 62 height 56
click at [437, 53] on div "Order details" at bounding box center [438, 56] width 37 height 8
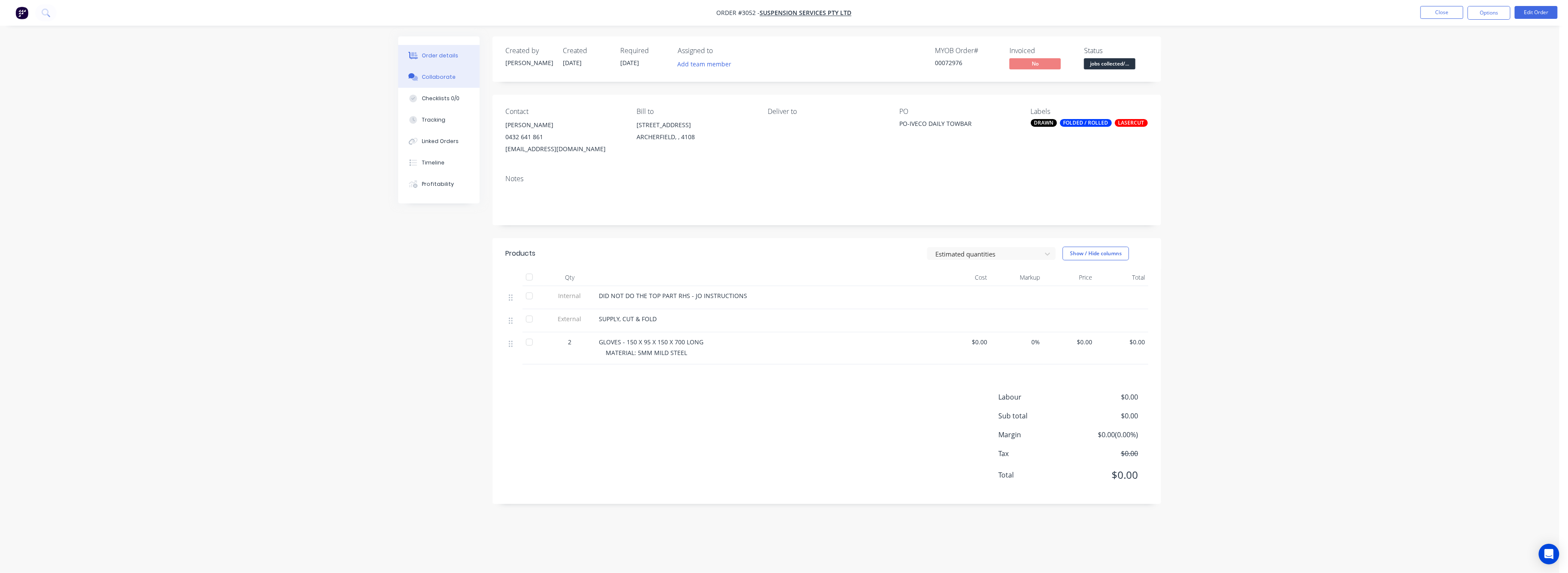
click at [439, 75] on div "Collaborate" at bounding box center [439, 77] width 34 height 7
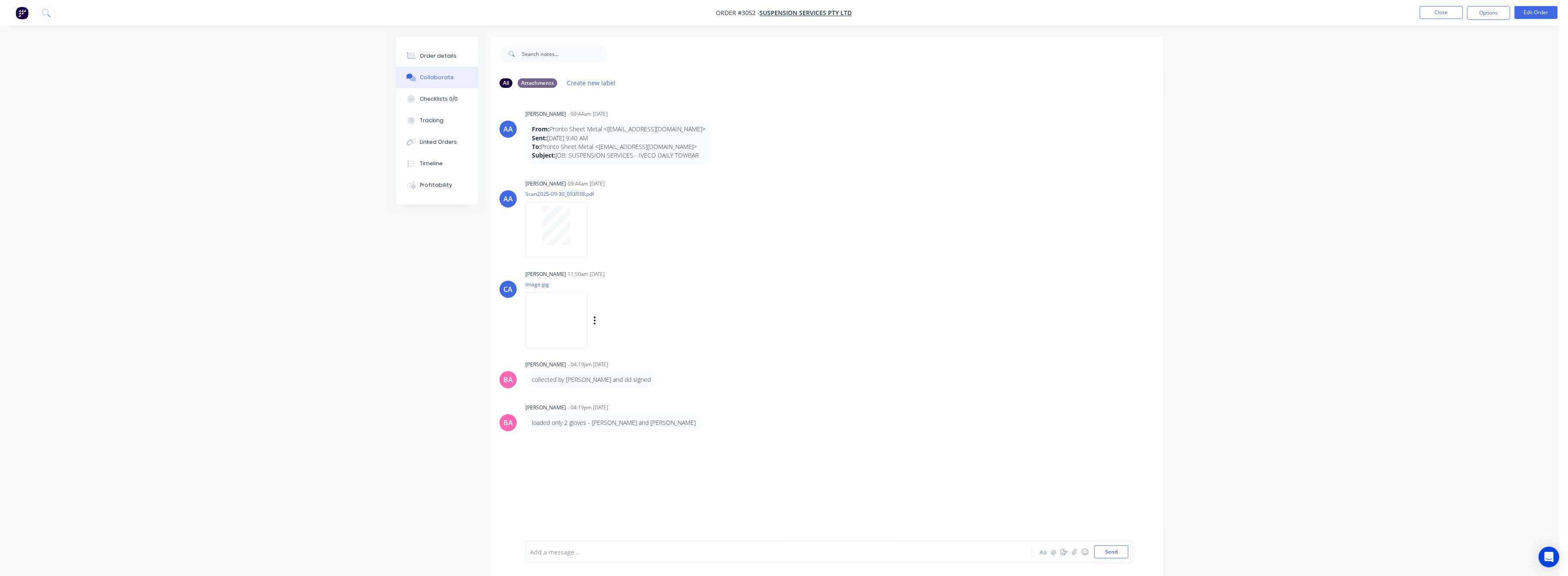
click at [564, 325] on img at bounding box center [556, 321] width 62 height 56
click at [446, 56] on div "Order details" at bounding box center [438, 56] width 37 height 8
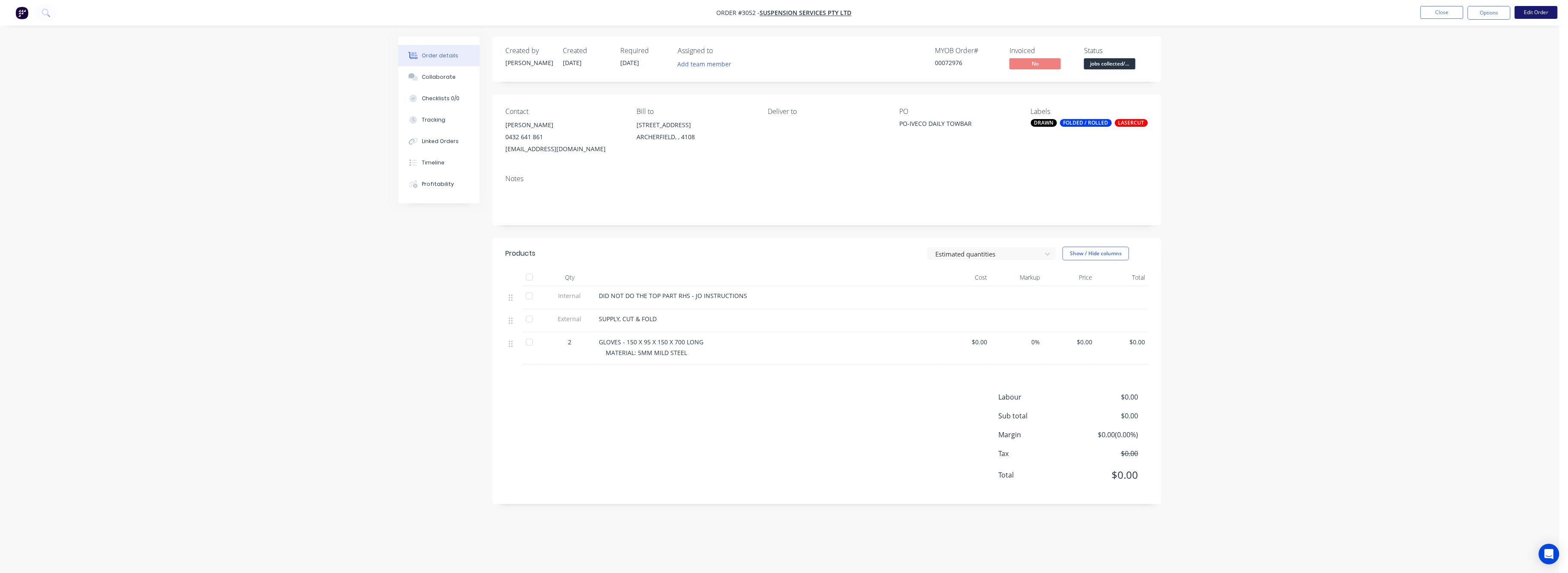
click at [1534, 10] on button "Edit Order" at bounding box center [1536, 12] width 43 height 13
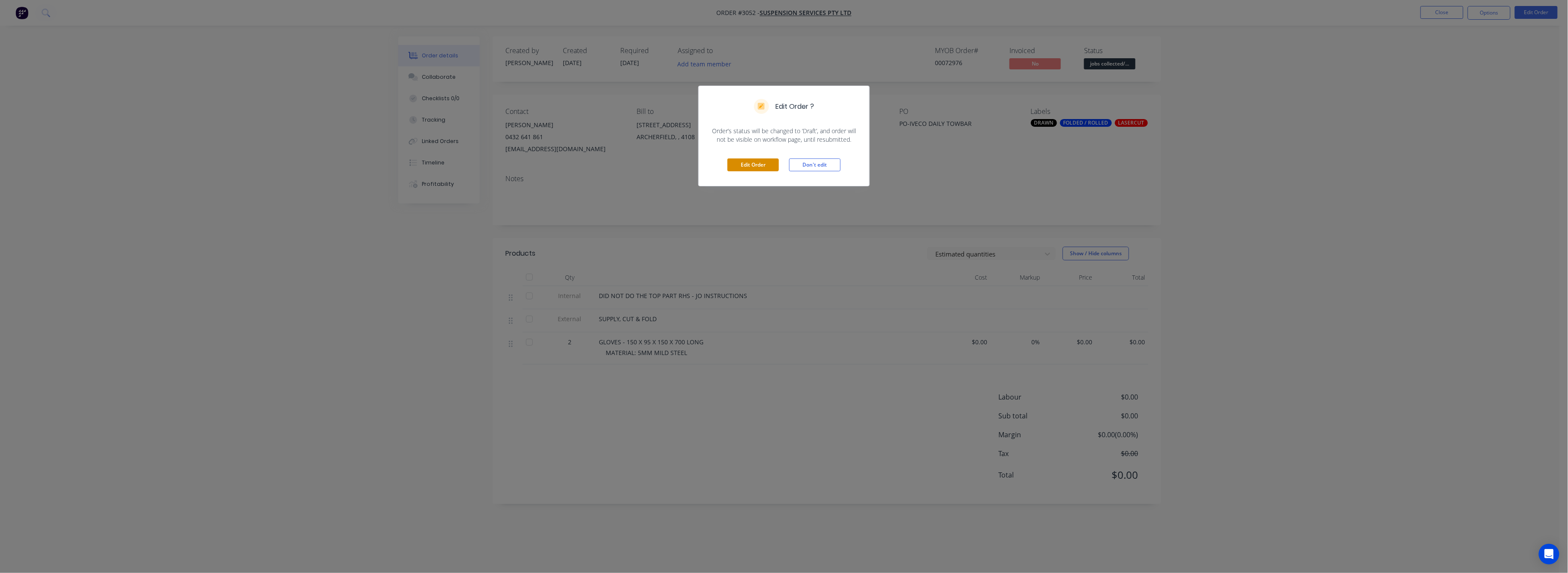
click at [766, 164] on button "Edit Order" at bounding box center [753, 165] width 51 height 13
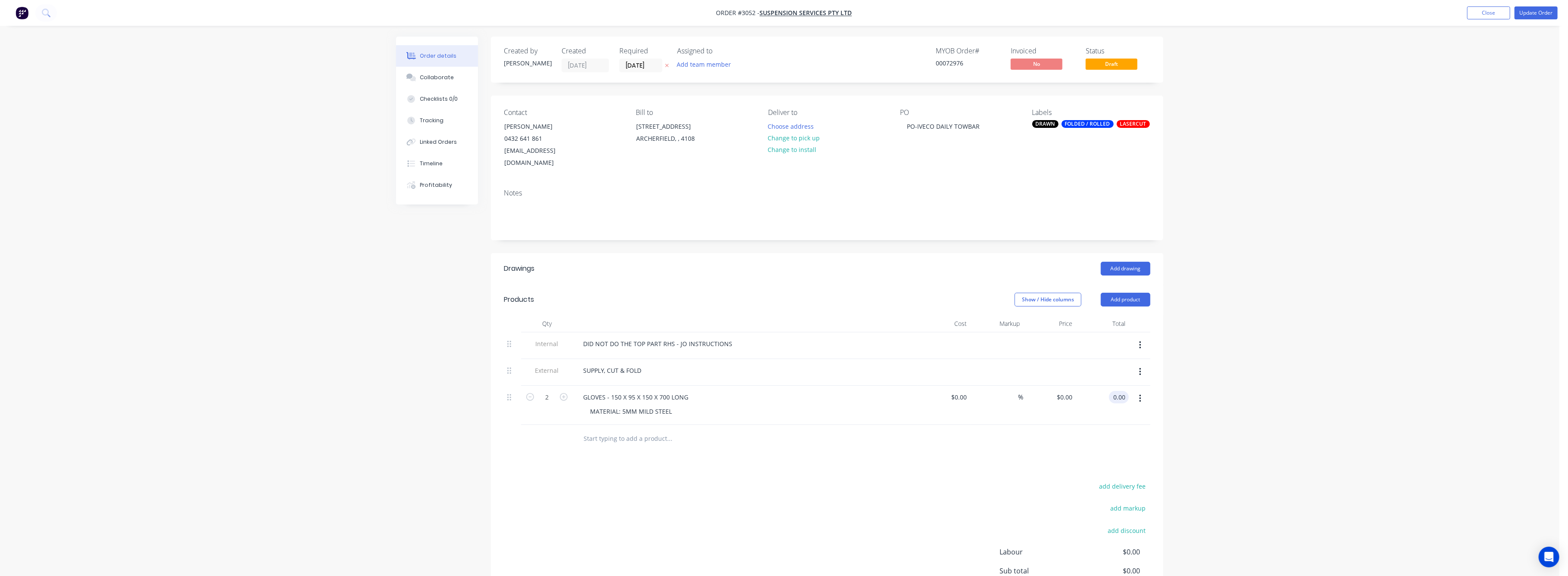
click at [1121, 391] on input "0.00" at bounding box center [1120, 397] width 16 height 12
type input "325"
type input "$162.50"
type input "$325.00"
drag, startPoint x: 1418, startPoint y: 371, endPoint x: 1398, endPoint y: 328, distance: 47.4
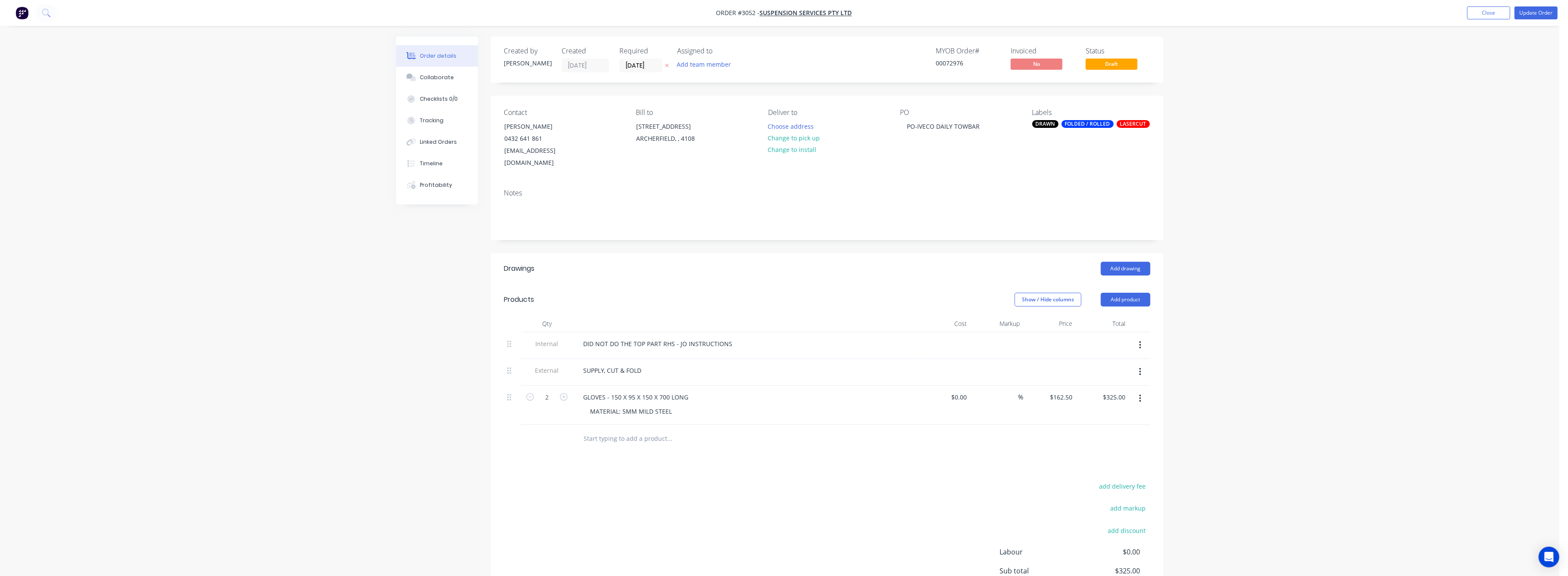
click at [1417, 367] on div "Order details Collaborate Checklists 0/0 Tracking Linked Orders Timeline Profit…" at bounding box center [779, 336] width 1559 height 673
click at [1533, 13] on button "Update Order" at bounding box center [1536, 13] width 43 height 13
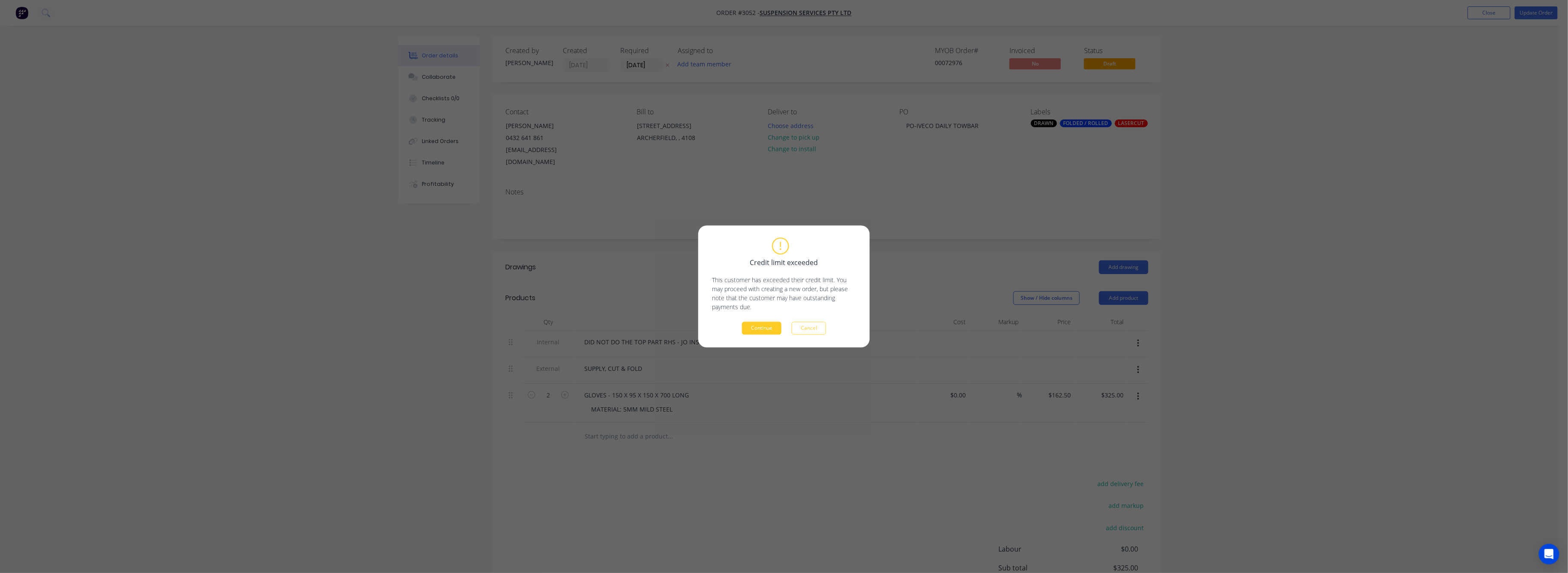
click at [748, 327] on button "Continue" at bounding box center [761, 328] width 39 height 13
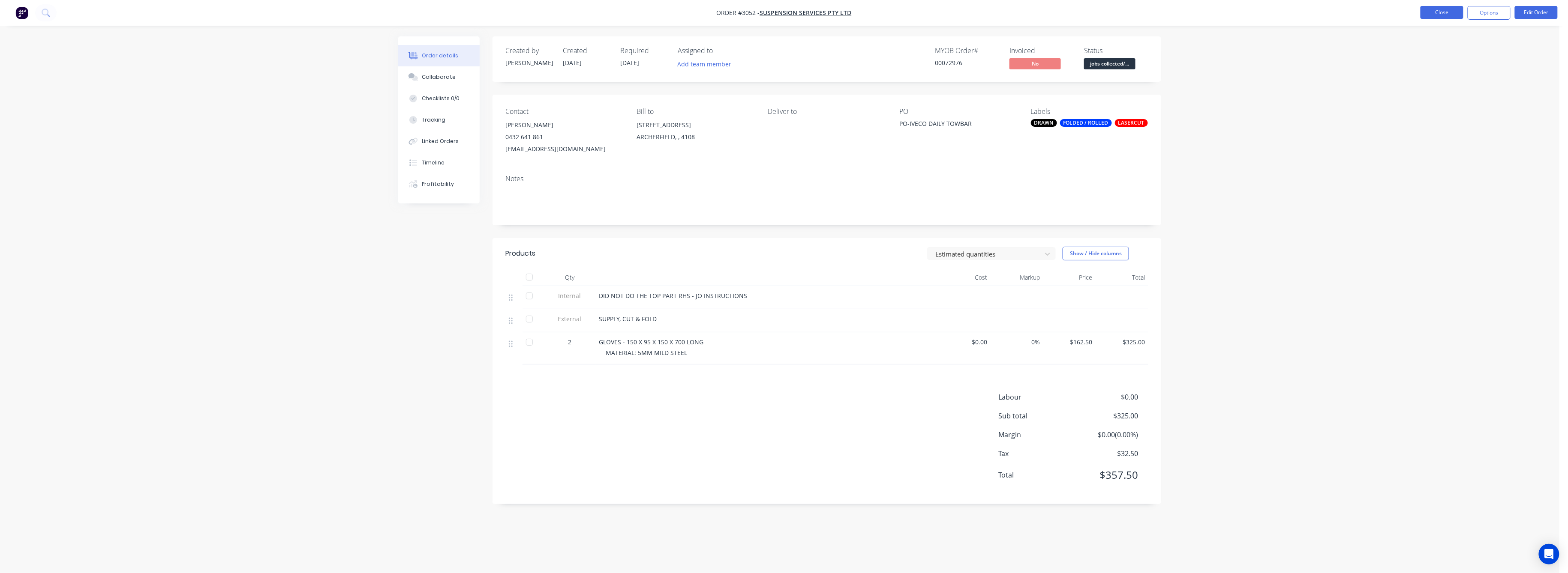
click at [1431, 12] on button "Close" at bounding box center [1442, 12] width 43 height 13
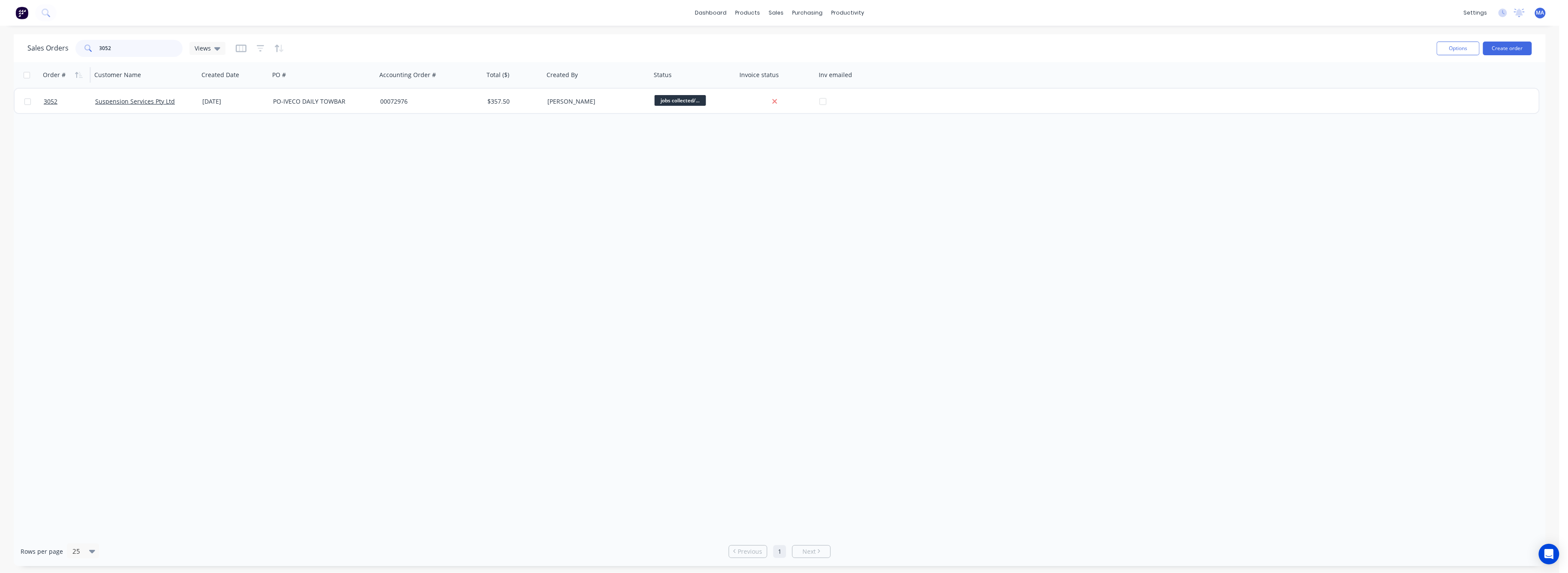
drag, startPoint x: 83, startPoint y: 50, endPoint x: 76, endPoint y: 66, distance: 17.5
click at [81, 55] on div "3052" at bounding box center [129, 49] width 107 height 17
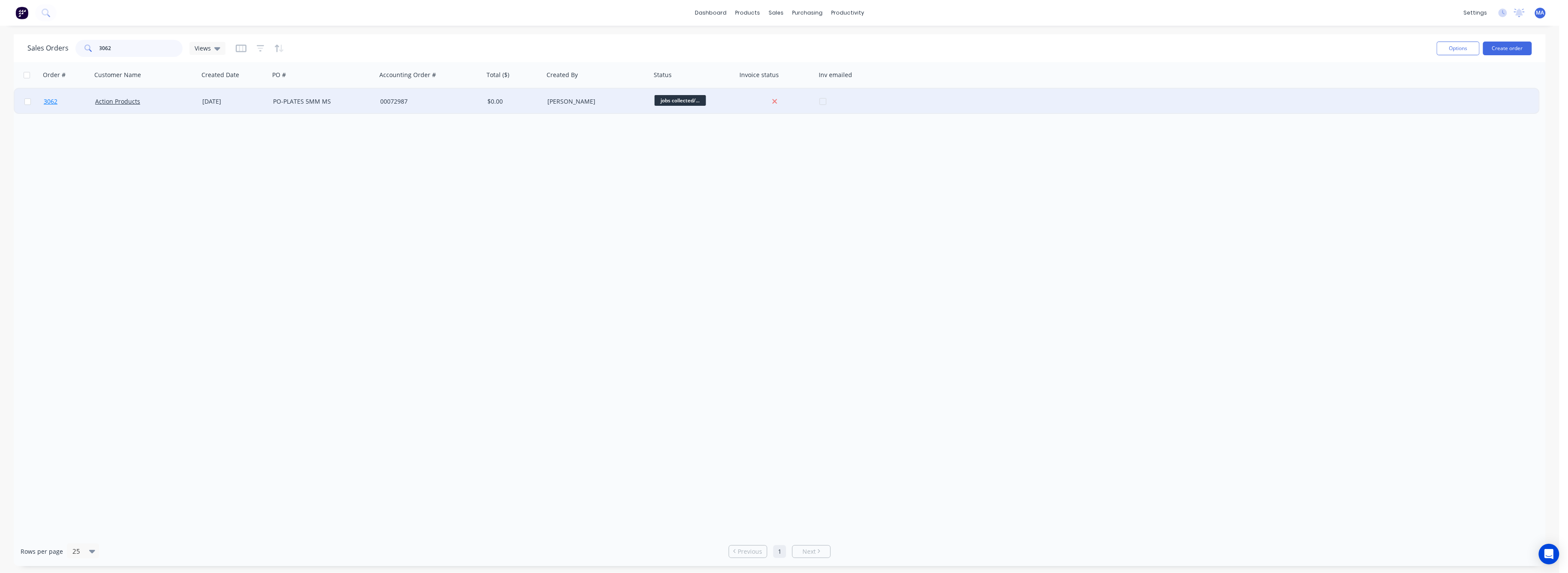
type input "3062"
click at [47, 102] on span "3062" at bounding box center [50, 101] width 14 height 8
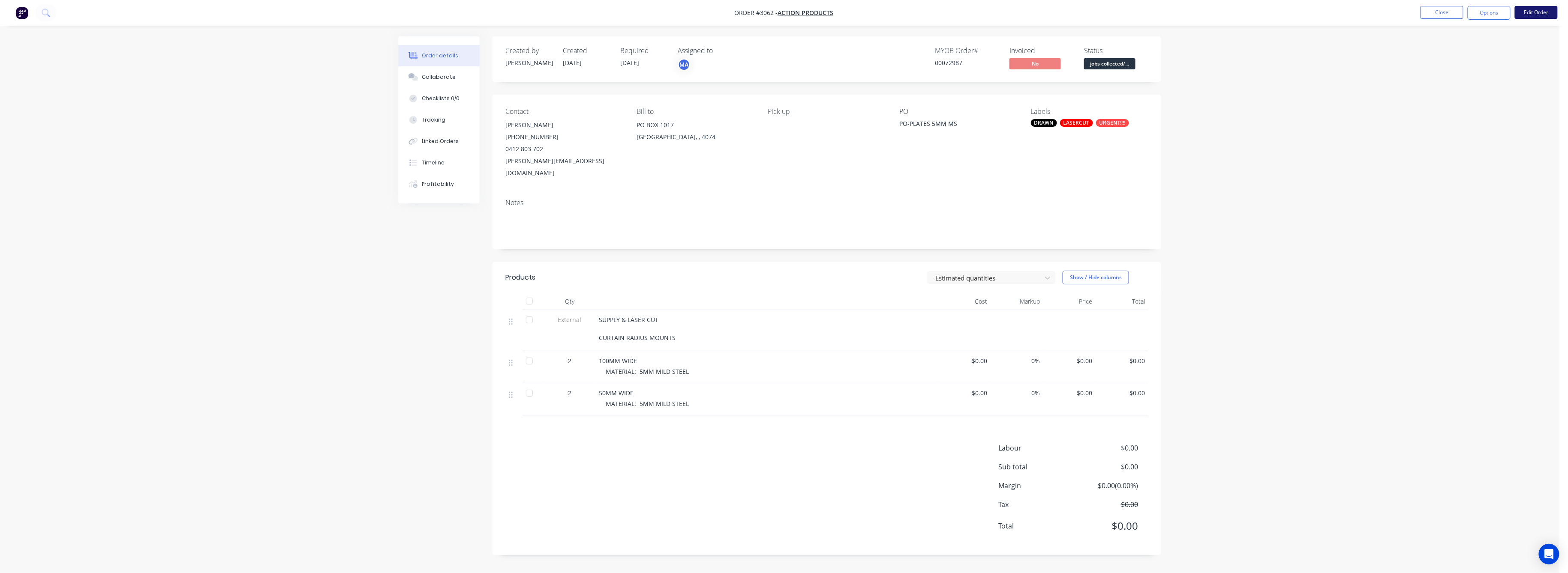
click at [1536, 10] on button "Edit Order" at bounding box center [1536, 12] width 43 height 13
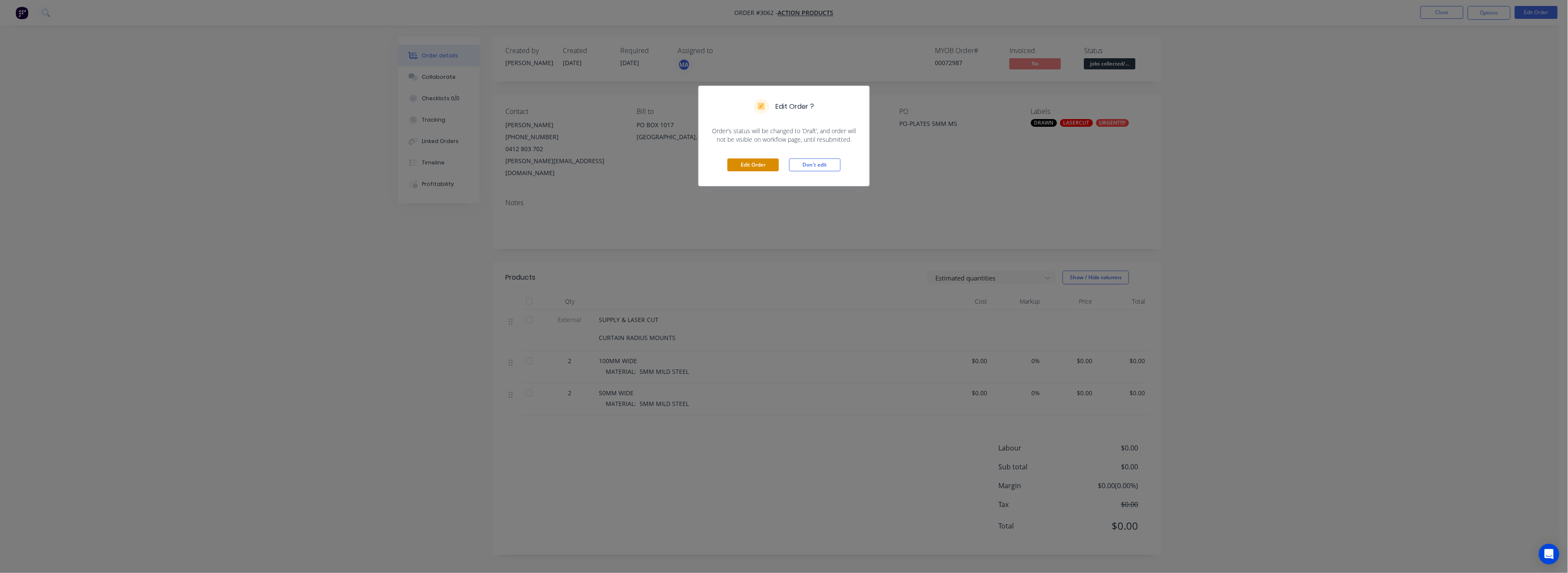
click at [762, 162] on button "Edit Order" at bounding box center [753, 165] width 51 height 13
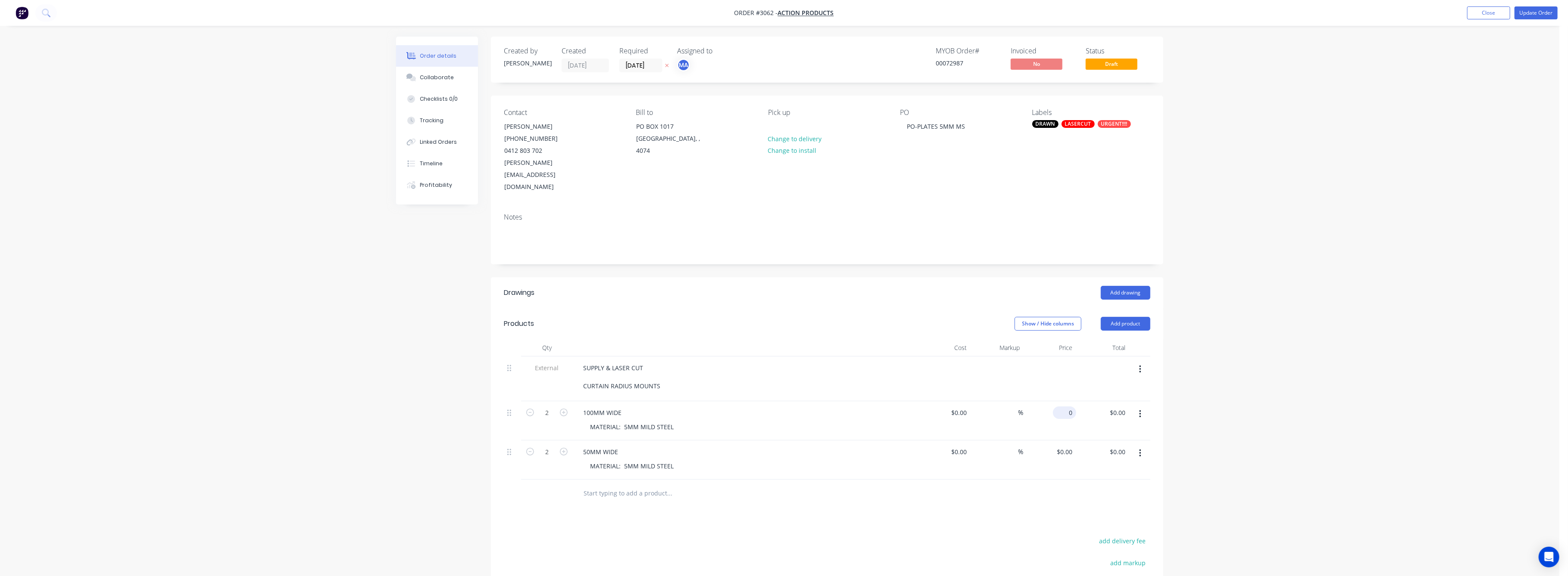
click at [1068, 406] on input "0" at bounding box center [1066, 412] width 20 height 12
type input "$75.00"
type input "$150.00"
click at [1066, 446] on div "0 0" at bounding box center [1070, 451] width 10 height 12
type input "$55.00"
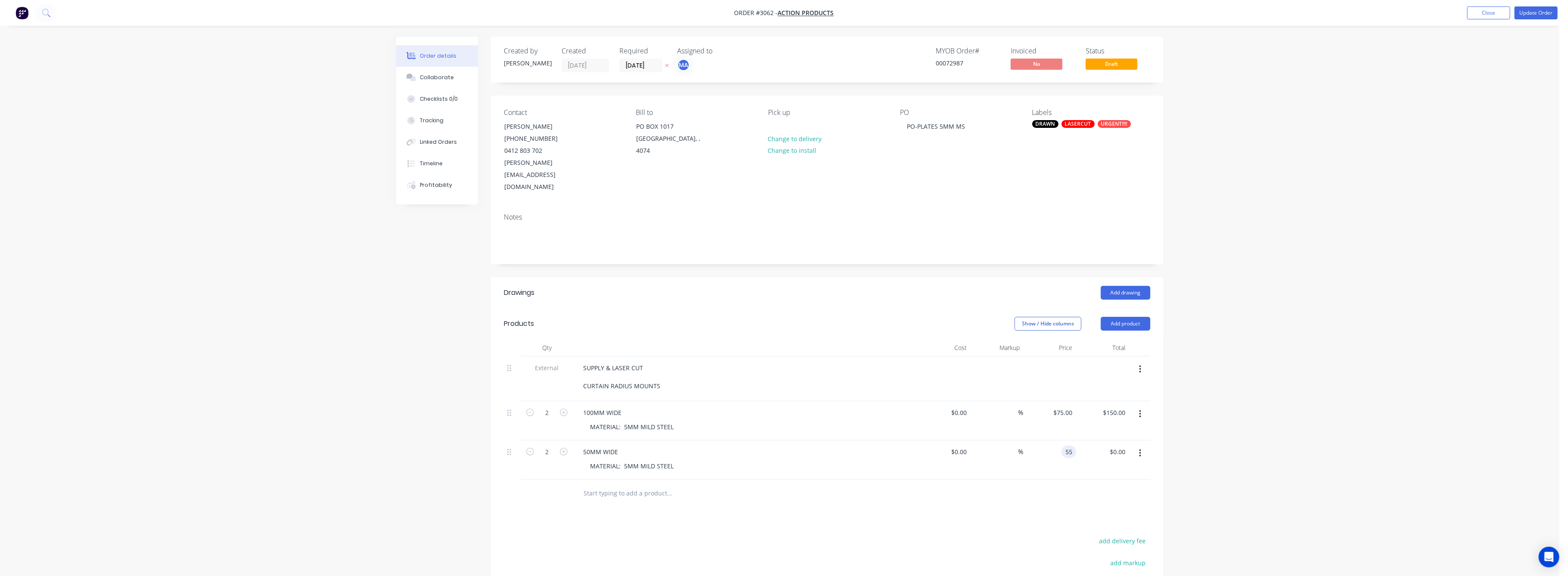
type input "$110.00"
drag, startPoint x: 1301, startPoint y: 430, endPoint x: 1407, endPoint y: 246, distance: 212.3
click at [1301, 426] on div "Order details Collaborate Checklists 0/0 Tracking Linked Orders Timeline Profit…" at bounding box center [779, 363] width 1559 height 727
click at [1528, 18] on button "Update Order" at bounding box center [1536, 13] width 43 height 13
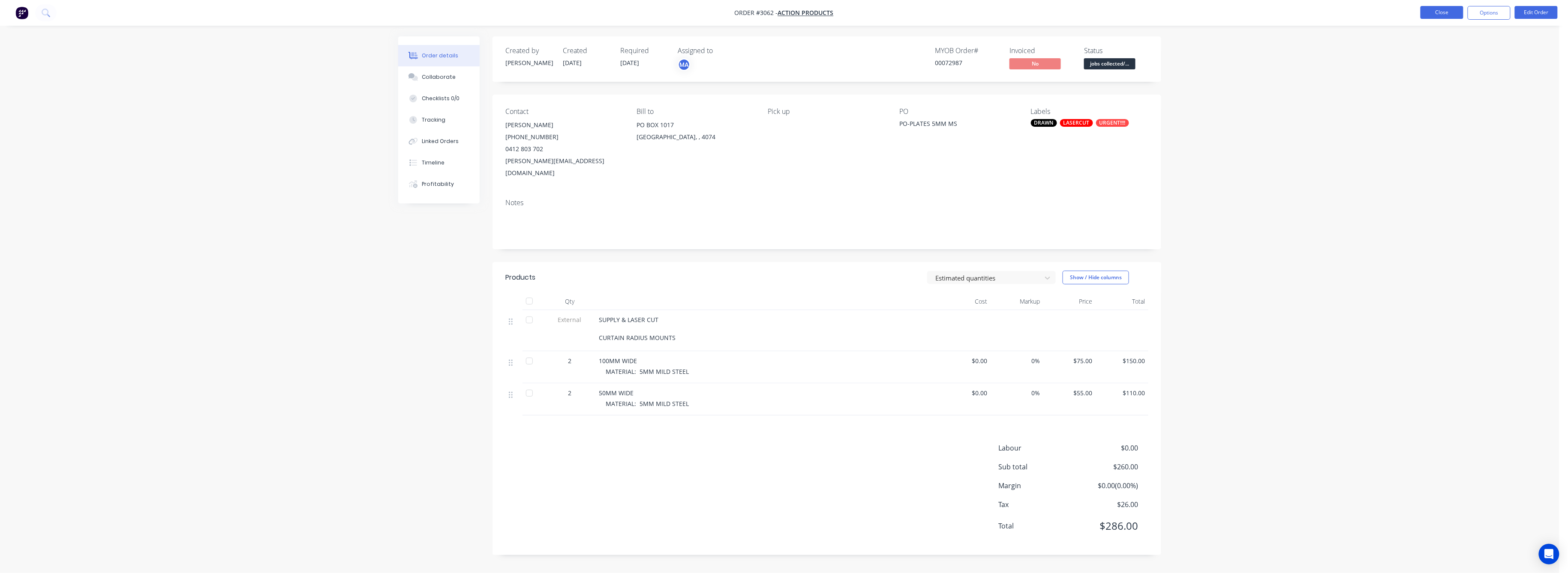
click at [1444, 14] on button "Close" at bounding box center [1442, 12] width 43 height 13
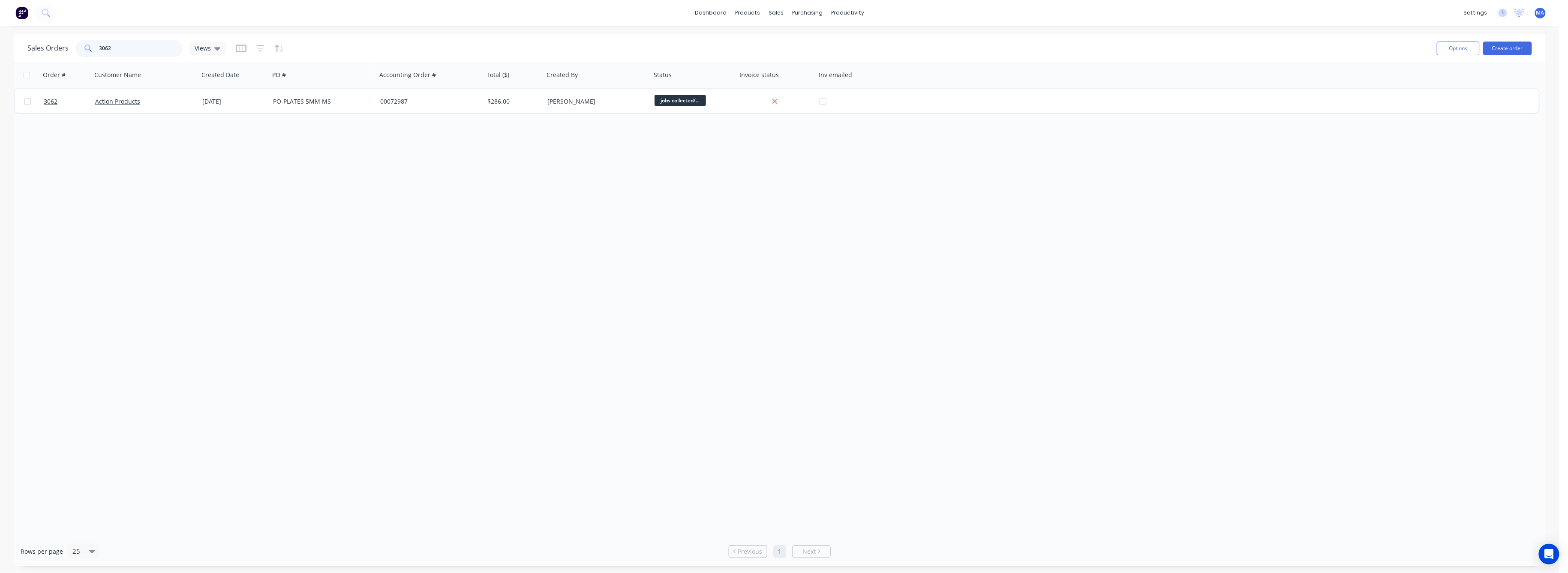
drag, startPoint x: 112, startPoint y: 49, endPoint x: 90, endPoint y: 55, distance: 22.8
click at [90, 55] on div "3062" at bounding box center [129, 49] width 107 height 17
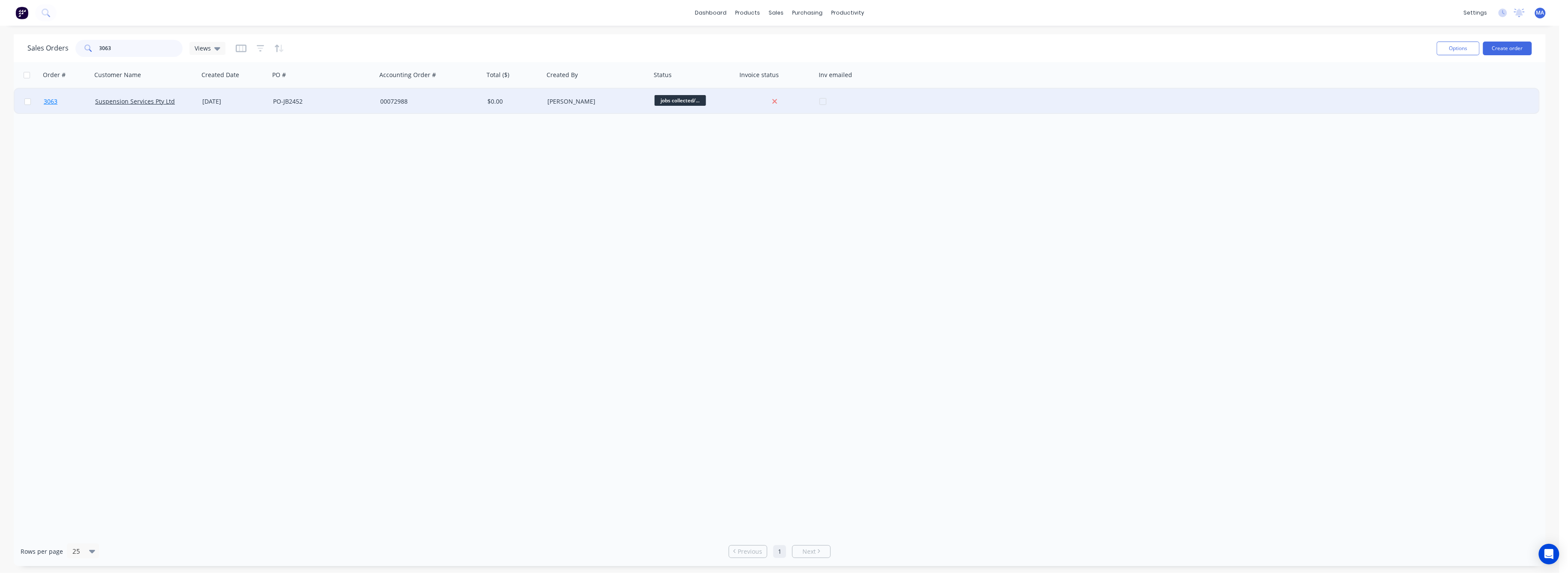
type input "3063"
click at [49, 99] on span "3063" at bounding box center [50, 101] width 14 height 8
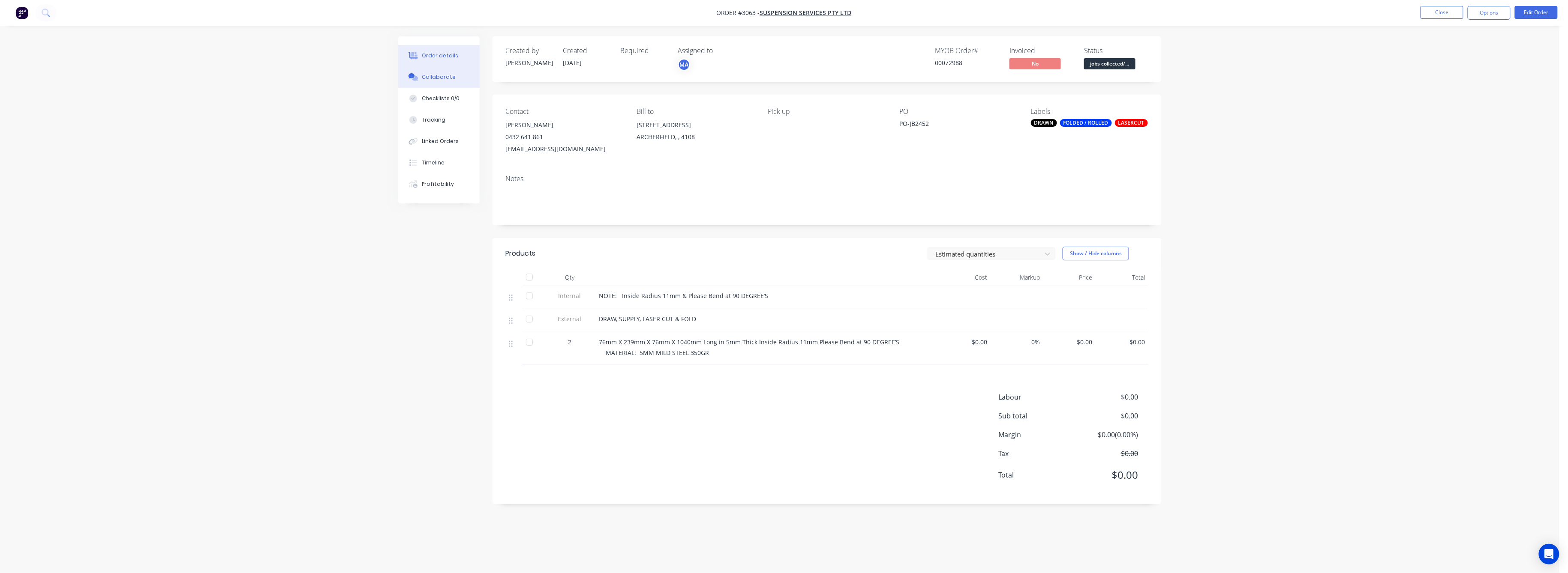
click at [426, 79] on div "Collaborate" at bounding box center [439, 77] width 34 height 7
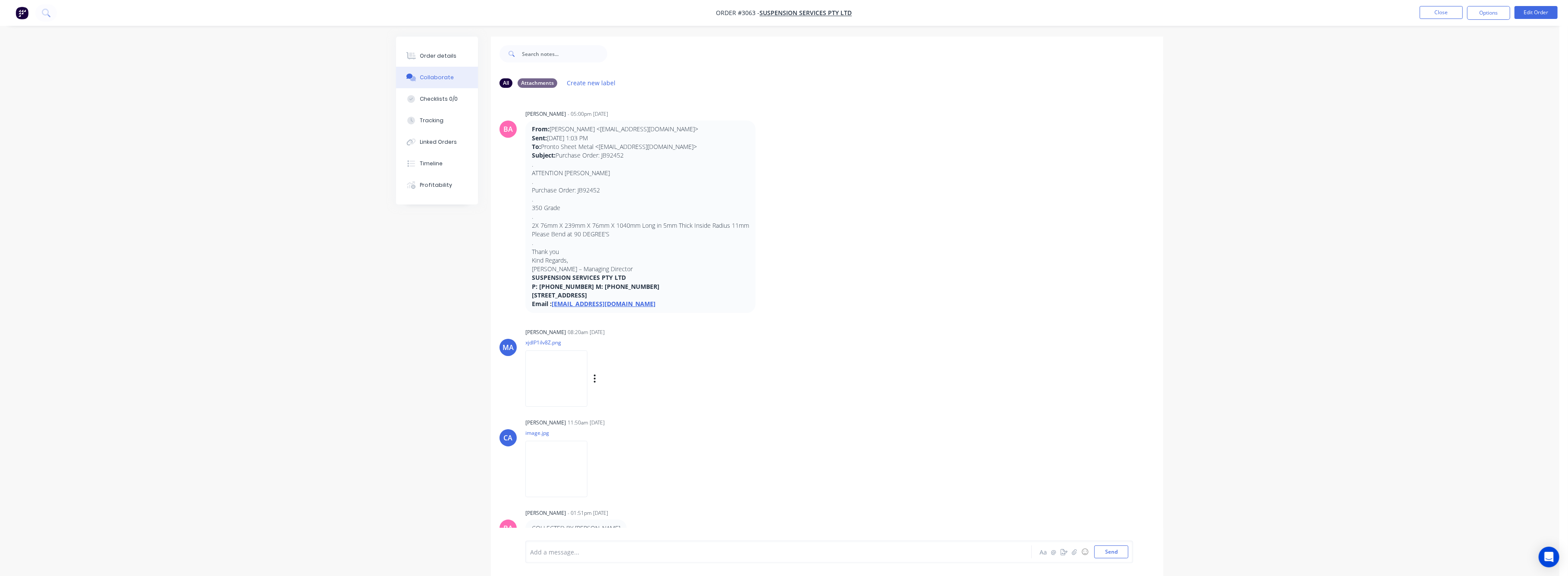
click at [556, 387] on img at bounding box center [556, 379] width 62 height 56
drag, startPoint x: 439, startPoint y: 53, endPoint x: 457, endPoint y: 61, distance: 19.7
click at [442, 53] on div "Order details" at bounding box center [438, 56] width 37 height 8
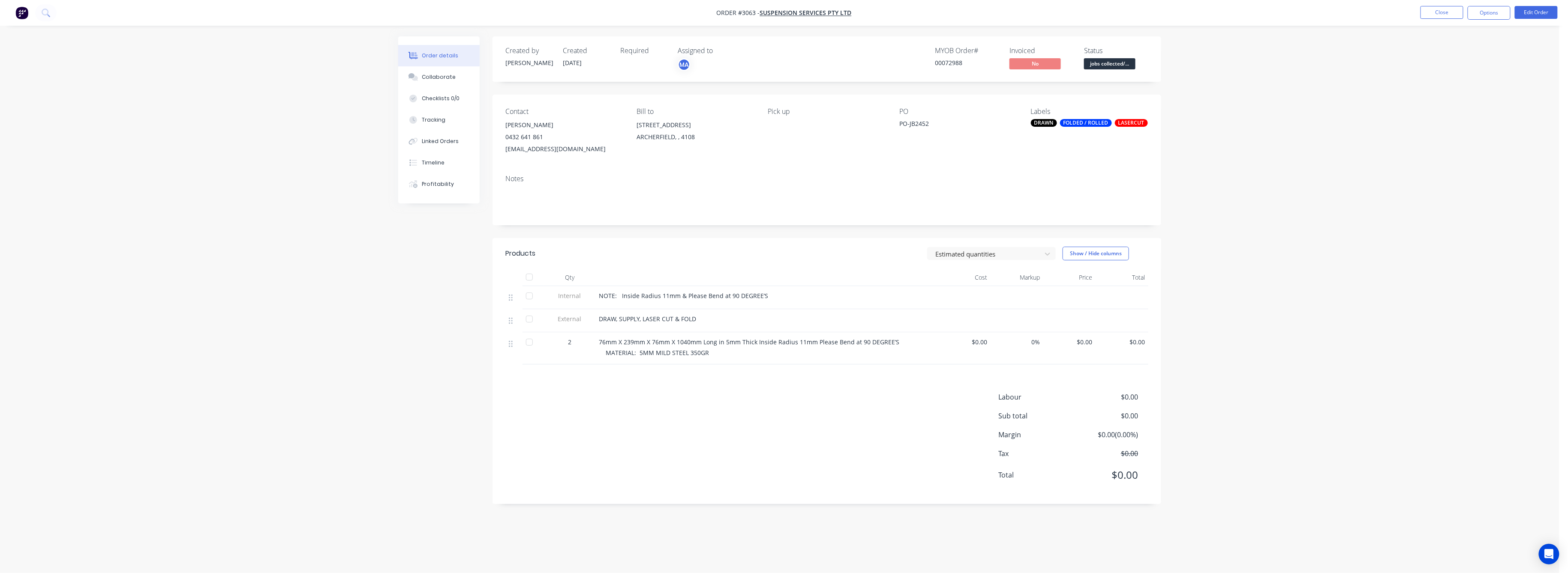
click at [1144, 341] on span "$0.00" at bounding box center [1122, 342] width 46 height 9
click at [1533, 11] on button "Edit Order" at bounding box center [1536, 12] width 43 height 13
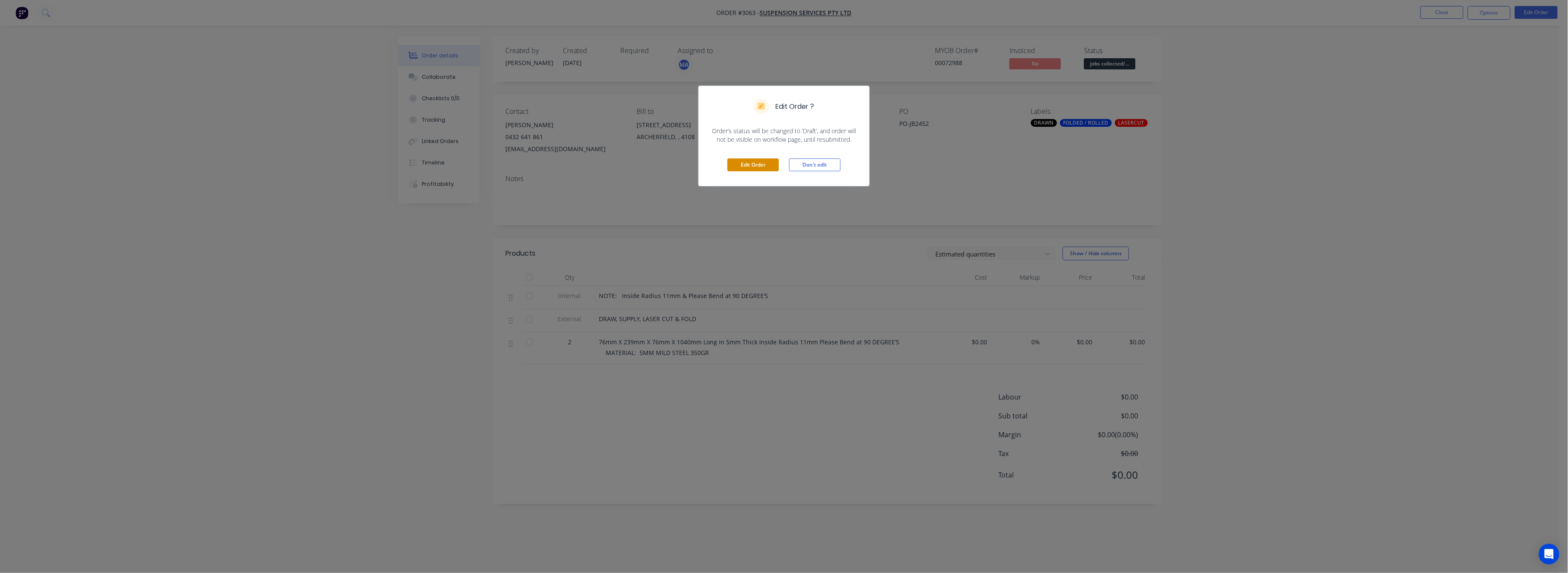
click at [764, 163] on button "Edit Order" at bounding box center [753, 165] width 51 height 13
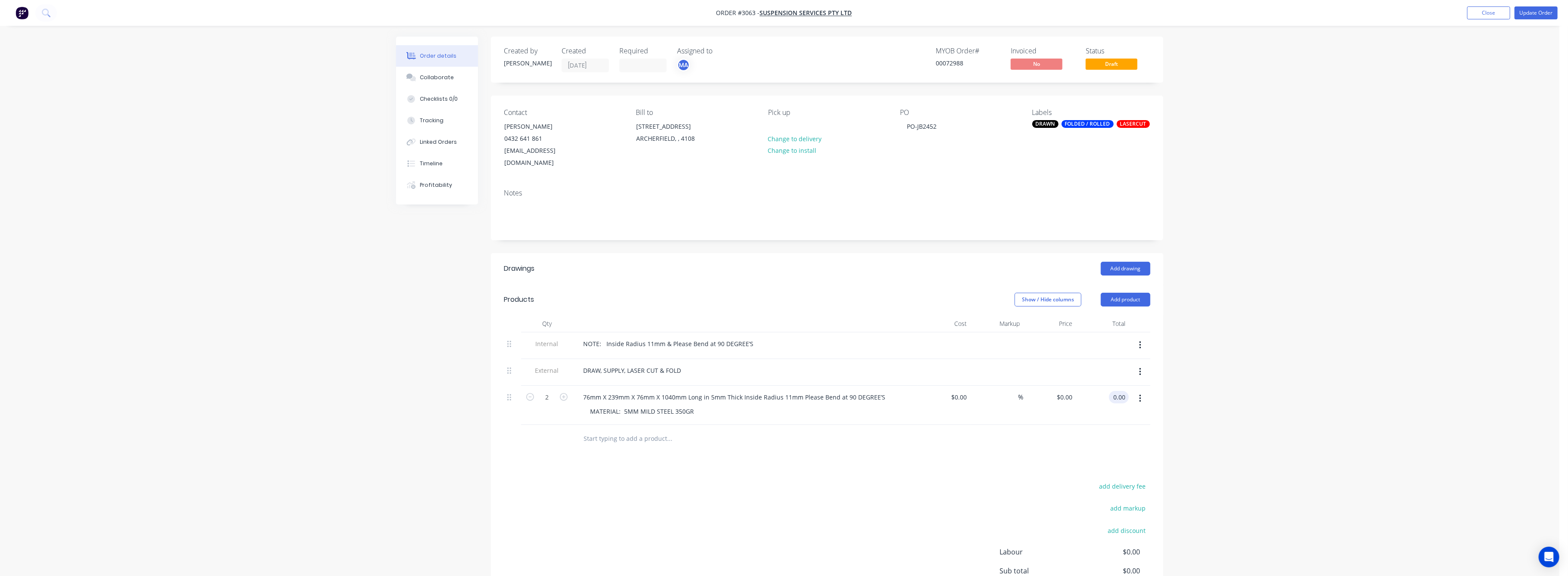
click at [1121, 391] on input "0.00" at bounding box center [1120, 397] width 16 height 12
type input "325"
type input "$162.50"
type input "$325.00"
drag, startPoint x: 1326, startPoint y: 395, endPoint x: 1342, endPoint y: 364, distance: 34.9
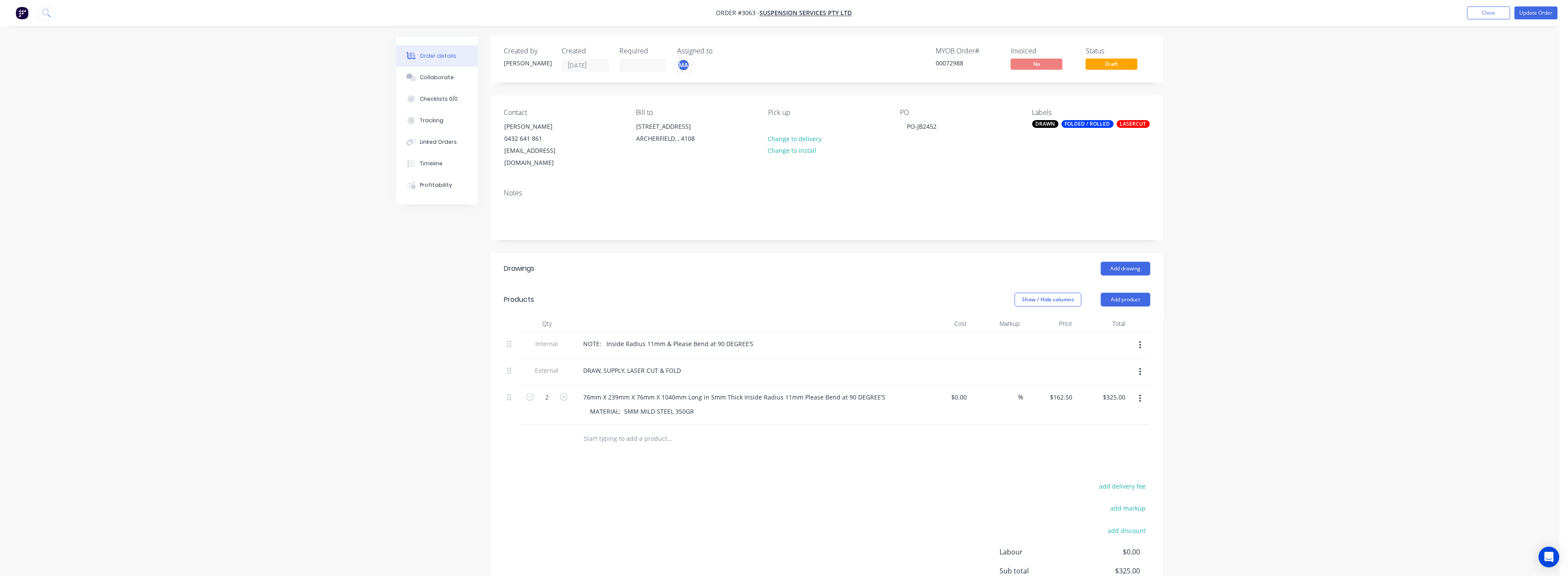
click at [1334, 376] on div "Order details Collaborate Checklists 0/0 Tracking Linked Orders Timeline Profit…" at bounding box center [779, 336] width 1559 height 673
click at [1537, 13] on button "Update Order" at bounding box center [1536, 13] width 43 height 13
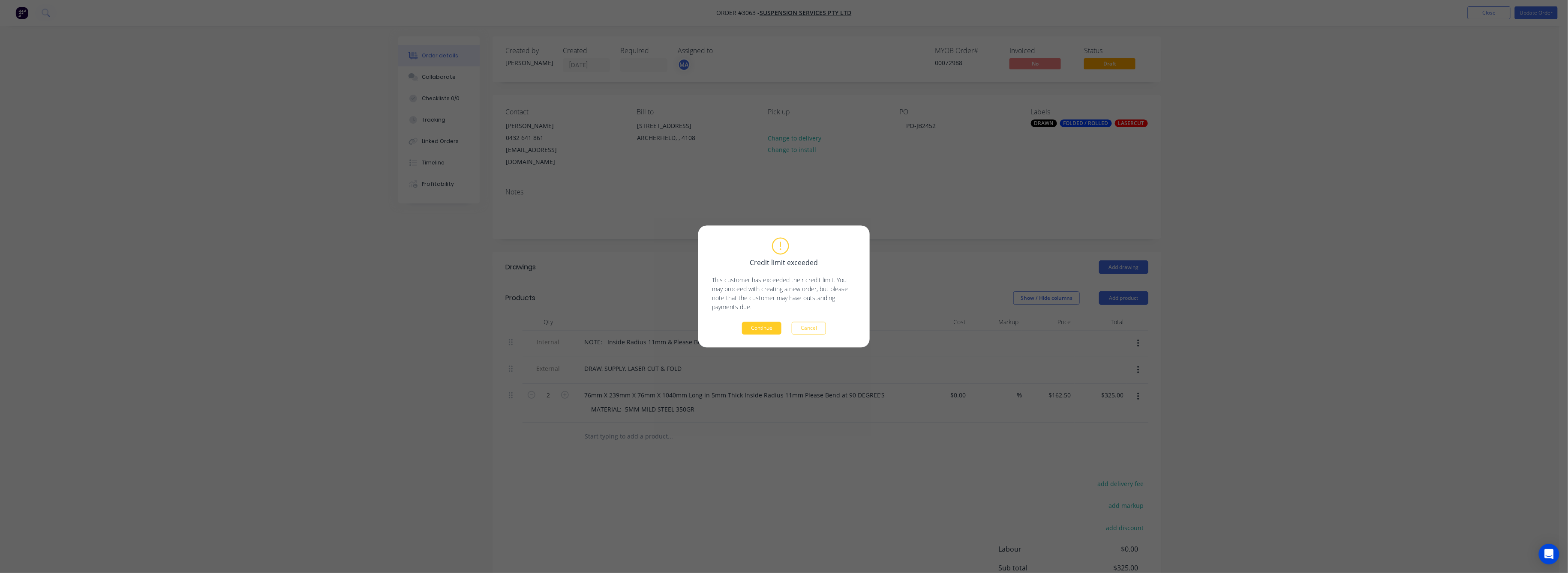
click at [758, 324] on button "Continue" at bounding box center [761, 328] width 39 height 13
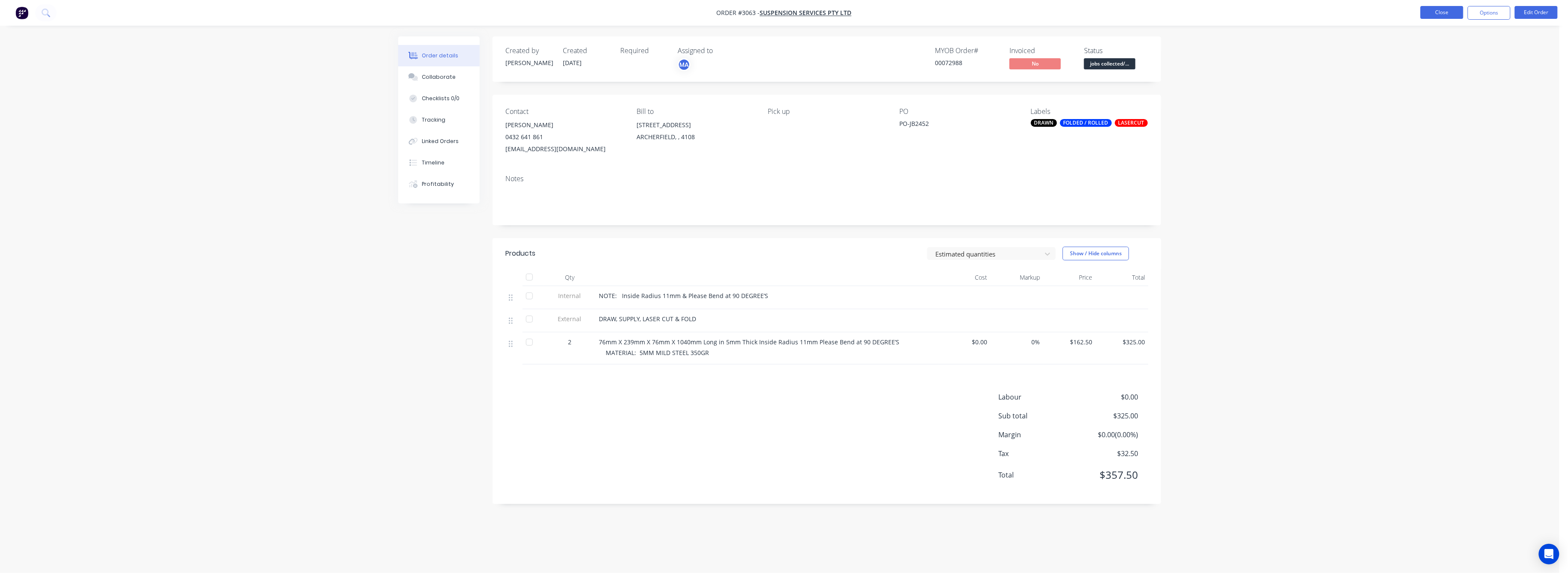
click at [1455, 9] on button "Close" at bounding box center [1442, 12] width 43 height 13
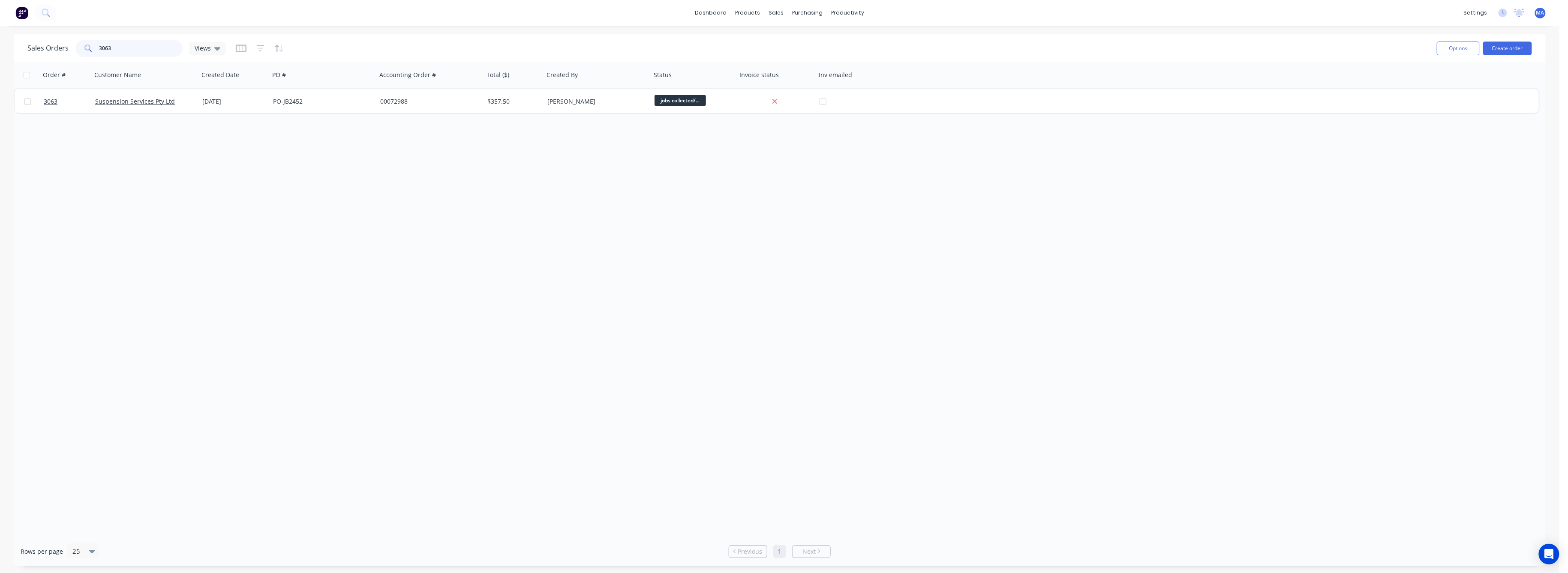
drag, startPoint x: 108, startPoint y: 43, endPoint x: 98, endPoint y: 49, distance: 11.7
click at [94, 49] on div "3063" at bounding box center [129, 49] width 107 height 17
drag, startPoint x: 109, startPoint y: 49, endPoint x: 83, endPoint y: 59, distance: 27.9
click at [84, 52] on div "3063" at bounding box center [129, 49] width 107 height 17
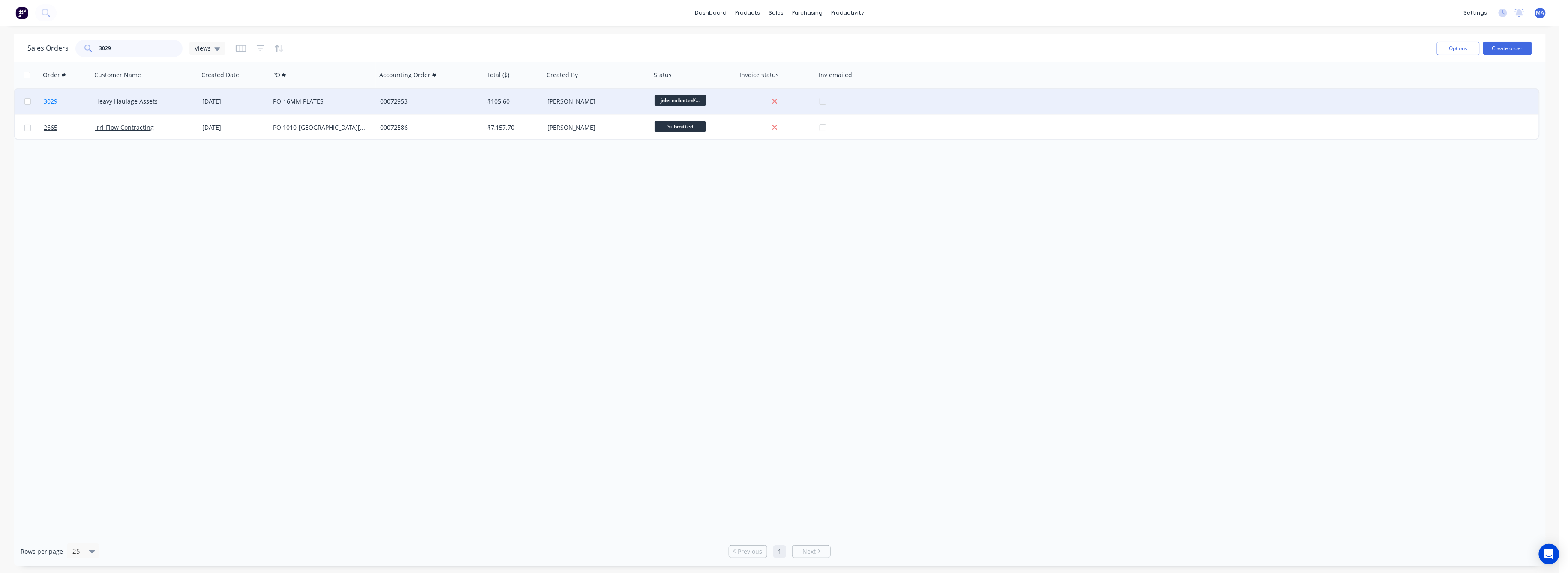
type input "3029"
click at [53, 98] on span "3029" at bounding box center [50, 101] width 14 height 8
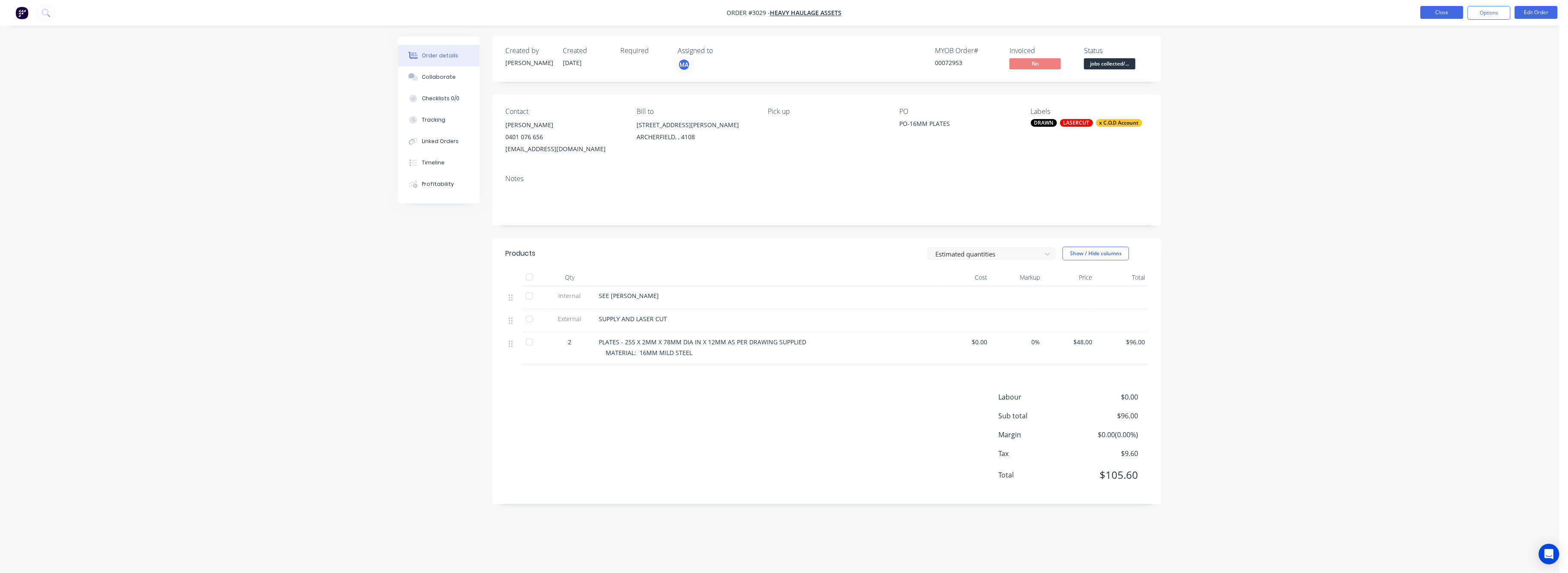
click at [1445, 9] on button "Close" at bounding box center [1442, 12] width 43 height 13
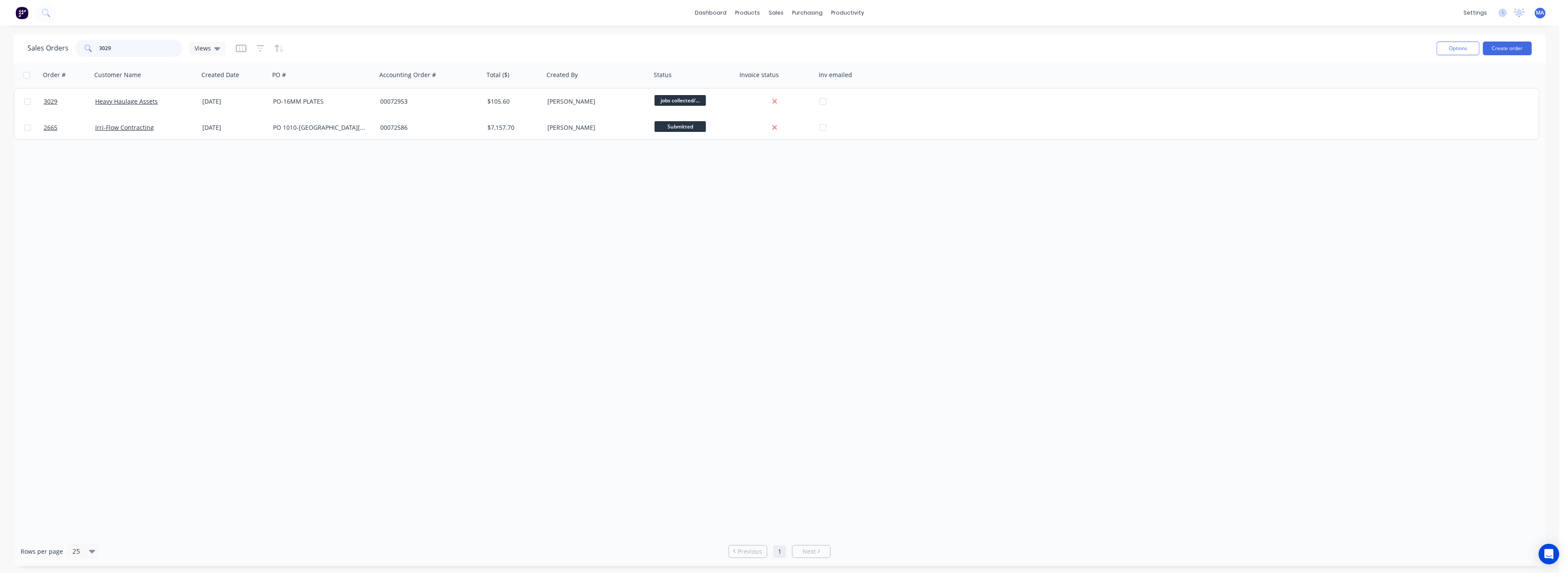
drag, startPoint x: 111, startPoint y: 46, endPoint x: 83, endPoint y: 51, distance: 28.4
click at [83, 50] on div "3029" at bounding box center [129, 49] width 107 height 17
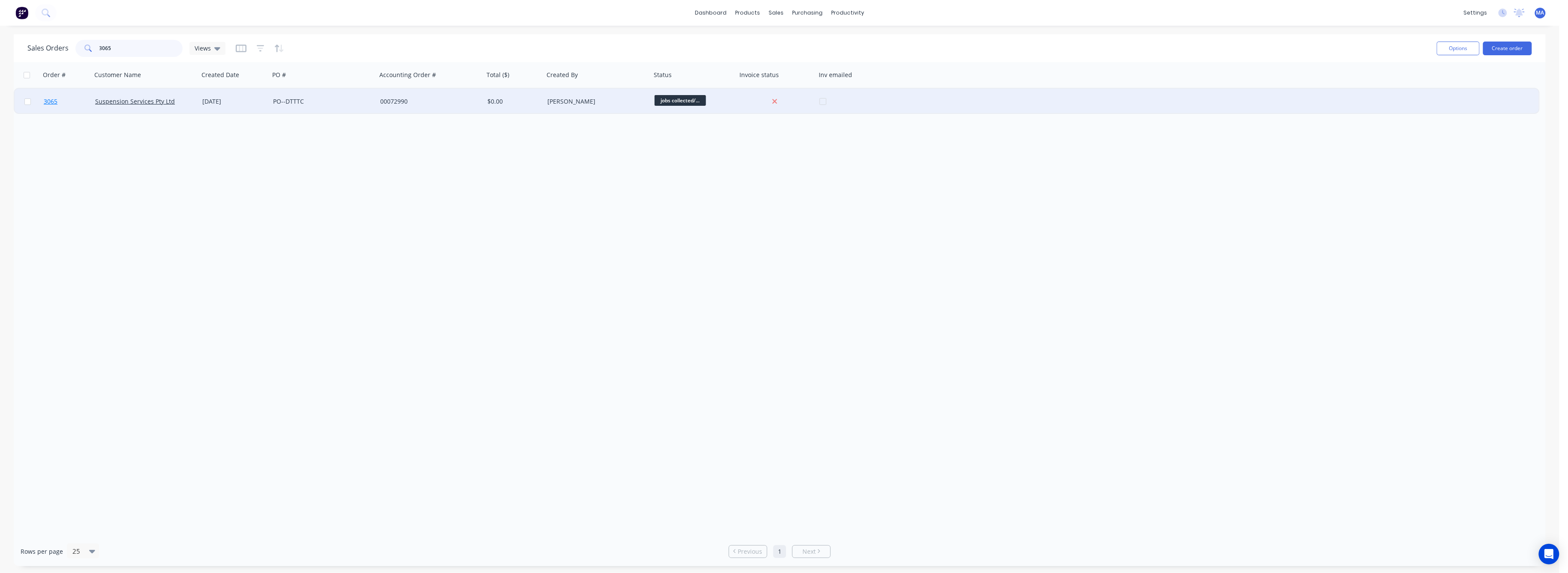
type input "3065"
click at [50, 105] on span "3065" at bounding box center [50, 101] width 14 height 8
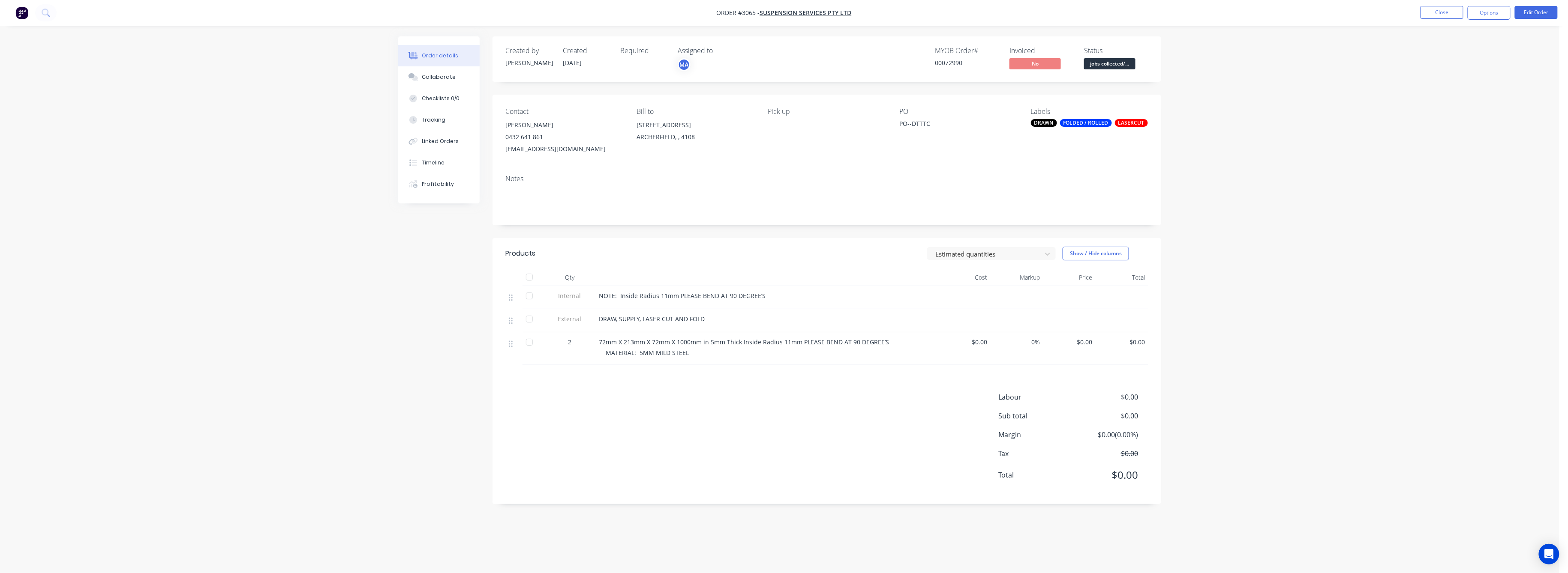
click at [1138, 344] on span "$0.00" at bounding box center [1122, 342] width 46 height 9
click at [1530, 12] on button "Edit Order" at bounding box center [1536, 12] width 43 height 13
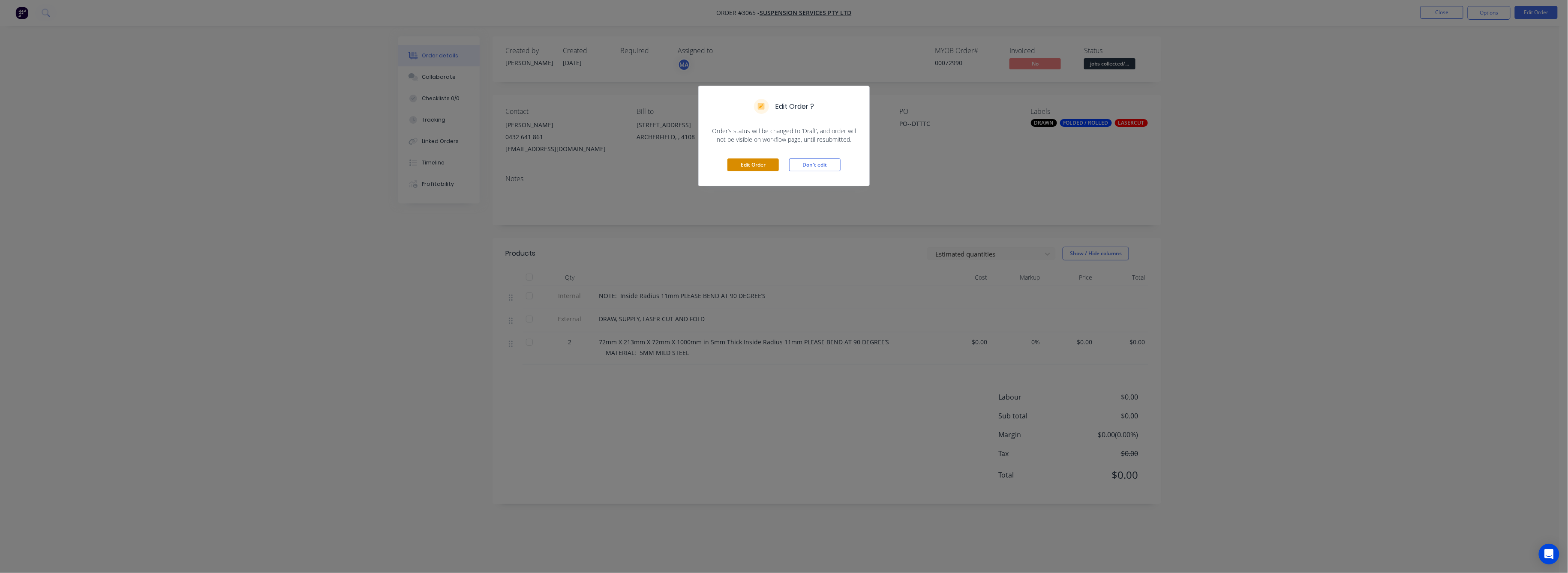
click at [751, 162] on button "Edit Order" at bounding box center [753, 165] width 51 height 13
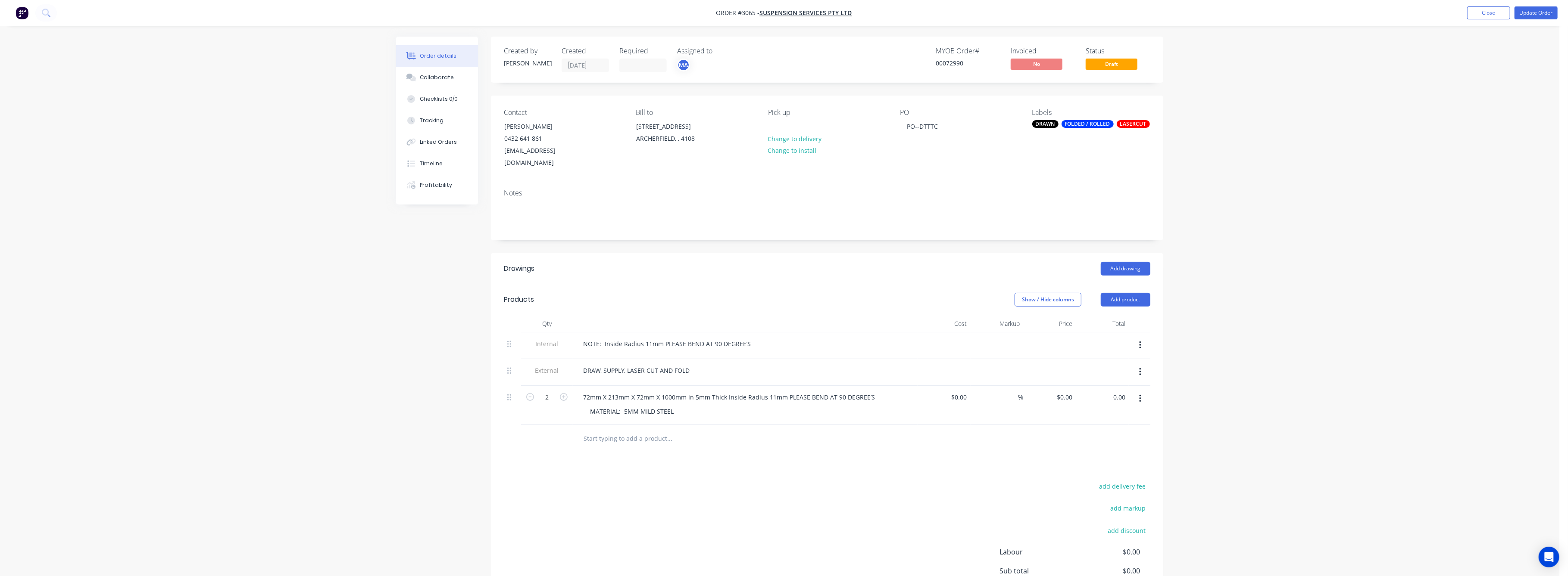
drag, startPoint x: 1119, startPoint y: 386, endPoint x: 1125, endPoint y: 392, distance: 8.5
click at [1120, 391] on input "0.00" at bounding box center [1118, 397] width 20 height 12
type input "325"
type input "$162.50"
type input "$325.00"
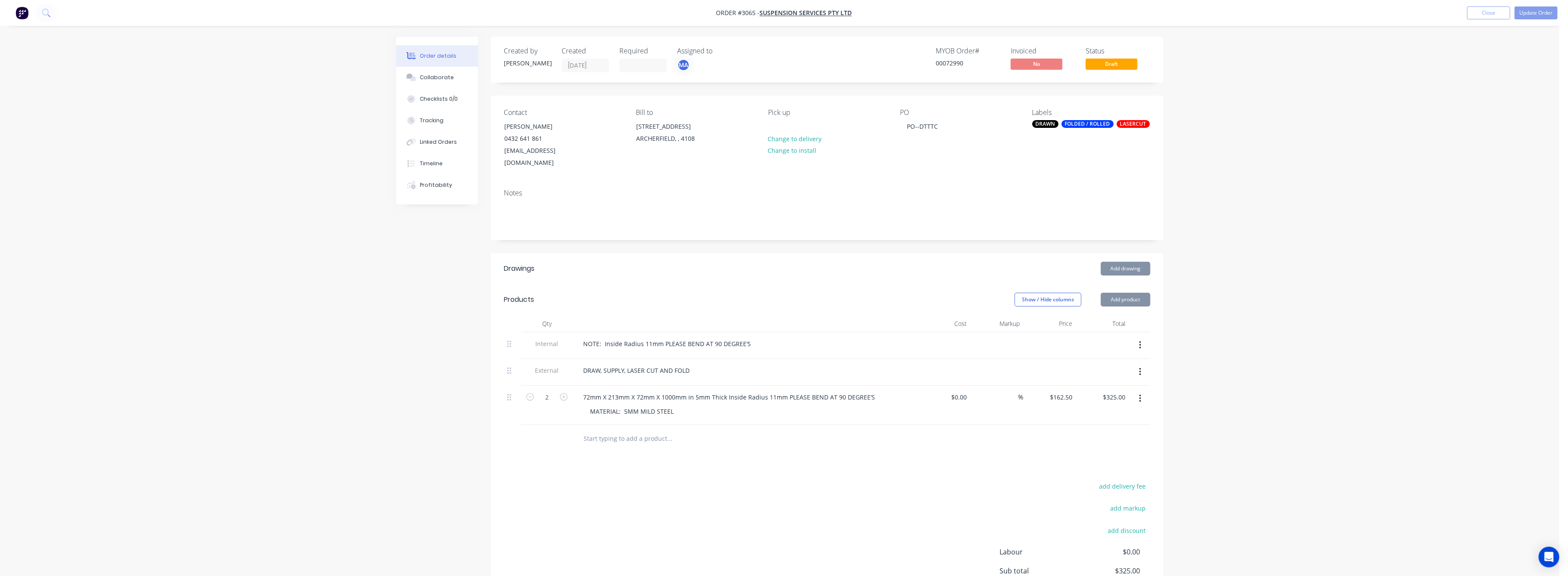
click at [1200, 391] on div "Order details Collaborate Checklists 0/0 Tracking Linked Orders Timeline Profit…" at bounding box center [779, 336] width 1559 height 673
click at [1522, 16] on button "Update Order" at bounding box center [1536, 13] width 43 height 13
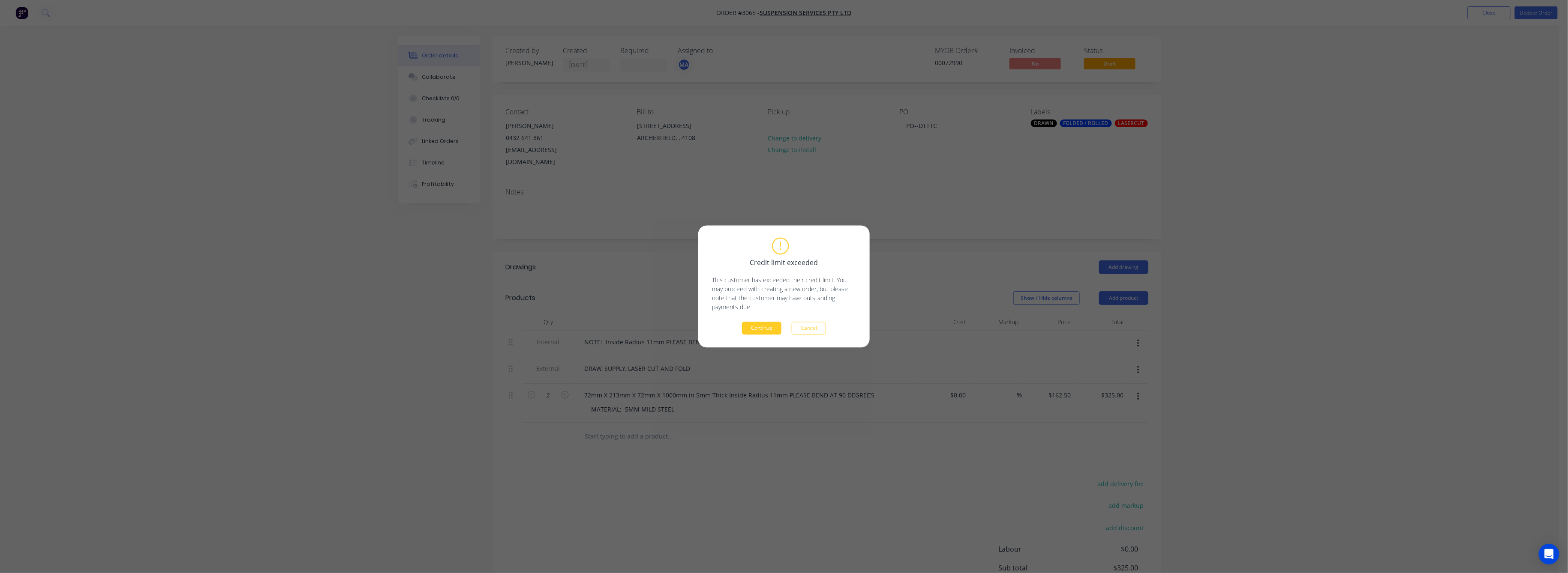
click at [772, 327] on button "Continue" at bounding box center [761, 328] width 39 height 13
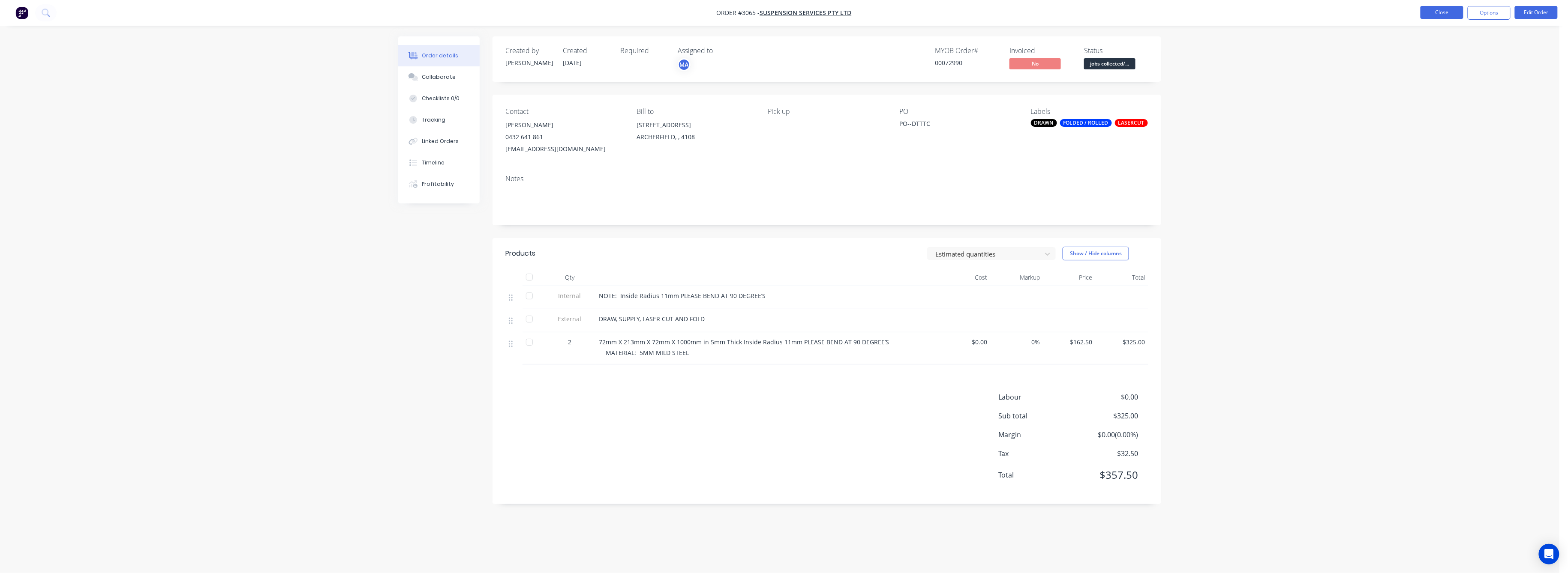
click at [1448, 10] on button "Close" at bounding box center [1442, 12] width 43 height 13
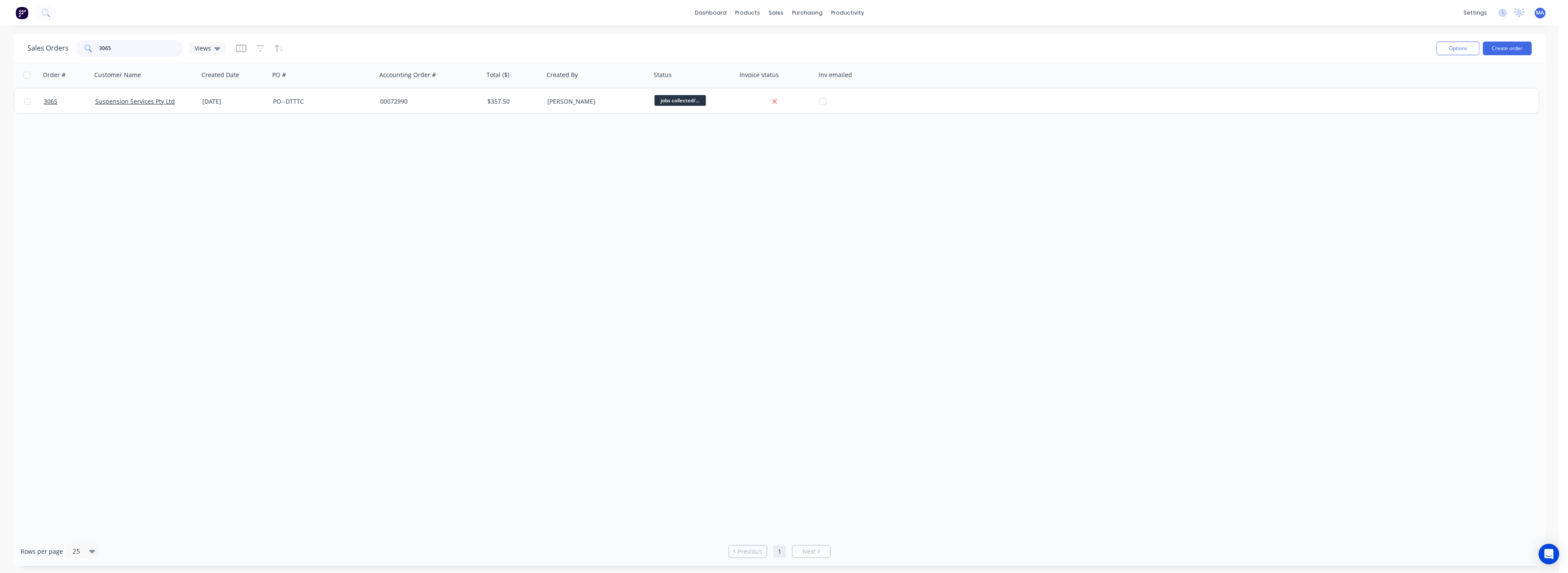
drag, startPoint x: 108, startPoint y: 47, endPoint x: 86, endPoint y: 53, distance: 22.8
click at [90, 50] on div "3065" at bounding box center [129, 49] width 107 height 17
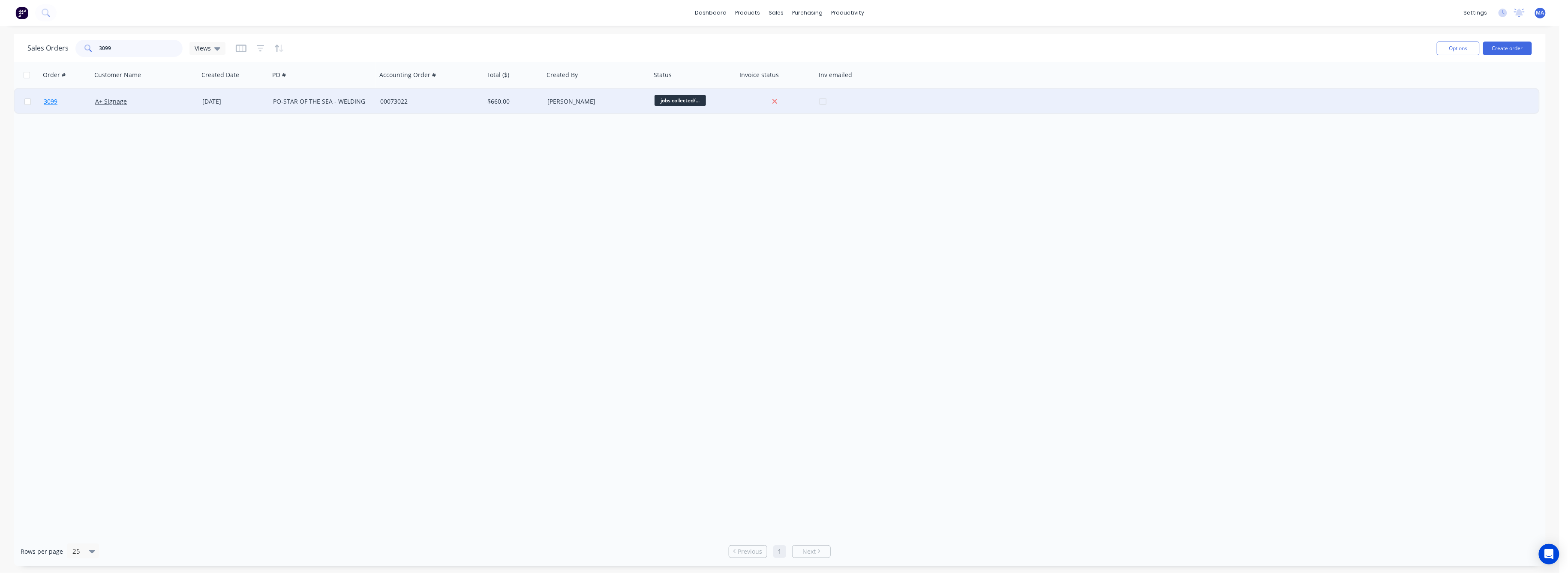
type input "3099"
click at [49, 101] on span "3099" at bounding box center [50, 101] width 14 height 8
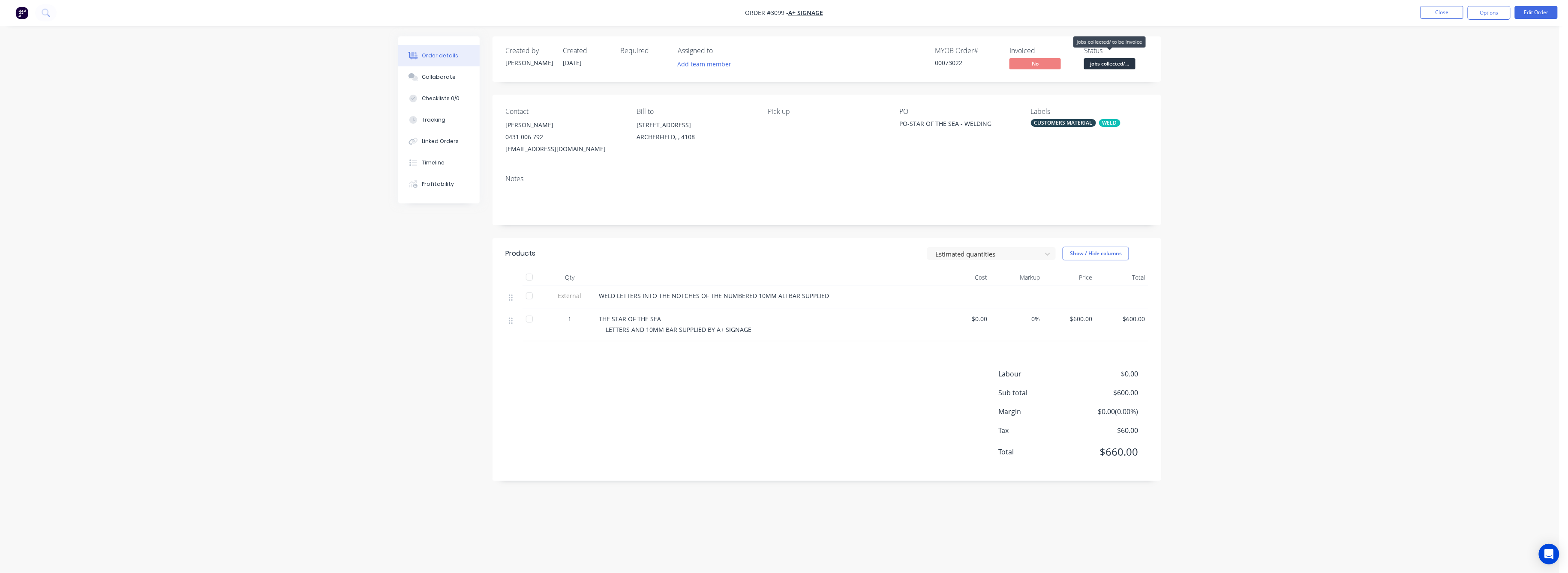
click at [1124, 64] on span "jobs collected/..." at bounding box center [1109, 63] width 51 height 10
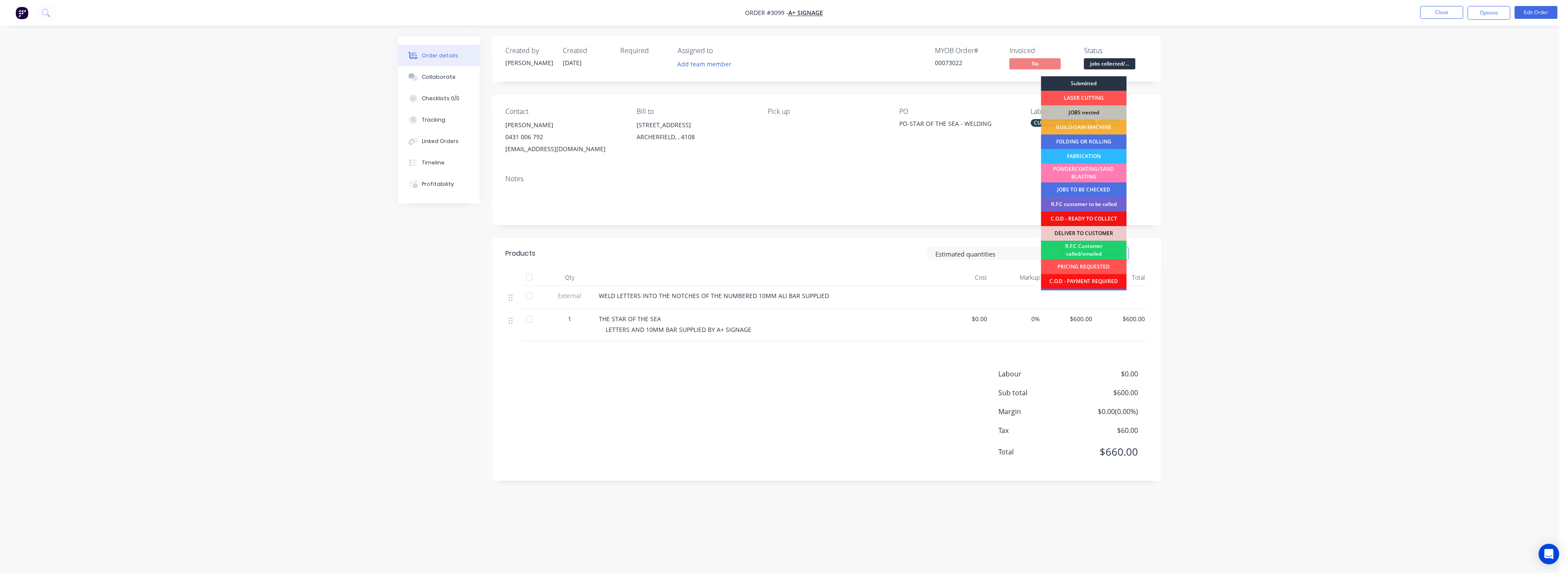
click at [1089, 83] on div "Submitted" at bounding box center [1084, 84] width 86 height 15
